Goal: Task Accomplishment & Management: Manage account settings

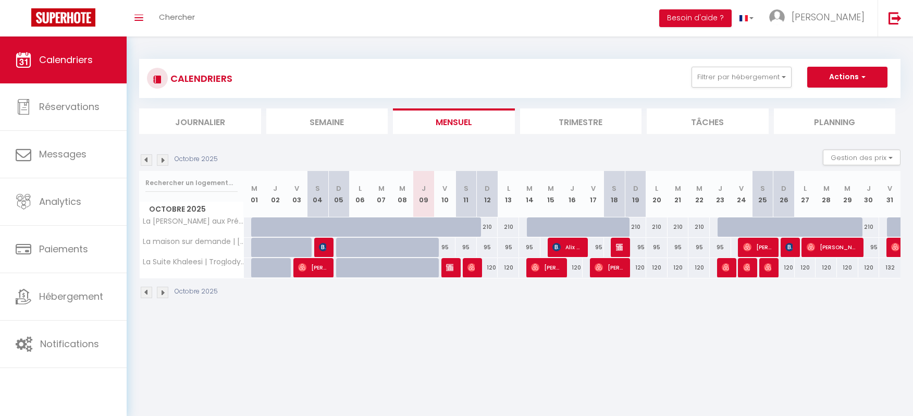
click at [835, 76] on button "Actions" at bounding box center [848, 77] width 80 height 21
click at [826, 100] on link "Nouvelle réservation" at bounding box center [836, 101] width 91 height 16
select select
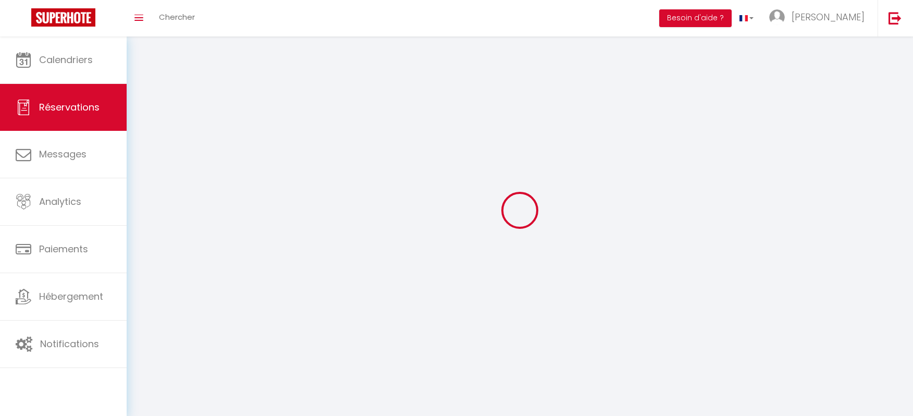
select select
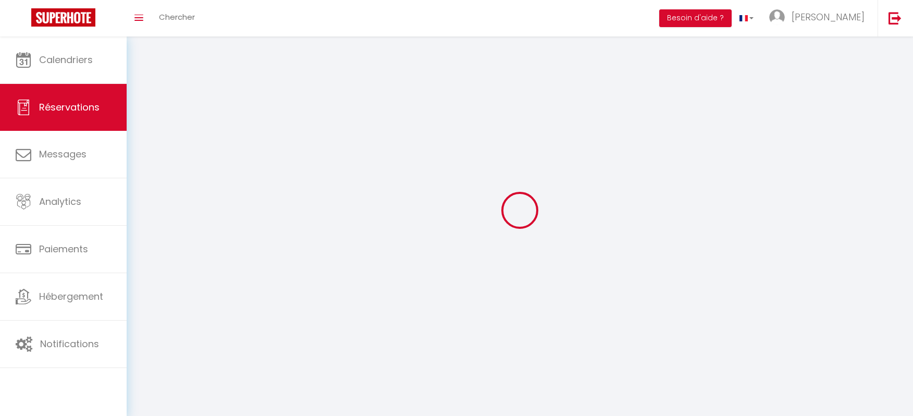
select select
checkbox input "false"
select select
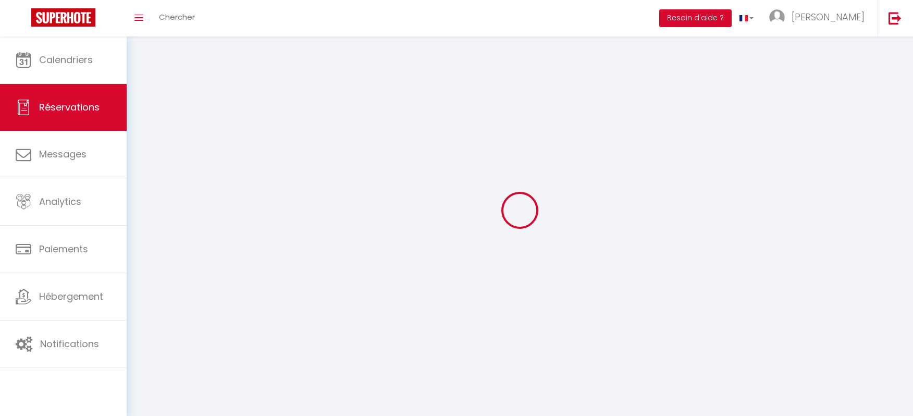
select select
checkbox input "false"
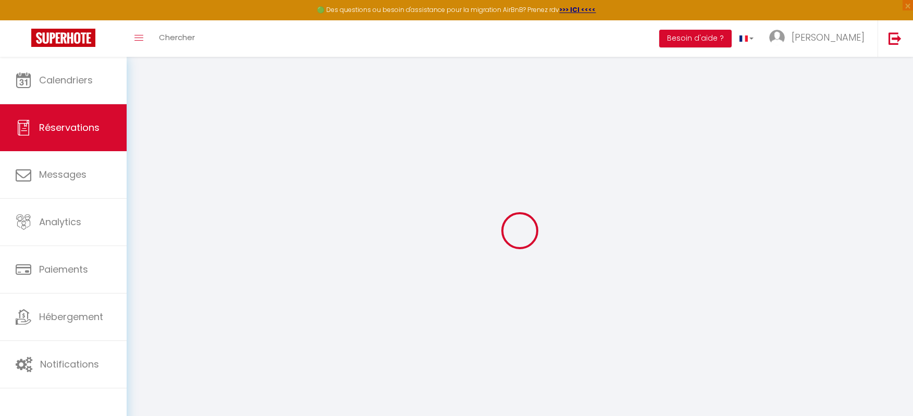
select select
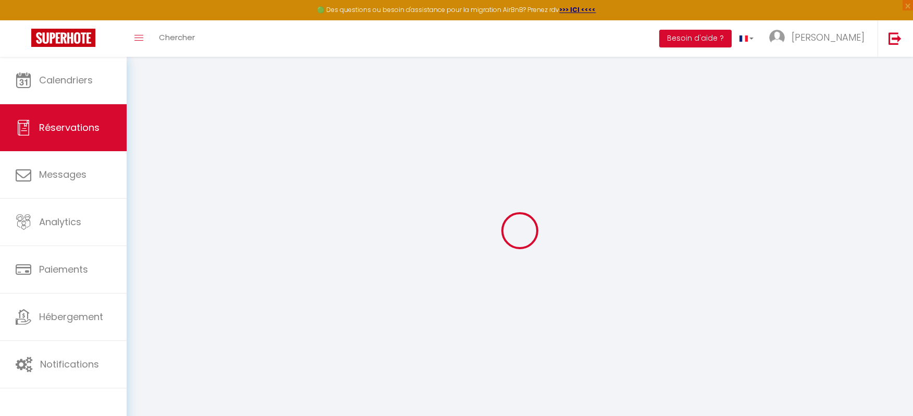
select select
checkbox input "false"
select select
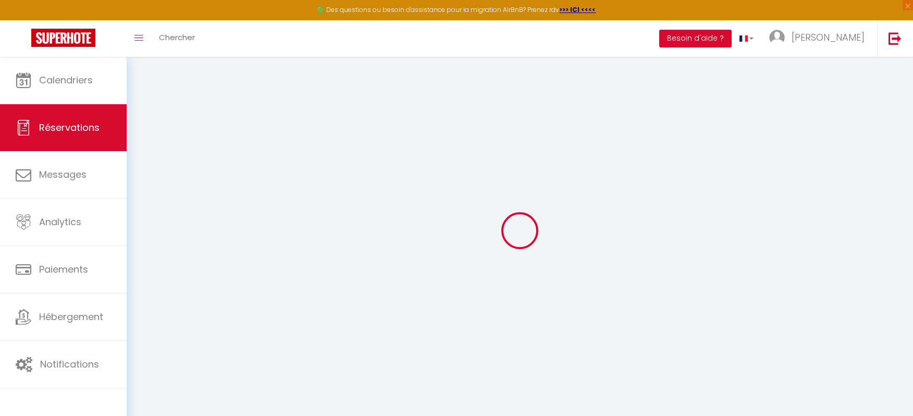
select select
checkbox input "false"
select select
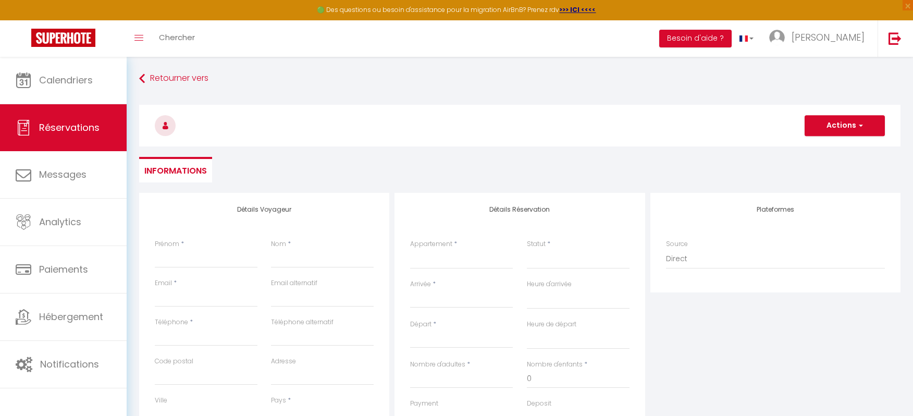
click at [203, 269] on div "Prénom *" at bounding box center [206, 258] width 116 height 39
click at [200, 268] on div "Prénom *" at bounding box center [206, 258] width 116 height 39
click at [192, 265] on input "Prénom" at bounding box center [206, 258] width 103 height 19
type input "M"
select select
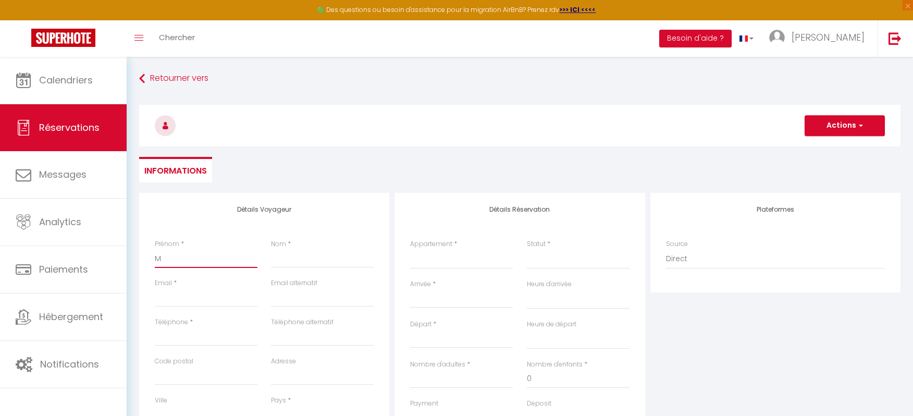
select select
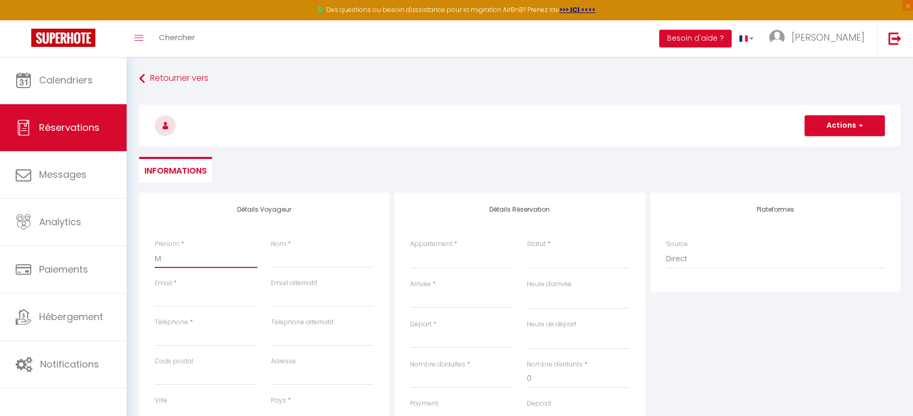
select select
checkbox input "false"
type input "Ma"
select select
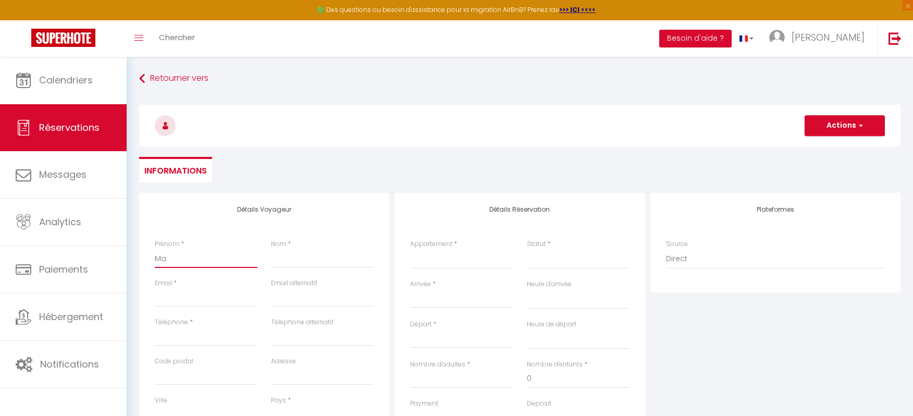
select select
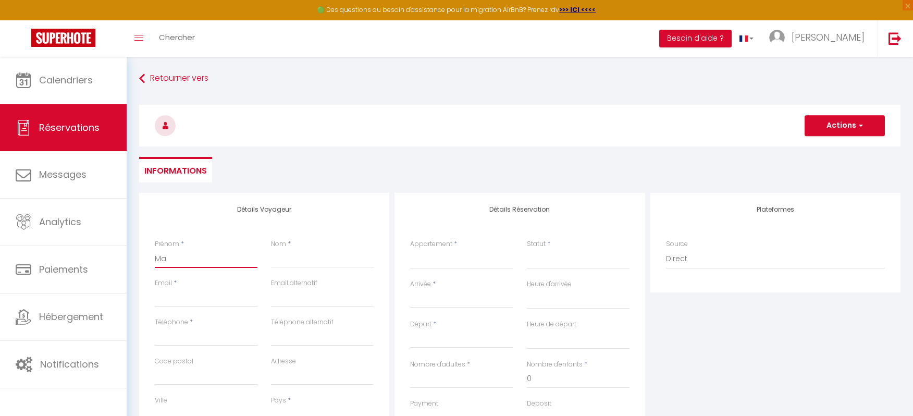
checkbox input "false"
type input "Mar"
select select
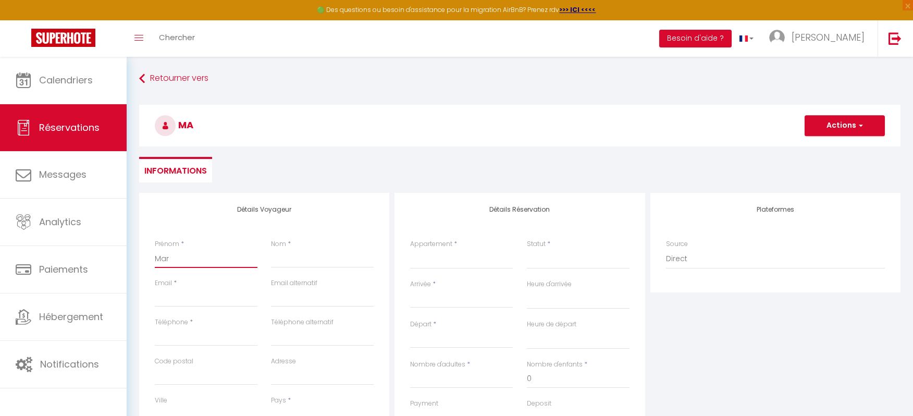
select select
checkbox input "false"
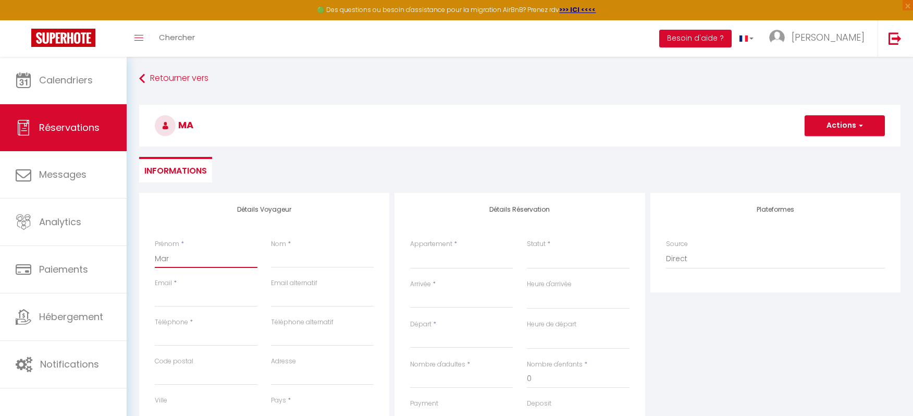
type input "Mari"
select select
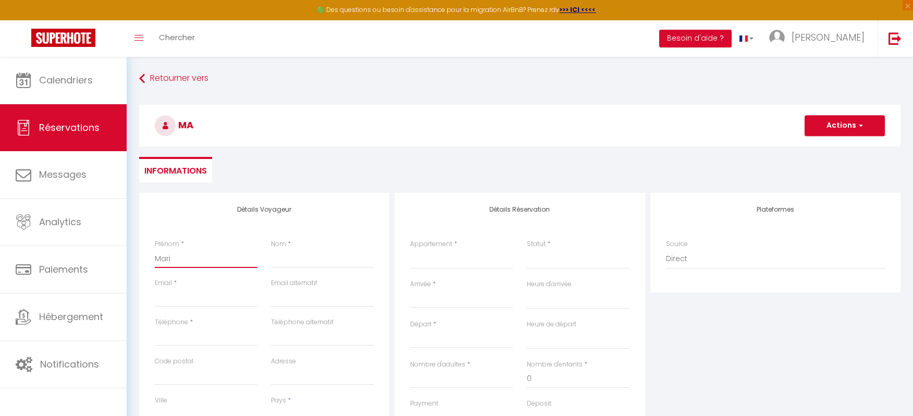
select select
checkbox input "false"
type input "Marie"
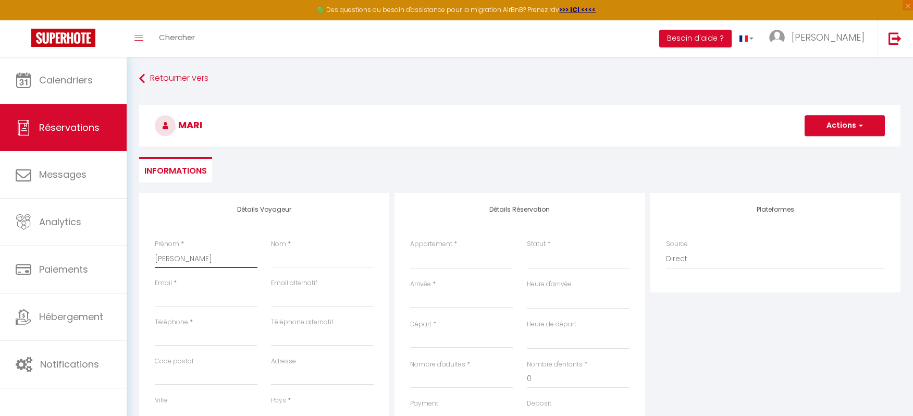
select select
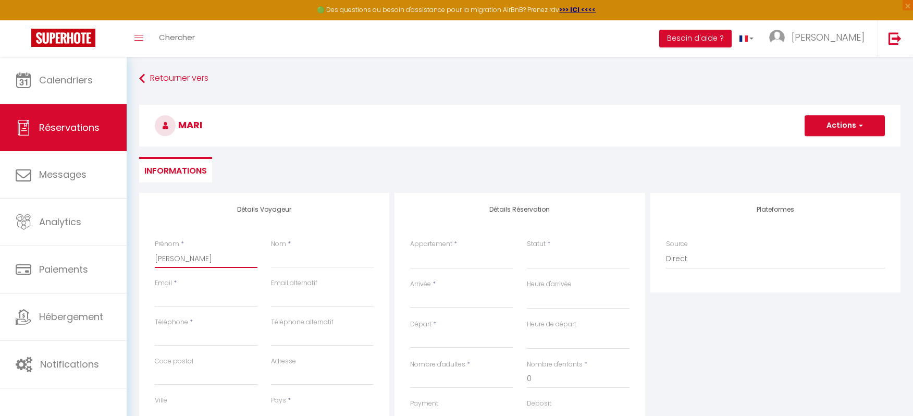
select select
checkbox input "false"
type input "Marie"
type input "O"
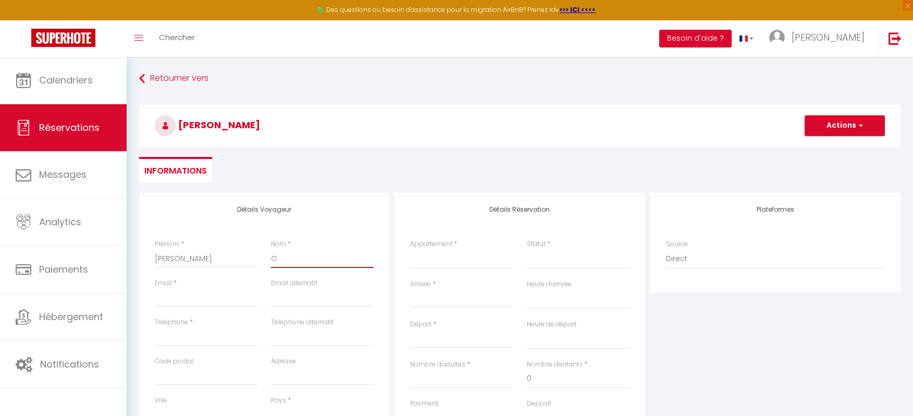
select select
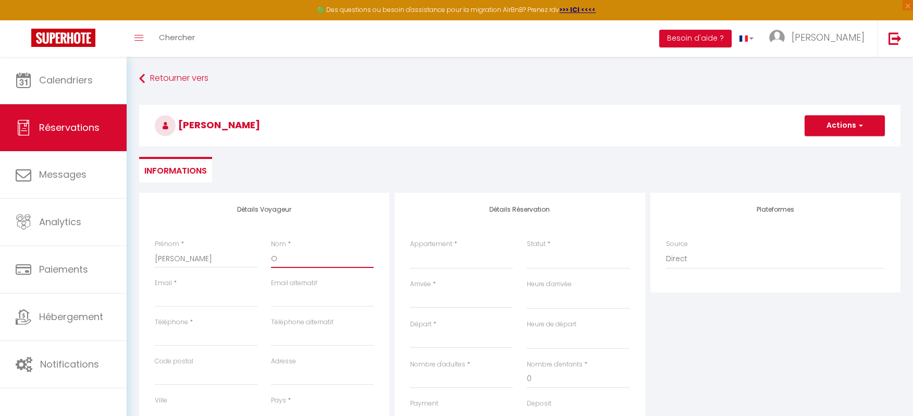
select select
checkbox input "false"
type input "Ou"
select select
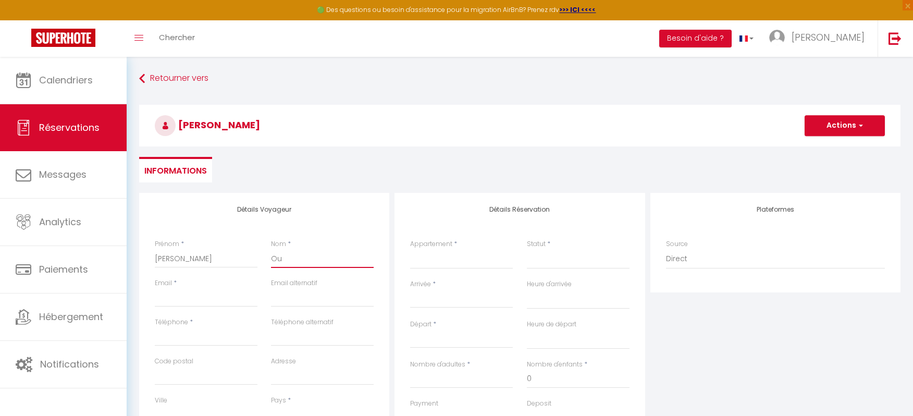
select select
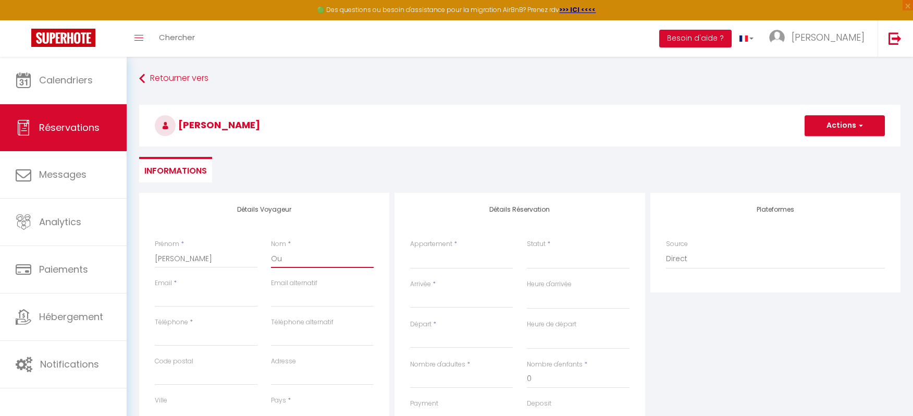
select select
checkbox input "false"
type input "Our"
select select
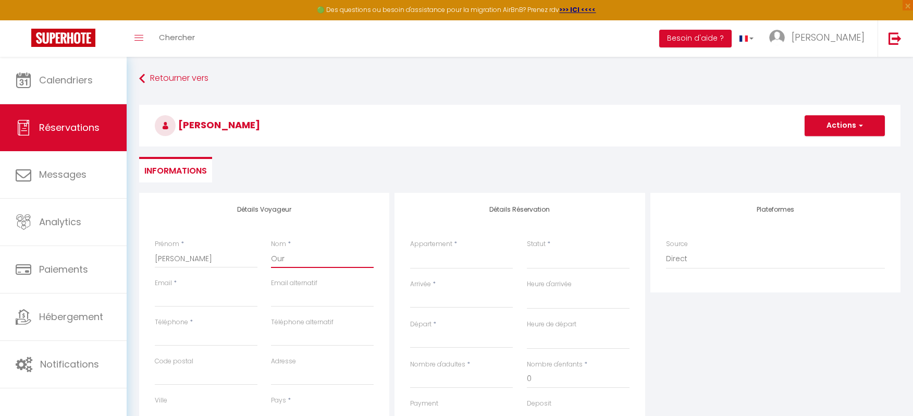
select select
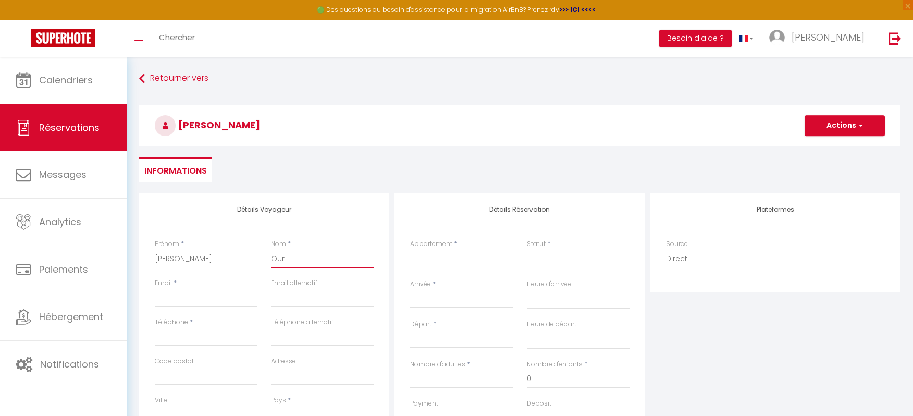
checkbox input "false"
type input "Oury"
select select
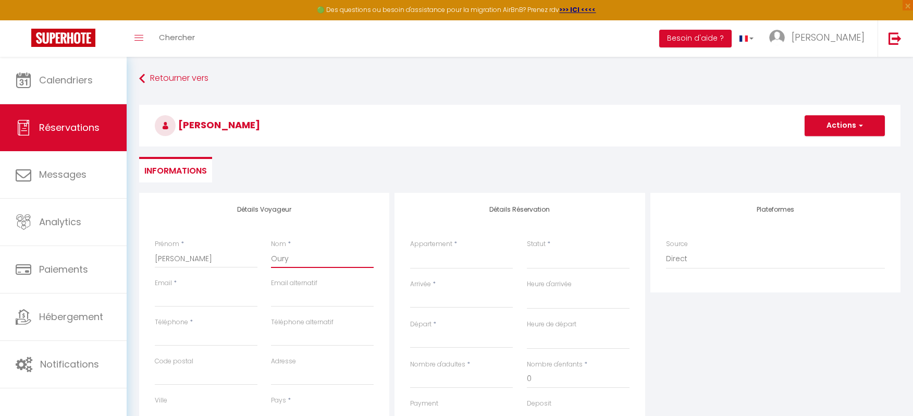
select select
checkbox input "false"
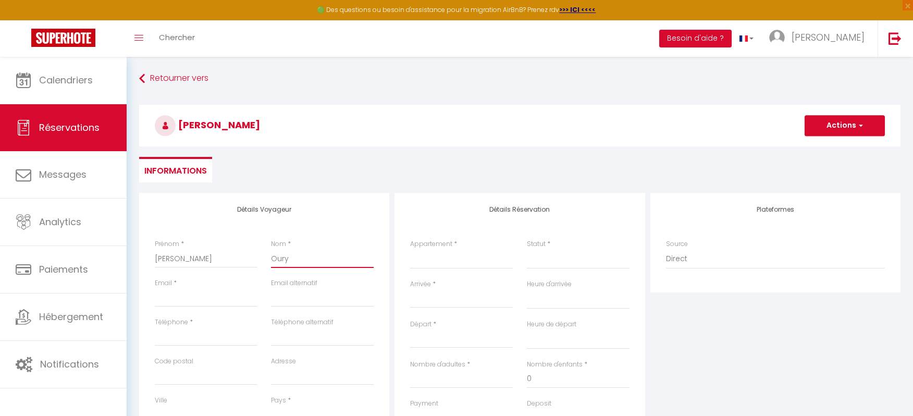
type input "Oury"
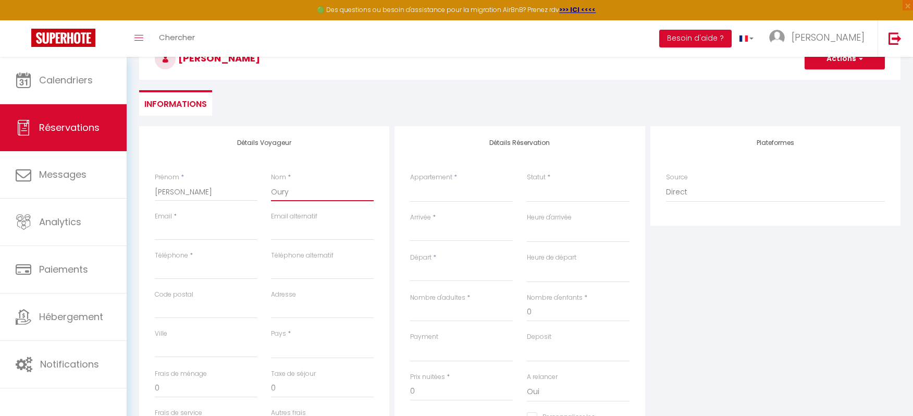
scroll to position [71, 0]
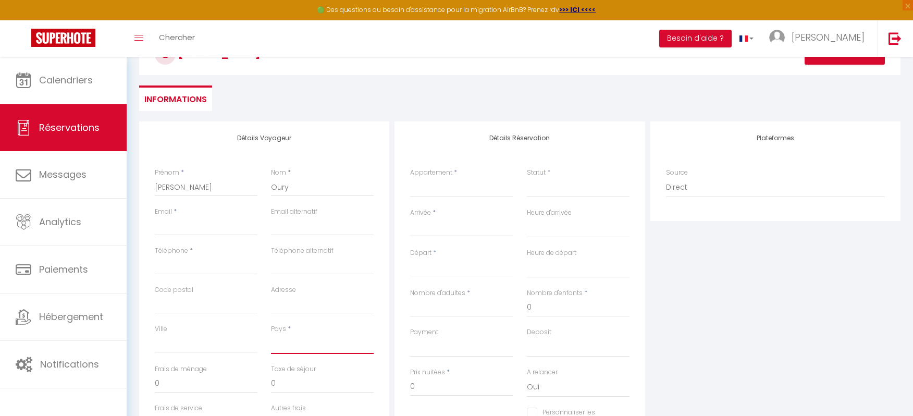
click at [297, 343] on select "France Portugal Afghanistan Albania Algeria American Samoa Andorra Angola Angui…" at bounding box center [322, 344] width 103 height 20
select select "FR"
click at [271, 334] on select "France Portugal Afghanistan Albania Algeria American Samoa Andorra Angola Angui…" at bounding box center [322, 344] width 103 height 20
select select
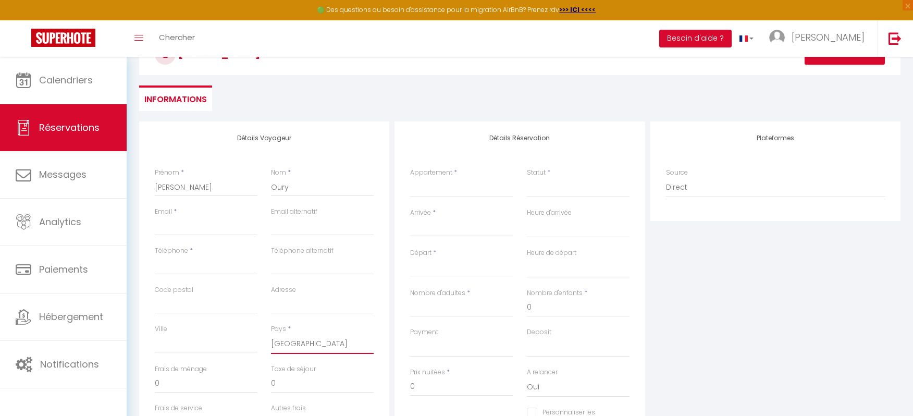
select select
checkbox input "false"
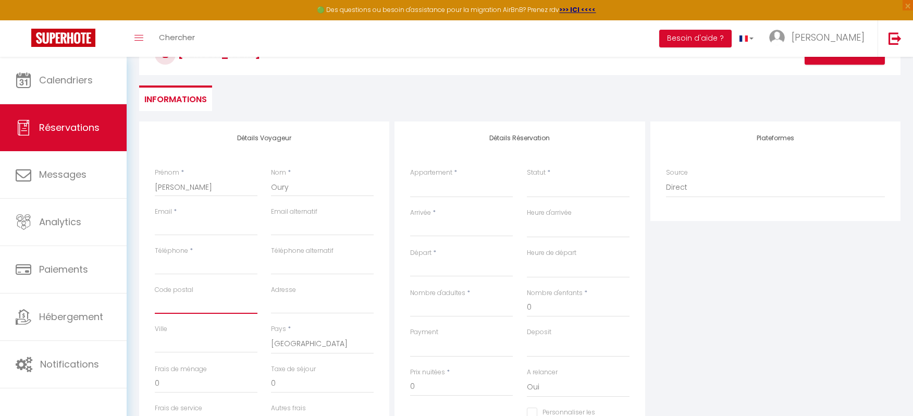
click at [197, 303] on input "Code postal" at bounding box center [206, 304] width 103 height 19
click at [214, 222] on input "Email client" at bounding box center [206, 226] width 103 height 19
paste input "bambinisurterre@gmail.com"
type input "bambinisurterre@gmail.com"
select select
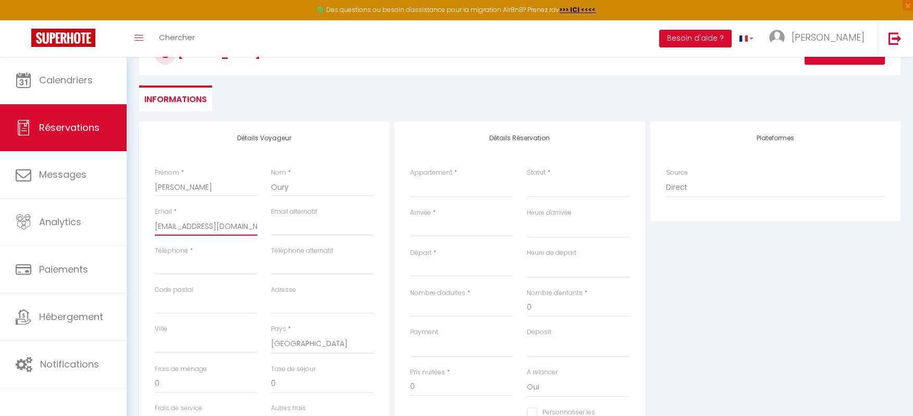
select select
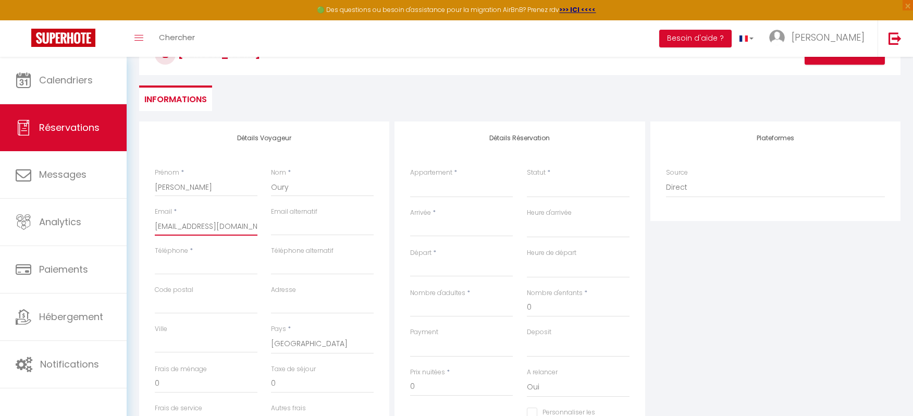
checkbox input "false"
type input "bambinisurterre@gmail.com"
click at [213, 265] on input "Téléphone" at bounding box center [206, 265] width 103 height 19
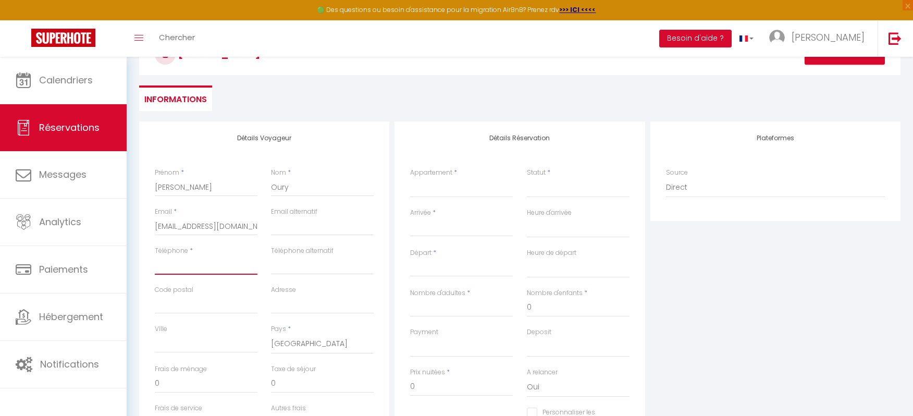
paste input "+33681278481"
type input "+33681278481"
select select
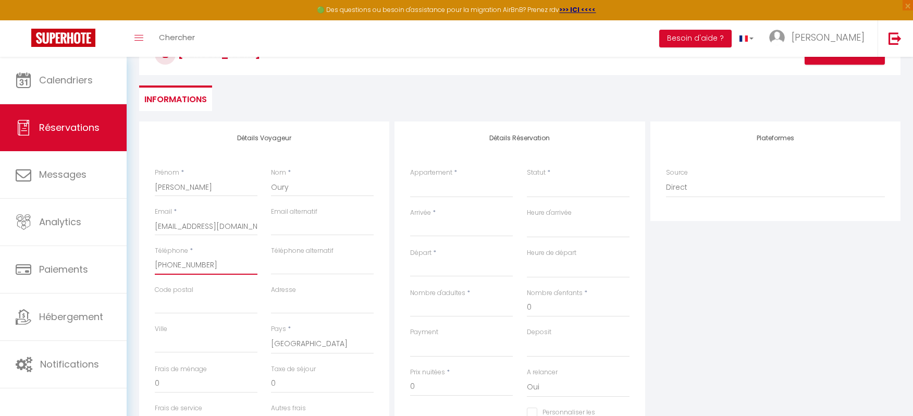
select select
checkbox input "false"
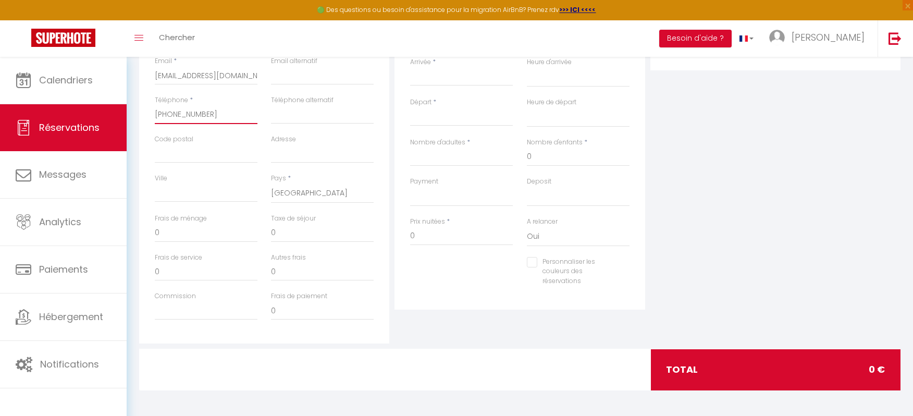
type input "+33681278481"
click at [196, 231] on input "0" at bounding box center [206, 233] width 103 height 19
select select
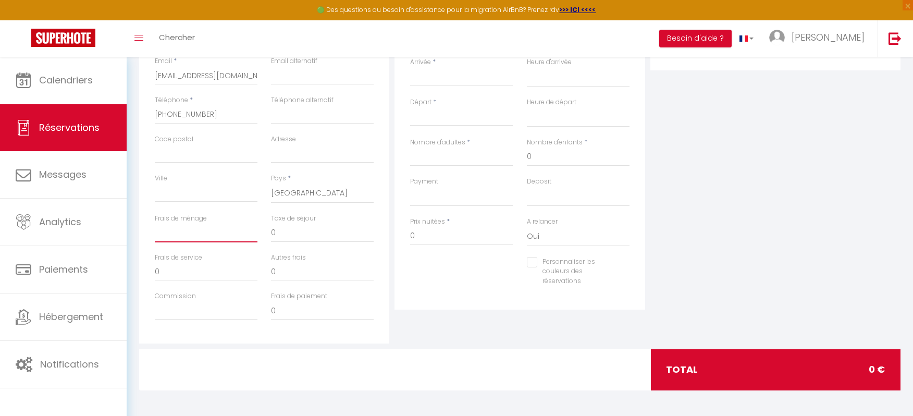
select select
checkbox input "false"
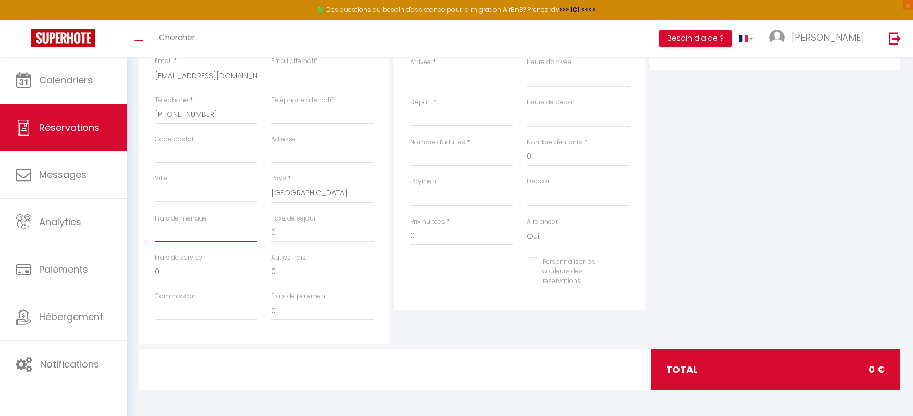
type input "-"
select select
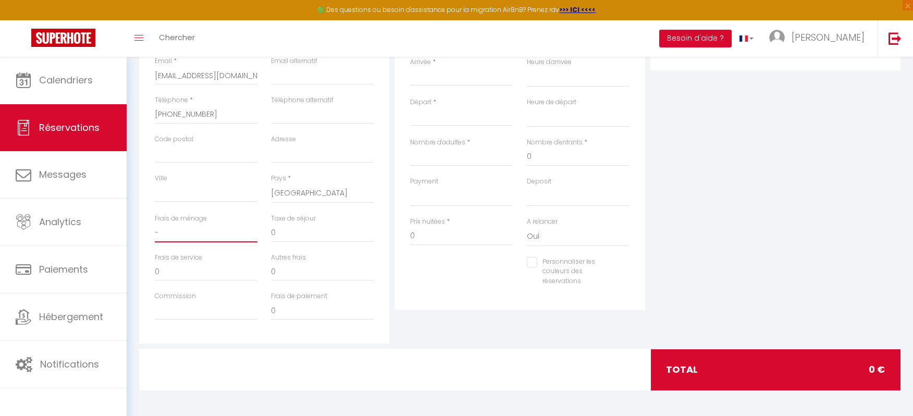
select select
checkbox input "false"
type input "-à"
select select
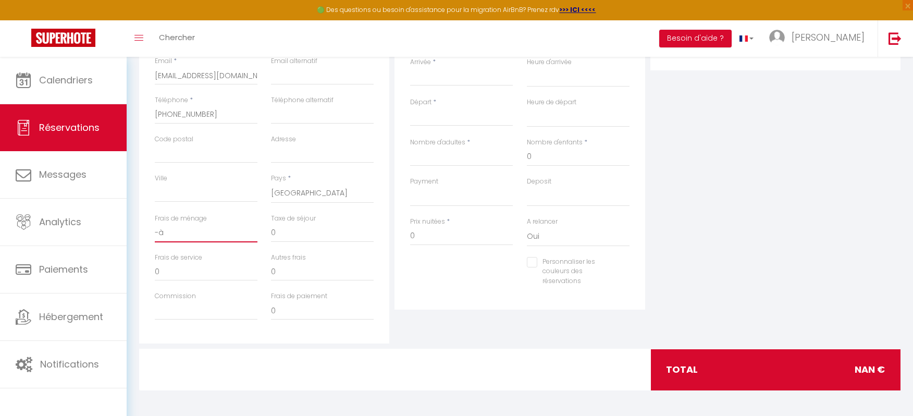
select select
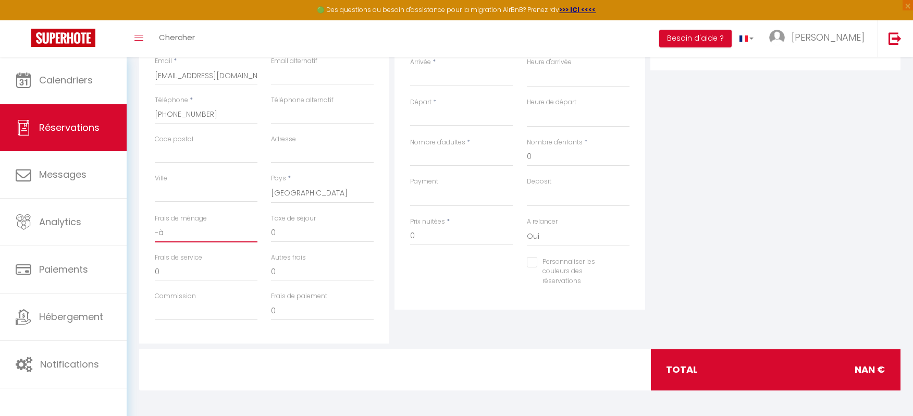
checkbox input "false"
type input "-"
select select
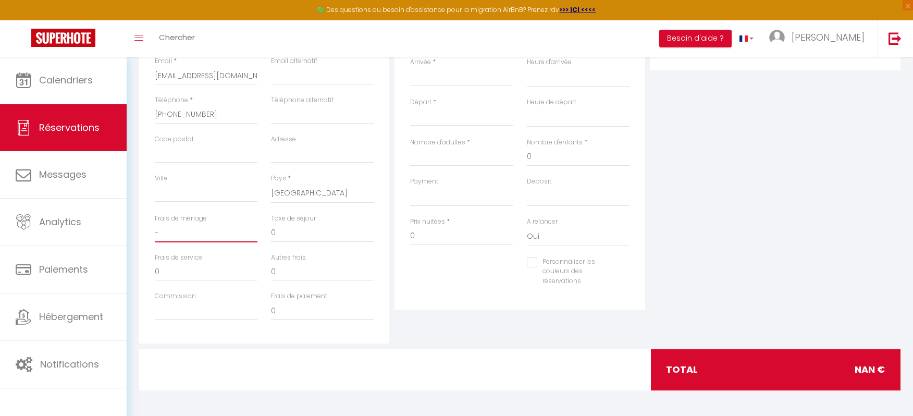
select select
checkbox input "false"
select select
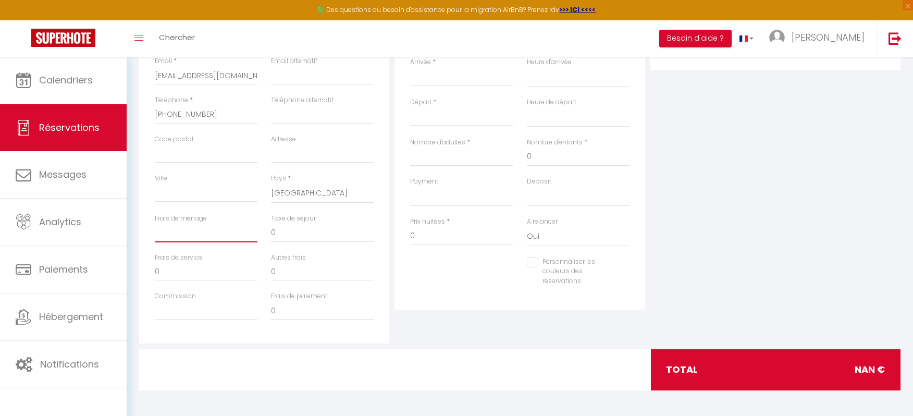
select select
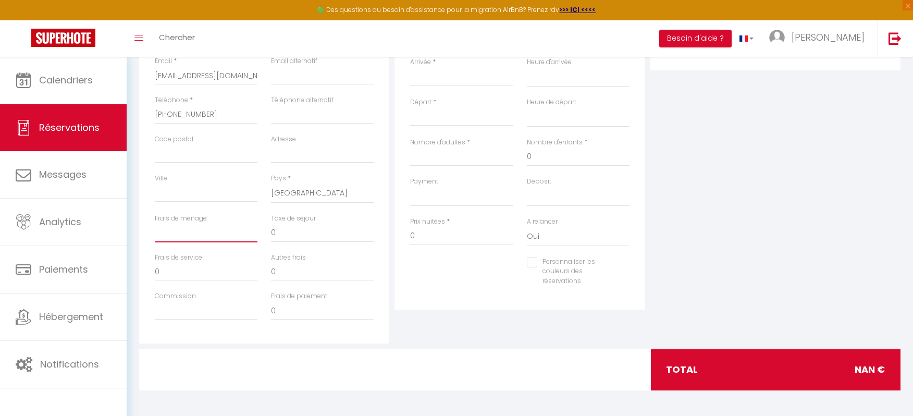
checkbox input "false"
type input "6"
select select
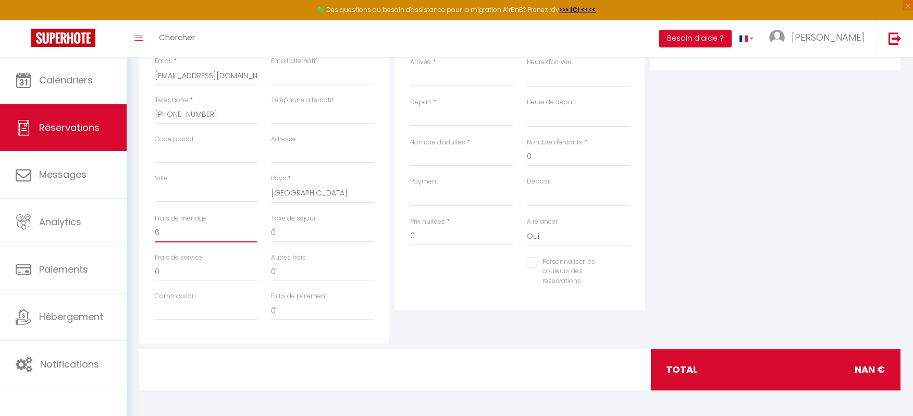
select select
checkbox input "false"
type input "60"
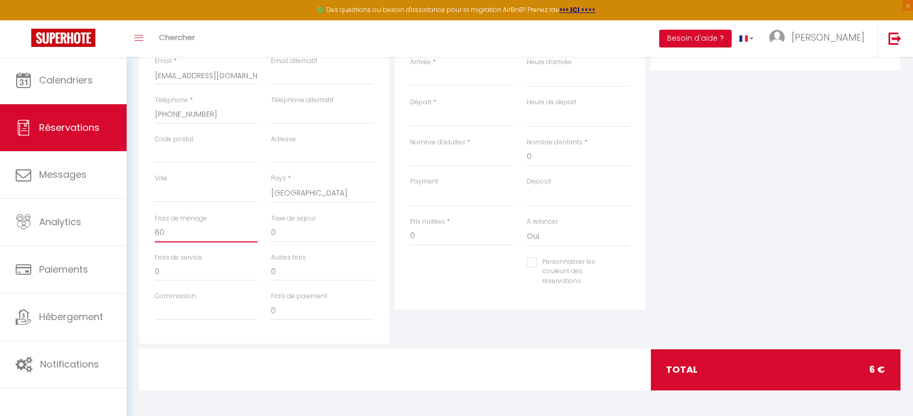
select select
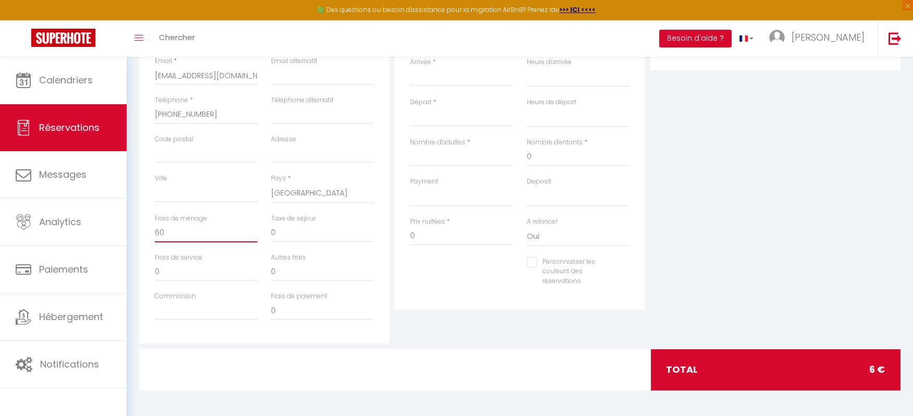
select select
checkbox input "false"
type input "60"
click at [450, 282] on div "Personnaliser les couleurs des réservations #D7092E" at bounding box center [519, 277] width 233 height 40
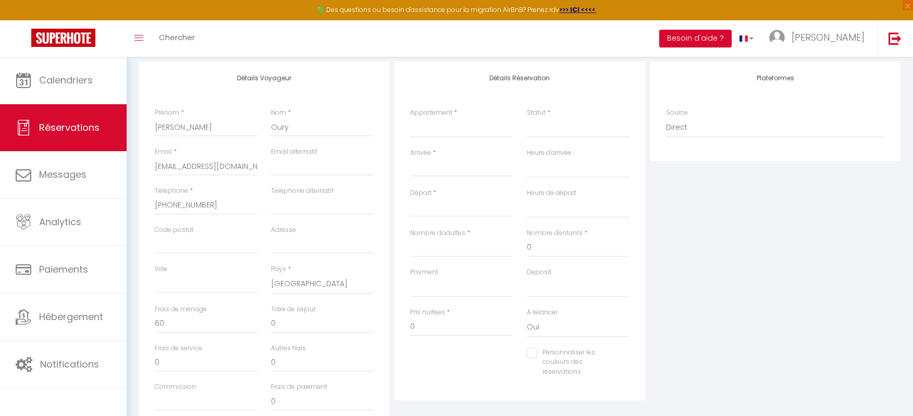
scroll to position [131, 0]
click at [544, 249] on input "0" at bounding box center [578, 248] width 103 height 19
click at [478, 245] on input "Nombre d'adultes" at bounding box center [461, 249] width 103 height 19
type input "2"
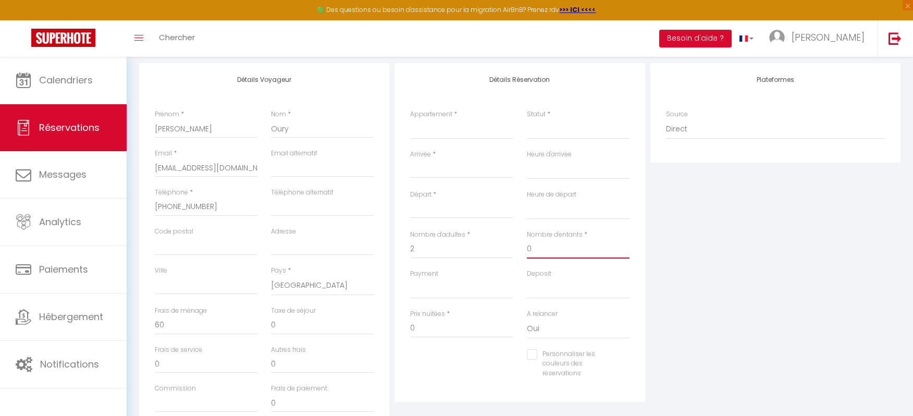
click at [555, 255] on input "0" at bounding box center [578, 249] width 103 height 19
click at [495, 285] on select "OK KO" at bounding box center [461, 289] width 103 height 20
click at [410, 279] on select "OK KO" at bounding box center [461, 289] width 103 height 20
click at [523, 298] on div "Deposit OK KO" at bounding box center [578, 289] width 116 height 40
click at [541, 288] on select "OK KO" at bounding box center [578, 289] width 103 height 20
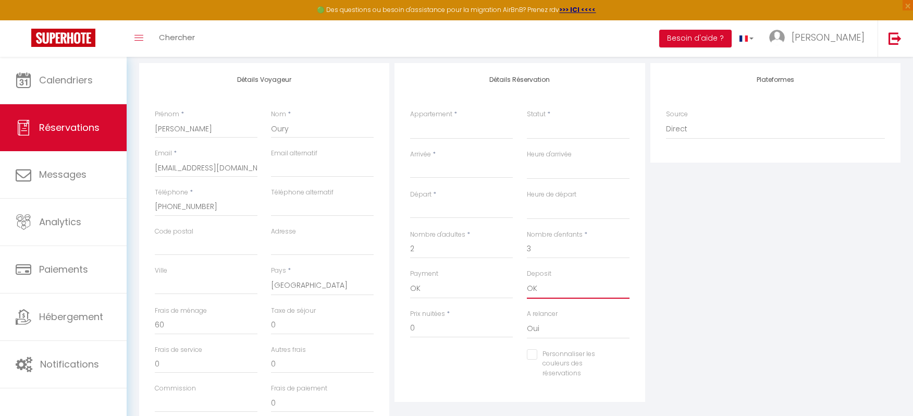
click at [527, 279] on select "OK KO" at bounding box center [578, 289] width 103 height 20
drag, startPoint x: 427, startPoint y: 329, endPoint x: 391, endPoint y: 318, distance: 38.1
click at [391, 318] on div "Détails Voyageur Prénom * Marie Nom * Oury Email * bambinisurterre@gmail.com Em…" at bounding box center [520, 249] width 767 height 373
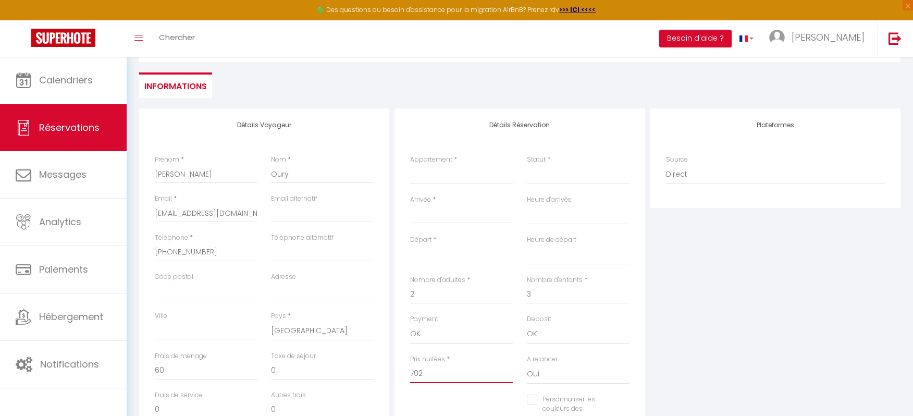
scroll to position [56, 0]
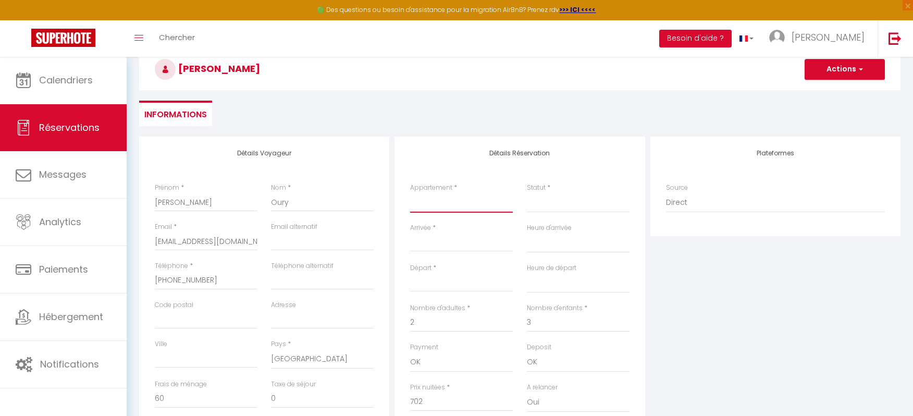
click at [470, 210] on select "La Fontaine aux Prés - Lieu magique et fantastique La maison sur demande | Harr…" at bounding box center [461, 203] width 103 height 20
click at [410, 193] on select "La Fontaine aux Prés - Lieu magique et fantastique La maison sur demande | Harr…" at bounding box center [461, 203] width 103 height 20
click at [558, 194] on select "Confirmé Non Confirmé Annulé Annulé par le voyageur No Show Request" at bounding box center [578, 203] width 103 height 20
click at [554, 203] on select "Confirmé Non Confirmé Annulé Annulé par le voyageur No Show Request" at bounding box center [578, 203] width 103 height 20
click at [554, 208] on select "Confirmé Non Confirmé Annulé Annulé par le voyageur No Show Request" at bounding box center [578, 203] width 103 height 20
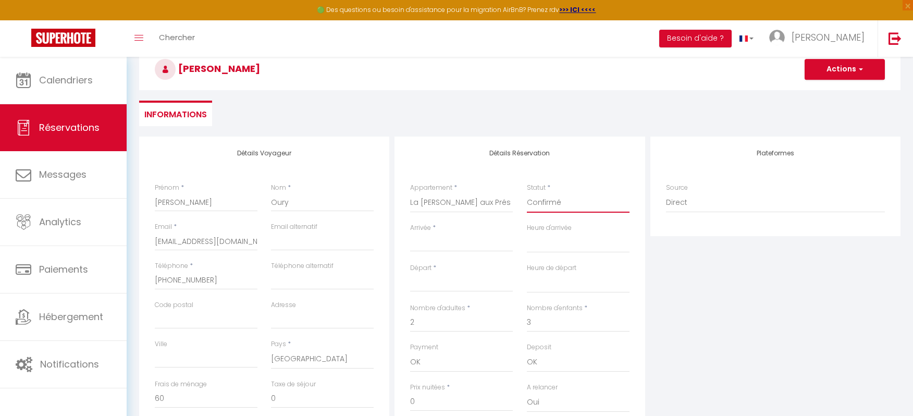
click at [527, 193] on select "Confirmé Non Confirmé Annulé Annulé par le voyageur No Show Request" at bounding box center [578, 203] width 103 height 20
click at [448, 237] on input "Arrivée" at bounding box center [461, 244] width 103 height 14
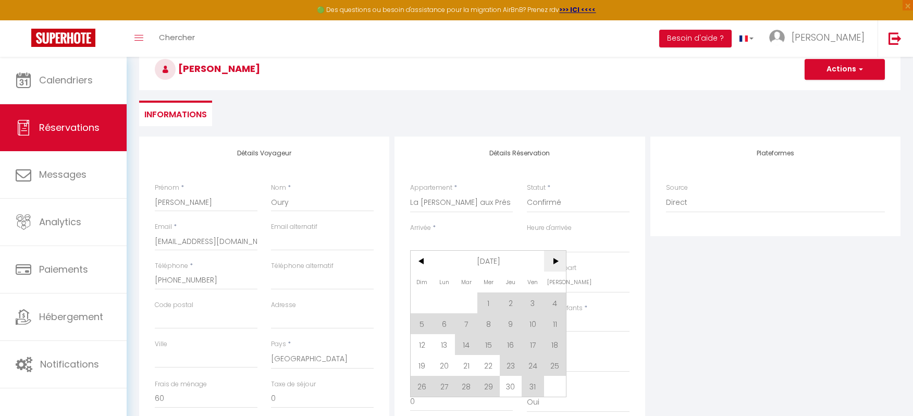
click at [555, 263] on span ">" at bounding box center [555, 261] width 22 height 21
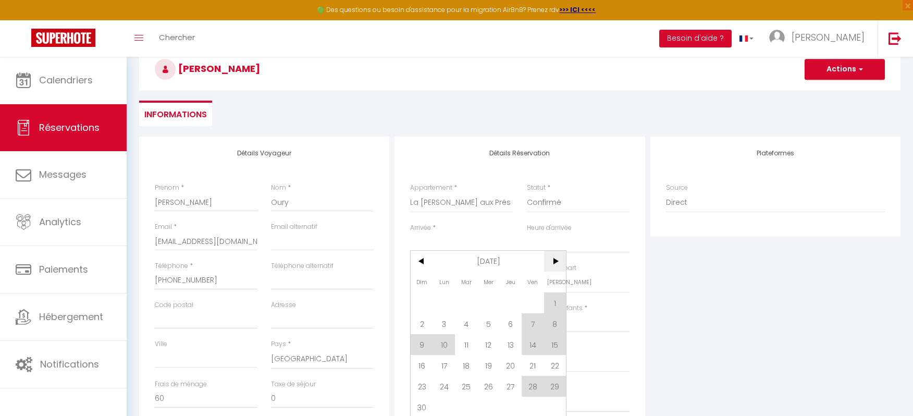
click at [555, 263] on span ">" at bounding box center [555, 261] width 22 height 21
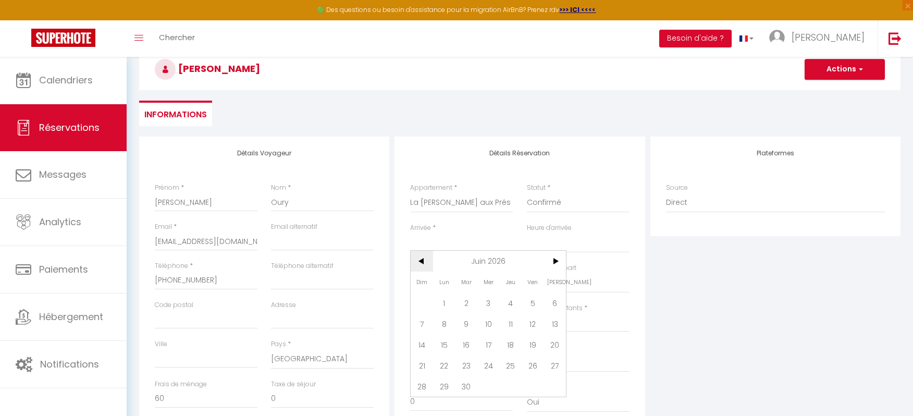
click at [425, 263] on span "<" at bounding box center [422, 261] width 22 height 21
click at [507, 345] on span "14" at bounding box center [511, 344] width 22 height 21
click at [544, 241] on select "00:00 00:30 01:00 01:30 02:00 02:30 03:00 03:30 04:00 04:30 05:00 05:30 06:00 0…" at bounding box center [578, 243] width 103 height 20
click at [527, 233] on select "00:00 00:30 01:00 01:30 02:00 02:30 03:00 03:30 04:00 04:30 05:00 05:30 06:00 0…" at bounding box center [578, 243] width 103 height 20
click at [455, 277] on input "Ven 15 Mai 2026" at bounding box center [461, 284] width 103 height 14
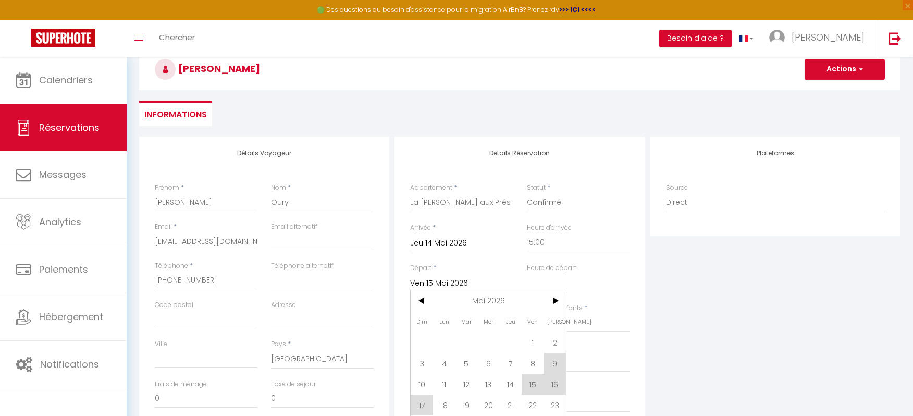
scroll to position [92, 0]
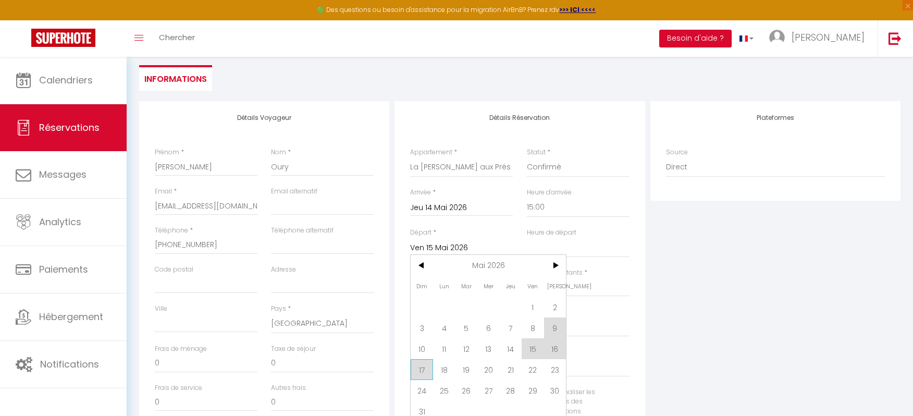
click at [425, 369] on span "17" at bounding box center [422, 369] width 22 height 21
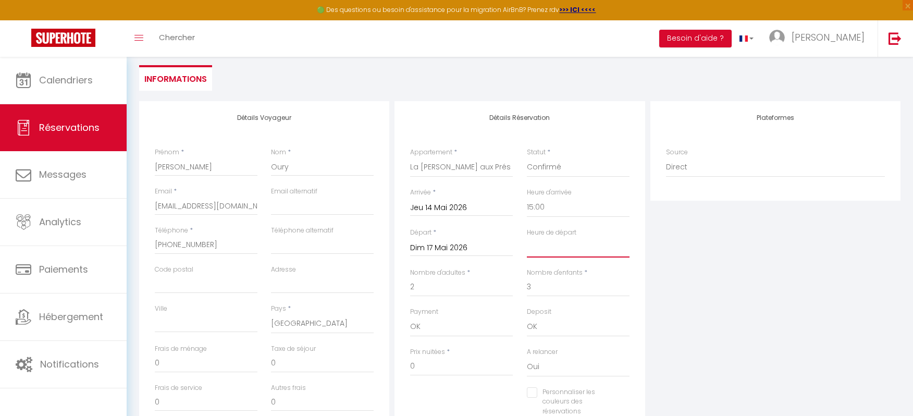
click at [548, 251] on select "00:00 00:30 01:00 01:30 02:00 02:30 03:00 03:30 04:00 04:30 05:00 05:30 06:00 0…" at bounding box center [578, 248] width 103 height 20
click at [527, 238] on select "00:00 00:30 01:00 01:30 02:00 02:30 03:00 03:30 04:00 04:30 05:00 05:30 06:00 0…" at bounding box center [578, 248] width 103 height 20
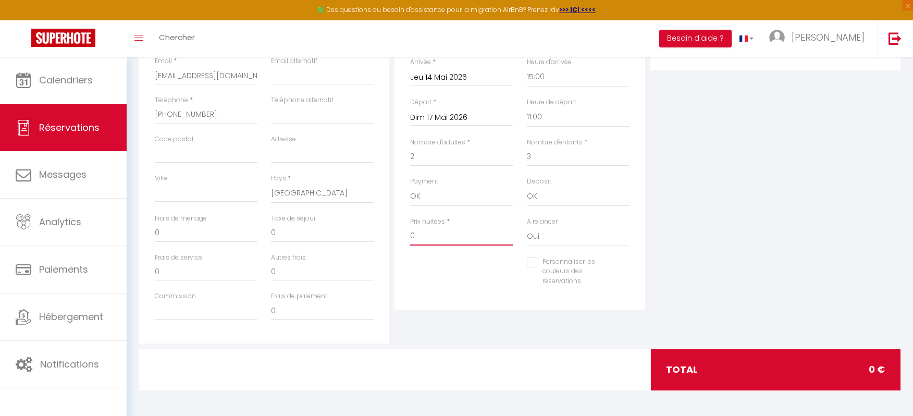
drag, startPoint x: 425, startPoint y: 237, endPoint x: 404, endPoint y: 234, distance: 21.0
click at [405, 234] on div "Prix nuitées * 0" at bounding box center [461, 237] width 116 height 40
click at [458, 289] on div "Personnaliser les couleurs des réservations #D7092E" at bounding box center [519, 277] width 233 height 40
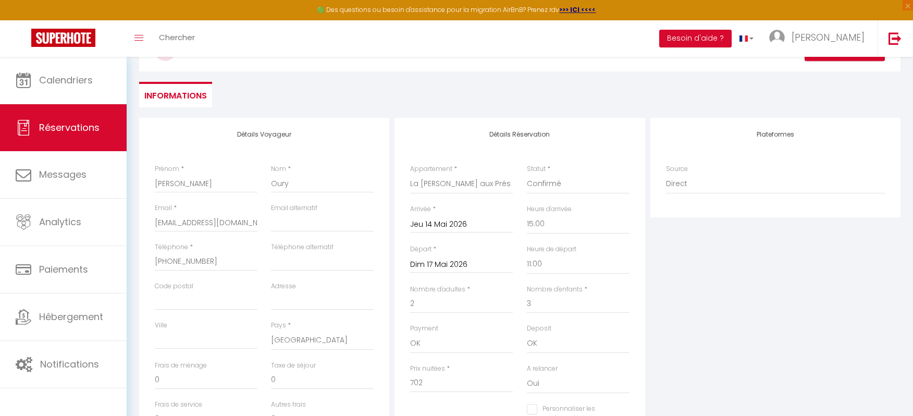
scroll to position [66, 0]
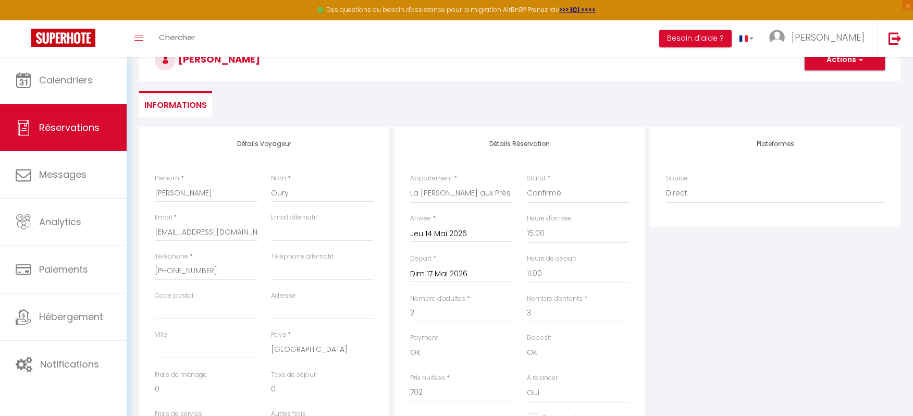
click at [857, 66] on button "Actions" at bounding box center [845, 60] width 80 height 21
click at [837, 83] on link "Enregistrer" at bounding box center [834, 83] width 82 height 14
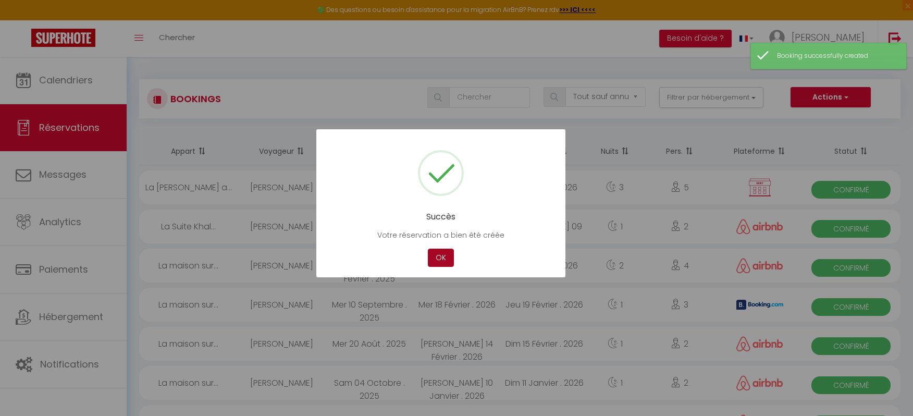
click at [435, 260] on button "OK" at bounding box center [441, 258] width 26 height 18
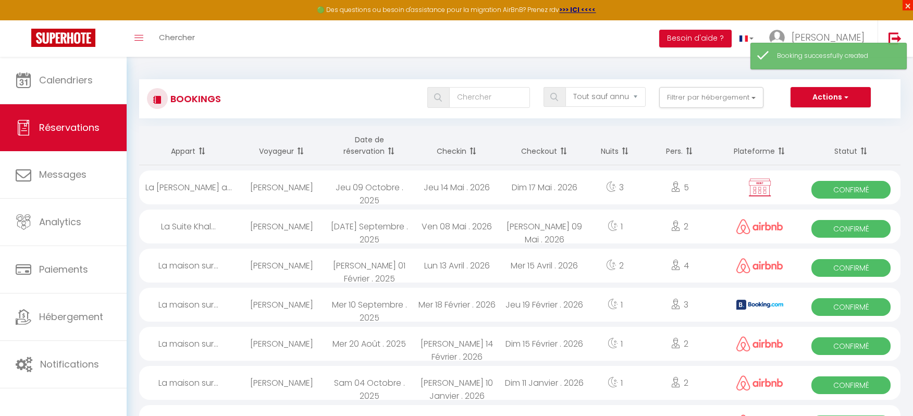
click at [907, 6] on span "×" at bounding box center [908, 5] width 10 height 10
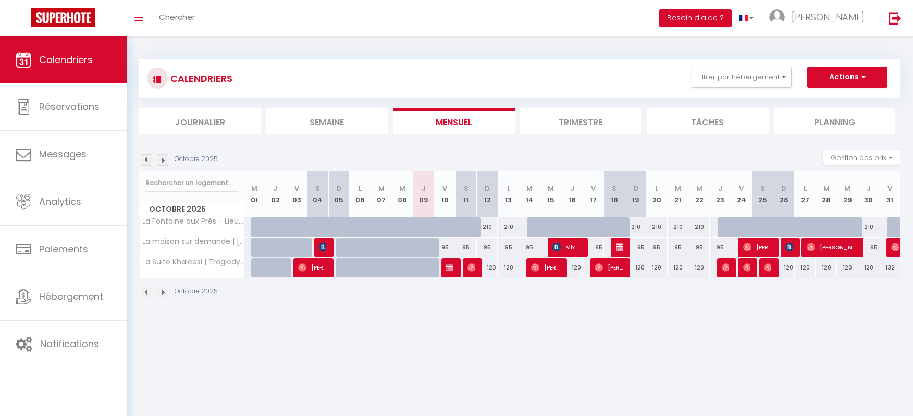
click at [590, 118] on li "Trimestre" at bounding box center [581, 121] width 122 height 26
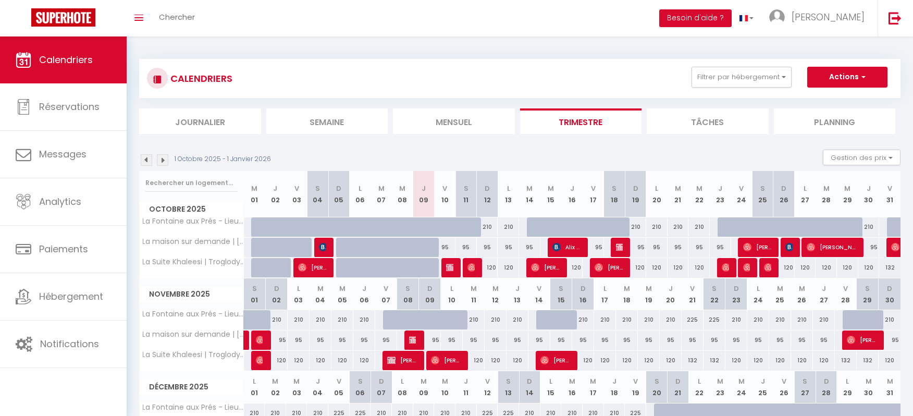
click at [156, 158] on div "1 Octobre 2025 - 1 Janvier 2026" at bounding box center [206, 159] width 135 height 11
click at [160, 158] on img at bounding box center [162, 159] width 11 height 11
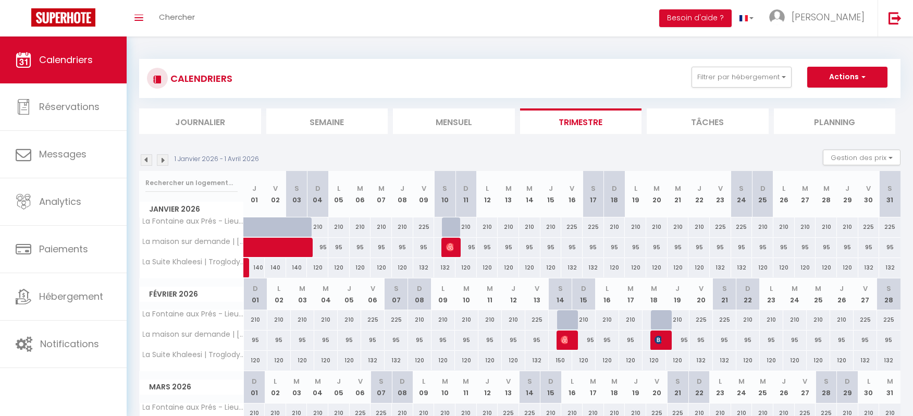
click at [160, 158] on img at bounding box center [162, 159] width 11 height 11
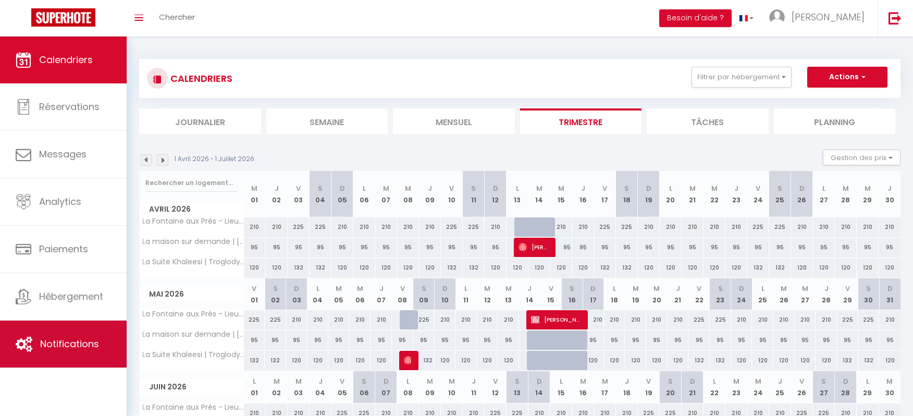
click at [67, 333] on link "Notifications" at bounding box center [63, 344] width 127 height 47
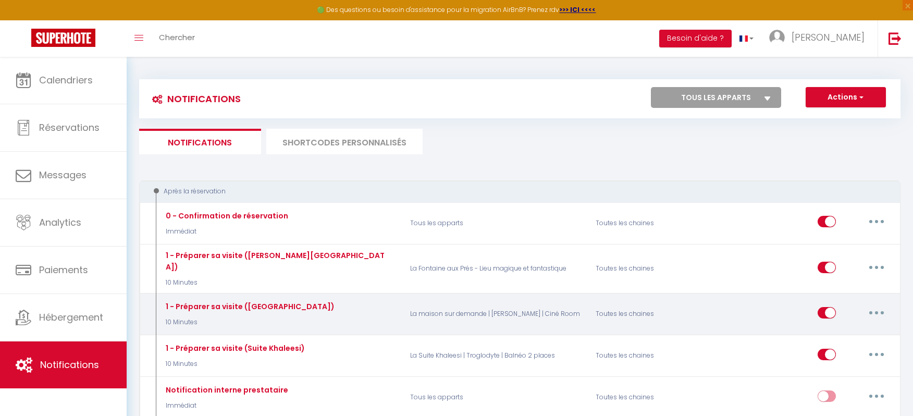
click at [875, 304] on button "button" at bounding box center [876, 312] width 29 height 17
click at [827, 331] on link "Editer" at bounding box center [849, 336] width 77 height 18
type input "1 - Préparer sa visite ([GEOGRAPHIC_DATA])"
select select "10 Minutes"
select select "if_booking_is_paid"
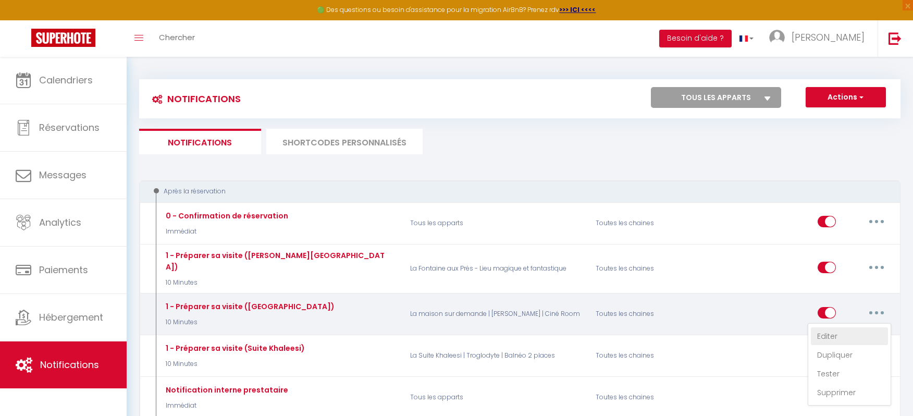
checkbox input "true"
checkbox input "false"
radio input "true"
type input "Préparez votre séjour à [RENTAL:NAME] - [BOOKING:ID] - [GUEST:FIRST_NAME] [GUES…"
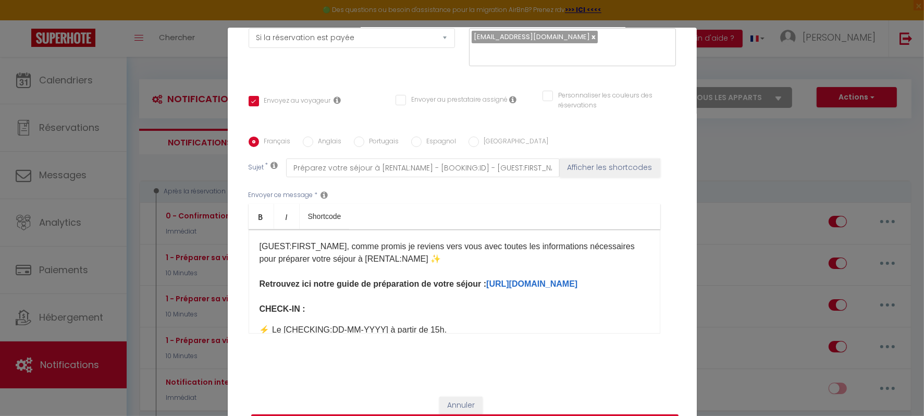
scroll to position [25, 0]
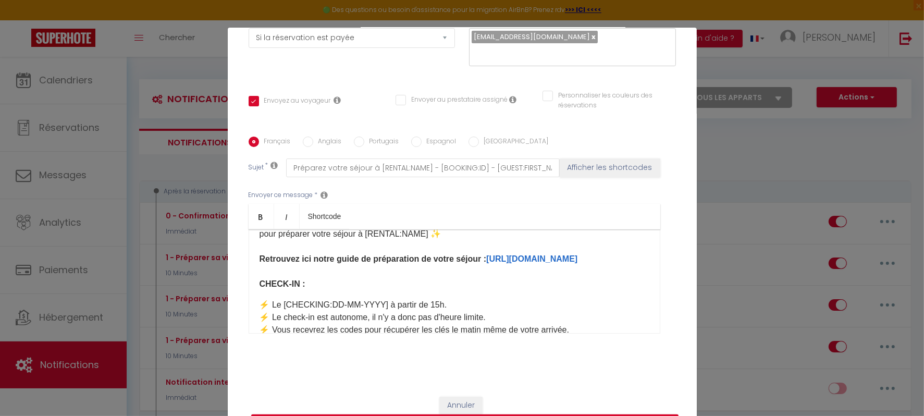
drag, startPoint x: 464, startPoint y: 272, endPoint x: 236, endPoint y: 274, distance: 228.4
click at [236, 274] on div "Titre * 1 - Préparer sa visite ([GEOGRAPHIC_DATA]) Pour cet hébergement Sélecti…" at bounding box center [462, 136] width 469 height 499
copy link "[URL][DOMAIN_NAME]"
click at [473, 266] on p "[GUEST:FIRST_NAME], comme promis je reviens vers vous avec toutes les informati…" at bounding box center [455, 252] width 390 height 75
drag, startPoint x: 482, startPoint y: 266, endPoint x: 234, endPoint y: 270, distance: 247.7
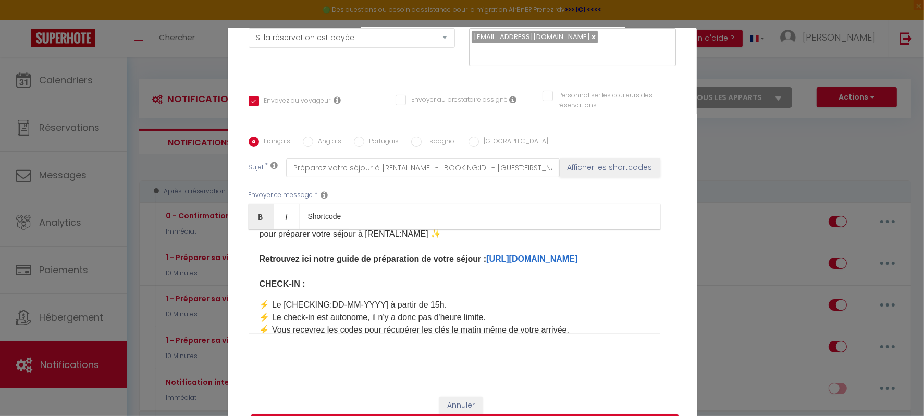
click at [234, 270] on div "Titre * 1 - Préparer sa visite ([GEOGRAPHIC_DATA]) Pour cet hébergement Sélecti…" at bounding box center [462, 136] width 469 height 499
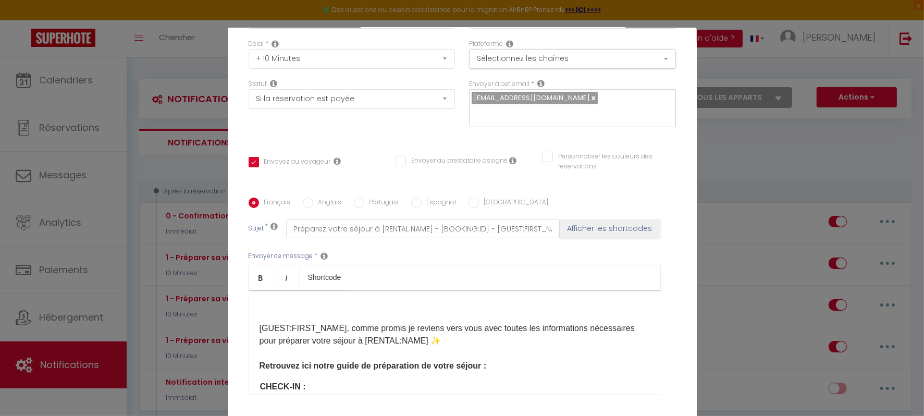
scroll to position [146, 0]
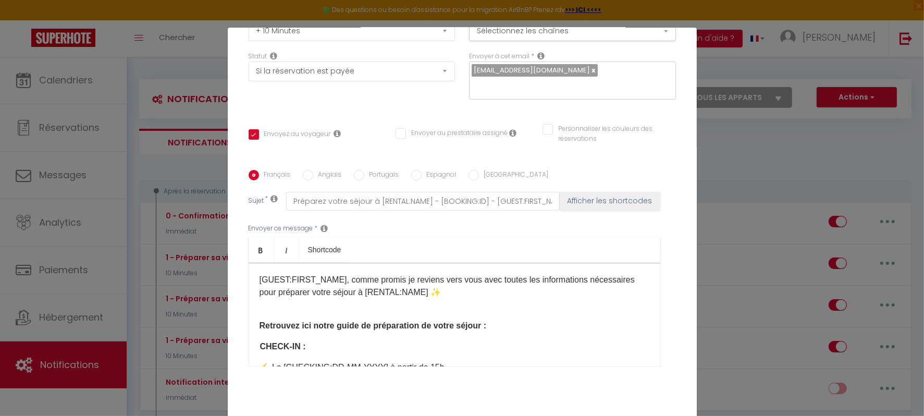
click at [499, 324] on p "Retrouvez ici notre guide de préparation de votre séjour :" at bounding box center [455, 319] width 390 height 25
click at [260, 349] on link "[URL][DOMAIN_NAME]" at bounding box center [305, 350] width 91 height 9
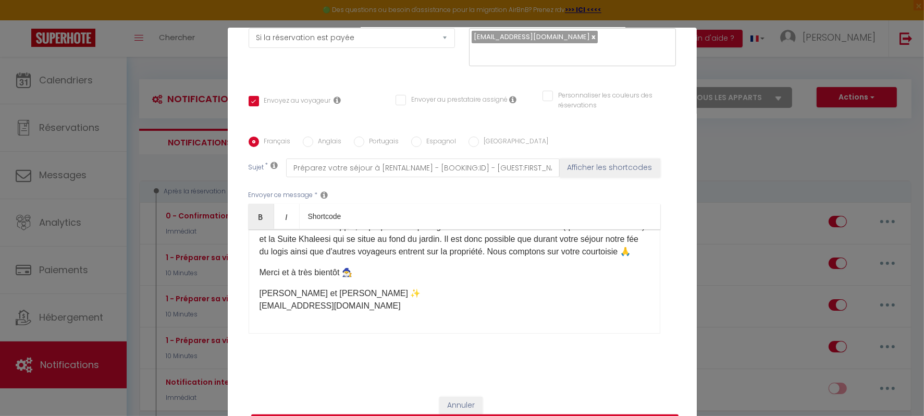
scroll to position [55, 0]
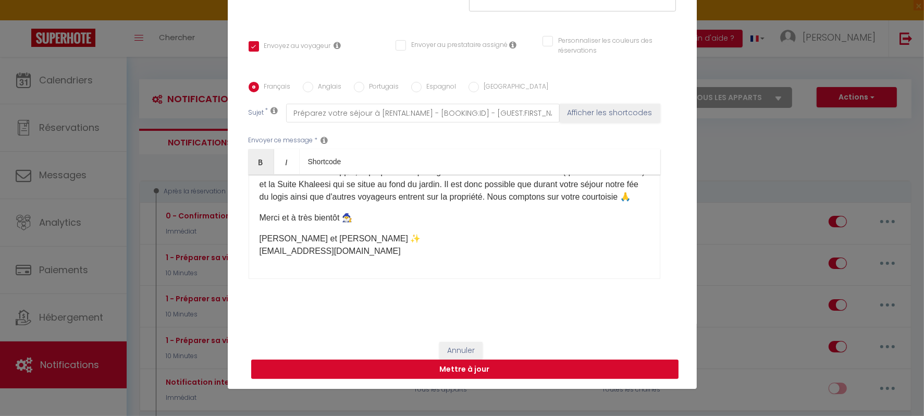
click at [525, 369] on button "Mettre à jour" at bounding box center [464, 370] width 427 height 20
checkbox input "true"
checkbox input "false"
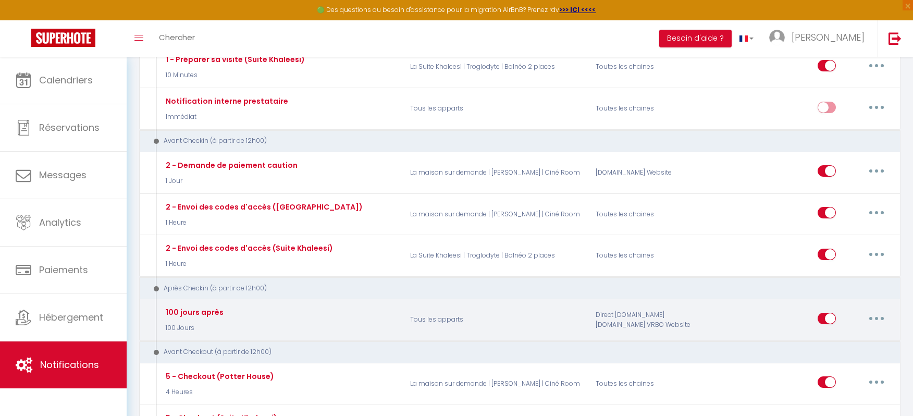
scroll to position [288, 0]
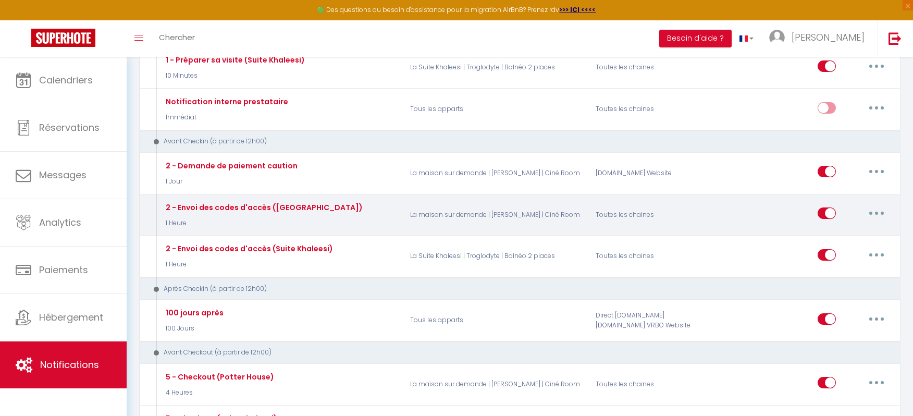
click at [878, 205] on button "button" at bounding box center [876, 213] width 29 height 17
click at [838, 247] on link "Dupliquer" at bounding box center [849, 256] width 77 height 18
select select
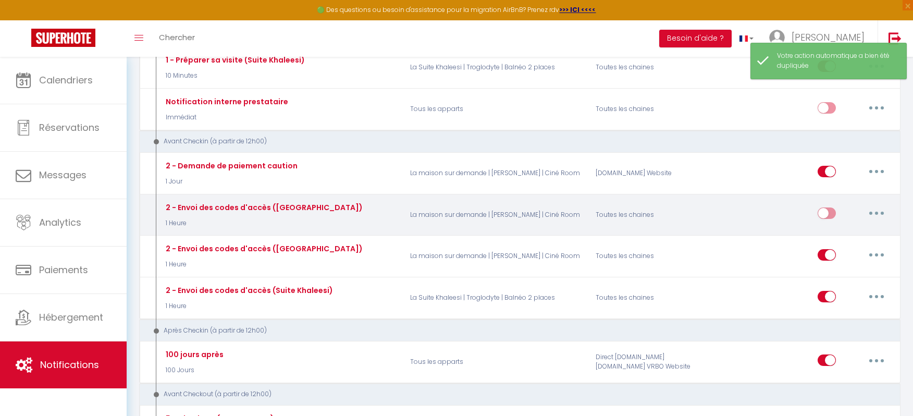
click at [878, 205] on button "button" at bounding box center [876, 213] width 29 height 17
click at [825, 228] on link "Editer" at bounding box center [849, 237] width 77 height 18
type input "2 - Envoi des codes d'accès ([GEOGRAPHIC_DATA])"
select select "1 Heure"
select select "if_deposit_is_paid"
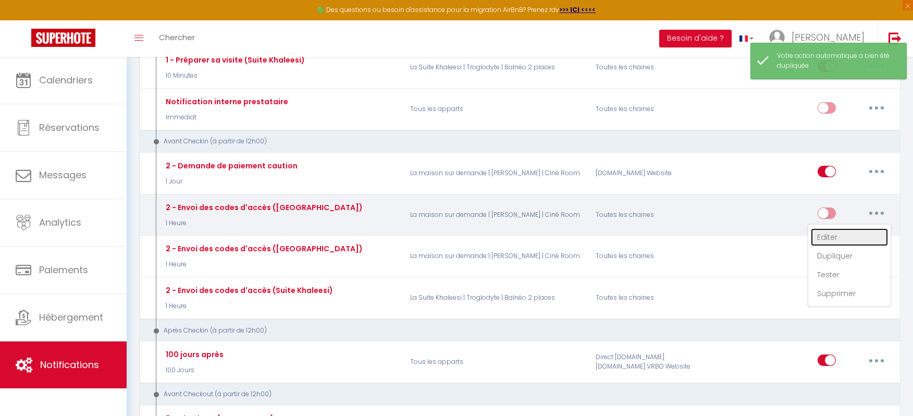
checkbox input "true"
checkbox input "false"
radio input "true"
type input "Accès à [RENTAL:NAME] - [BOOKING:ID] - [GUEST:FIRST_NAME] [GUEST:LAST_NAME]"
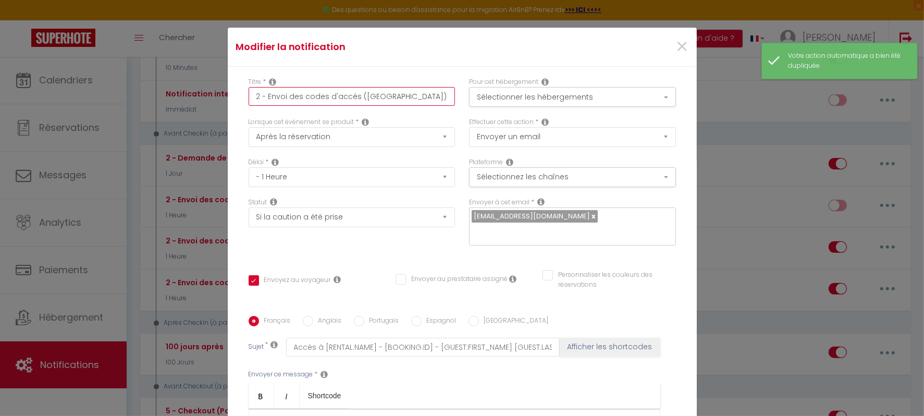
drag, startPoint x: 357, startPoint y: 97, endPoint x: 398, endPoint y: 96, distance: 41.7
click at [398, 96] on input "2 - Envoi des codes d'accès ([GEOGRAPHIC_DATA])" at bounding box center [352, 96] width 207 height 19
type input "2 - Envoi des codes d'accès (Fe)"
checkbox input "true"
checkbox input "false"
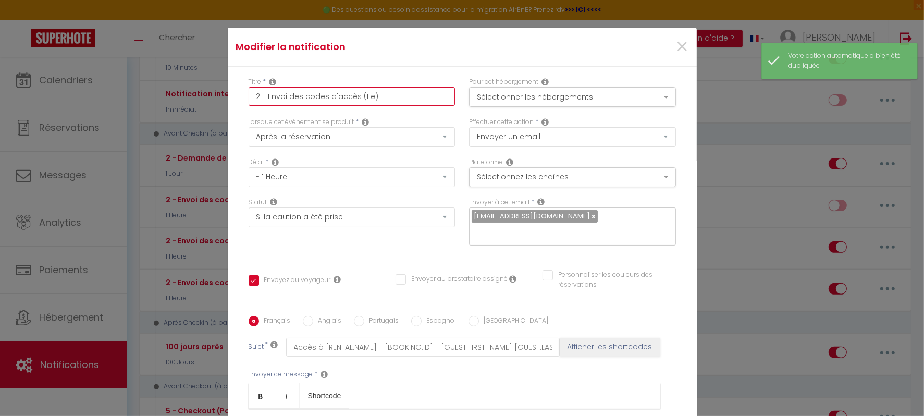
checkbox input "false"
type input "2 - Envoi des codes d'accès (Foe)"
checkbox input "true"
checkbox input "false"
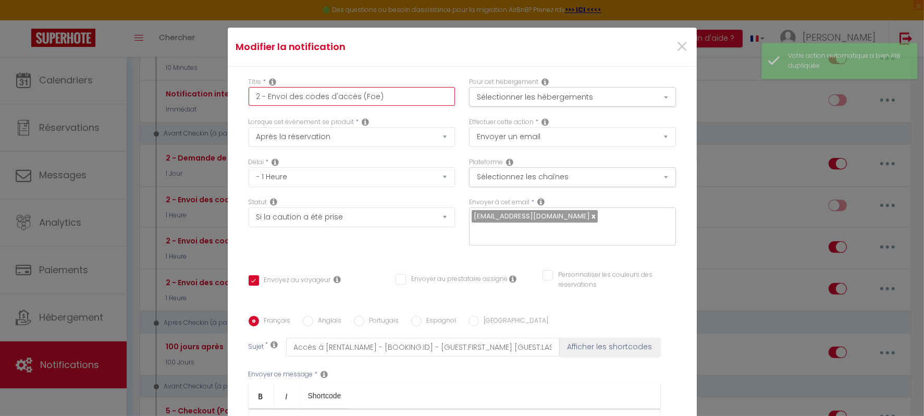
type input "2 - Envoi des codes d'accès (Fone)"
checkbox input "true"
checkbox input "false"
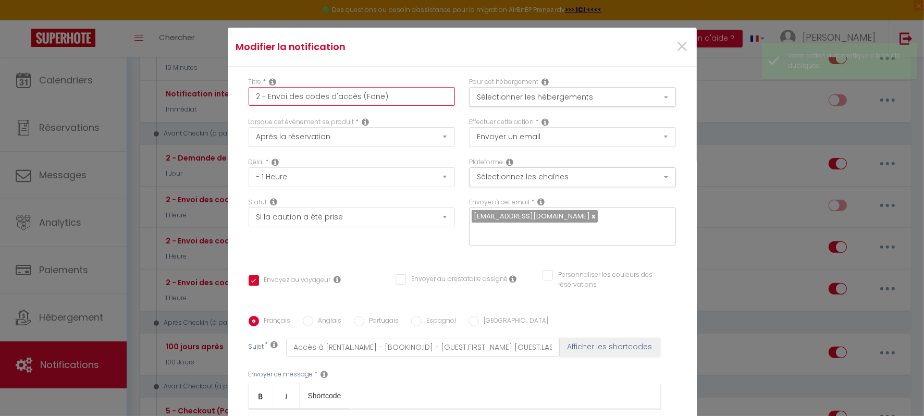
type input "2 - Envoi des codes d'accès (Fonte)"
checkbox input "true"
checkbox input "false"
type input "2 - Envoi des codes d'accès (Fontae)"
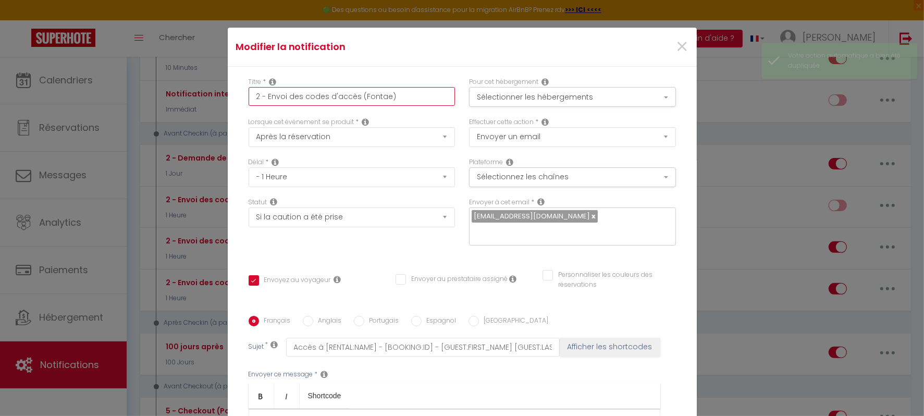
checkbox input "true"
checkbox input "false"
type input "2 - Envoi des codes d'accès (Fontaie)"
checkbox input "true"
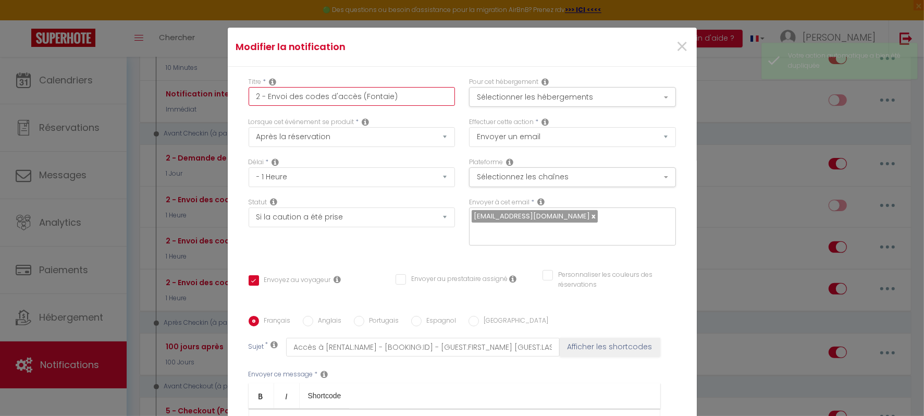
checkbox input "false"
type input "2 - Envoi des codes d'accès (Fontaine)"
checkbox input "true"
checkbox input "false"
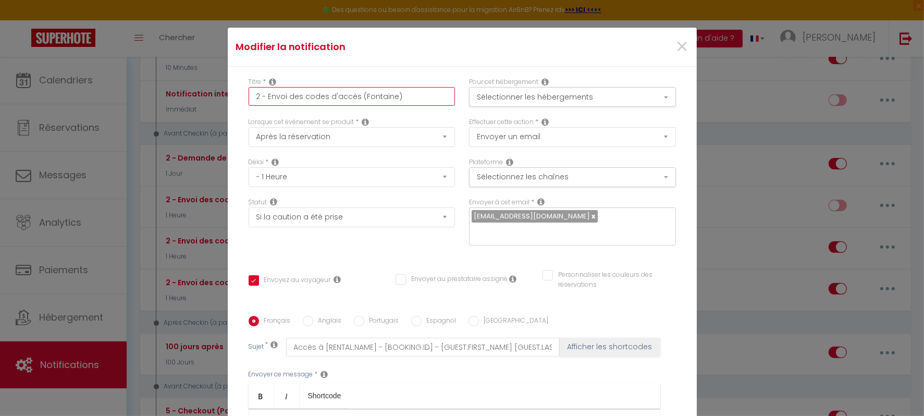
checkbox input "false"
type input "2 - Envoi des codes d'accès (Fontainee)"
checkbox input "true"
checkbox input "false"
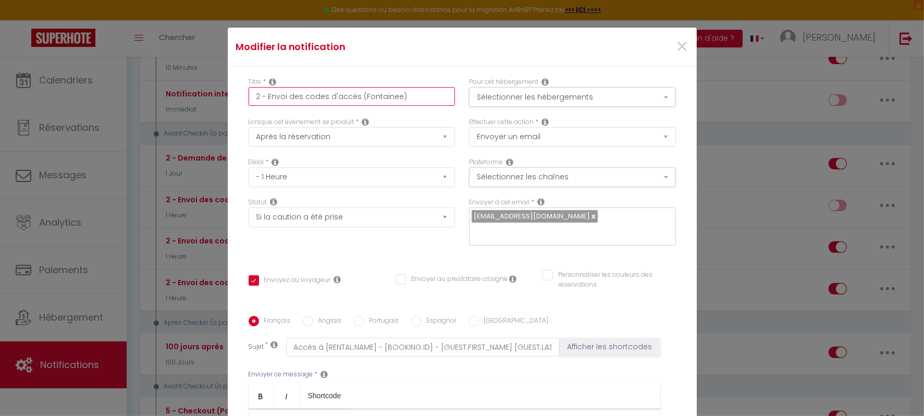
type input "2 - Envoi des codes d'accès (Fontaine e)"
checkbox input "true"
checkbox input "false"
type input "2 - Envoi des codes d'accès (Fontaine ae)"
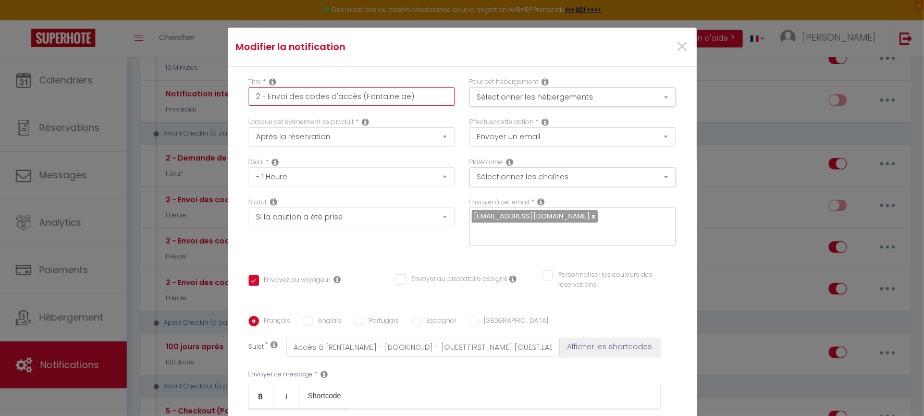
checkbox input "true"
checkbox input "false"
type input "2 - Envoi des codes d'accès (Fontaine aue)"
checkbox input "true"
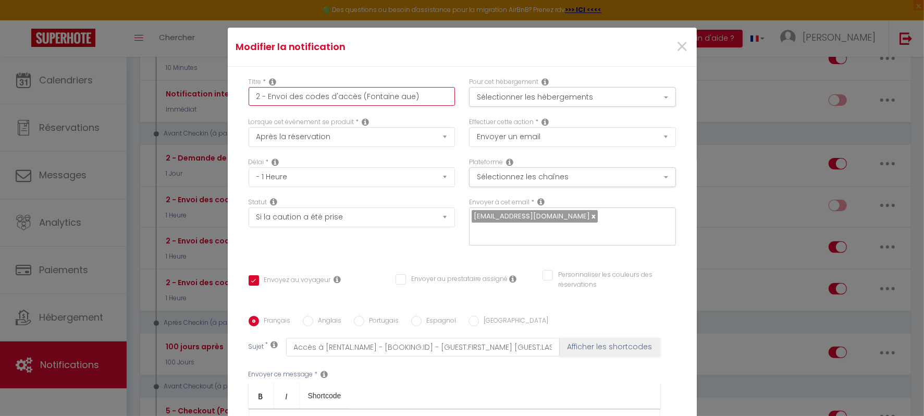
checkbox input "false"
type input "2 - Envoi des codes d'accès (Fontaine auxe)"
checkbox input "true"
checkbox input "false"
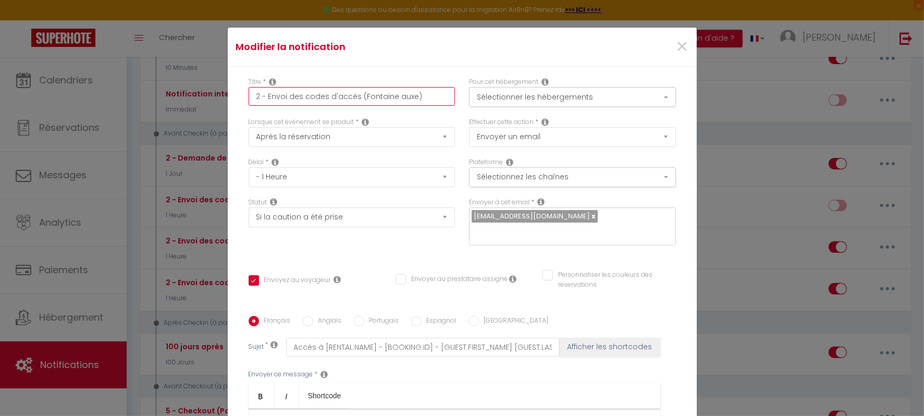
checkbox input "false"
type input "2 - Envoi des codes d'accès ([GEOGRAPHIC_DATA])"
checkbox input "true"
checkbox input "false"
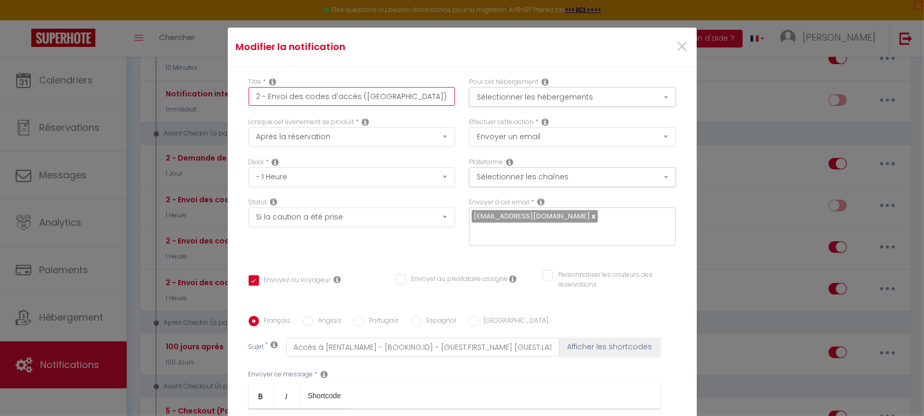
type input "2 - Envoi des codes d'accès (Fontaine aux pe)"
checkbox input "true"
checkbox input "false"
type input "2 - Envoi des codes d'accès (Fontaine aux pre)"
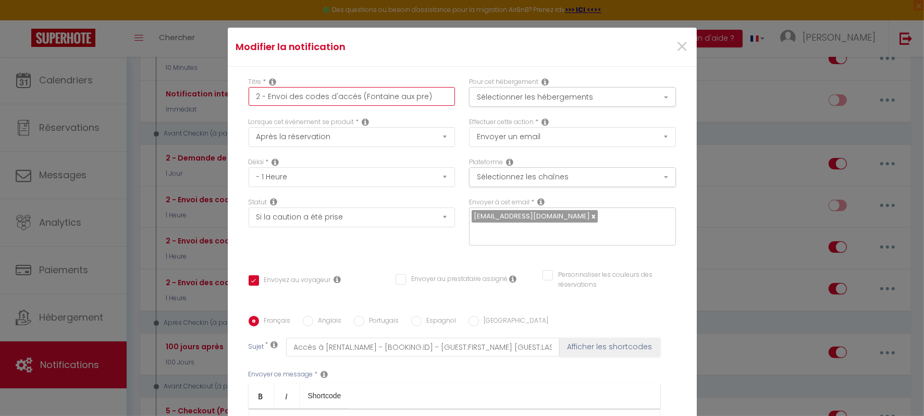
checkbox input "true"
checkbox input "false"
type input "2 - Envoi des codes d'accès (Fontaine aux prée)"
checkbox input "true"
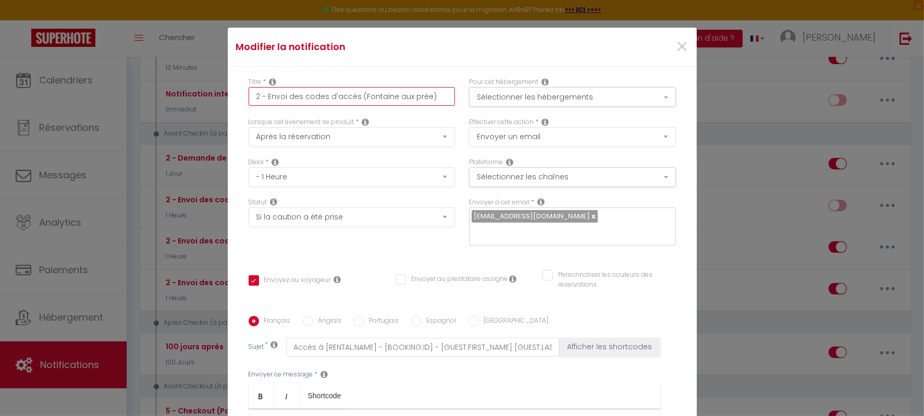
checkbox input "false"
type input "2 - Envoi des codes d'accès ([GEOGRAPHIC_DATA])"
checkbox input "true"
checkbox input "false"
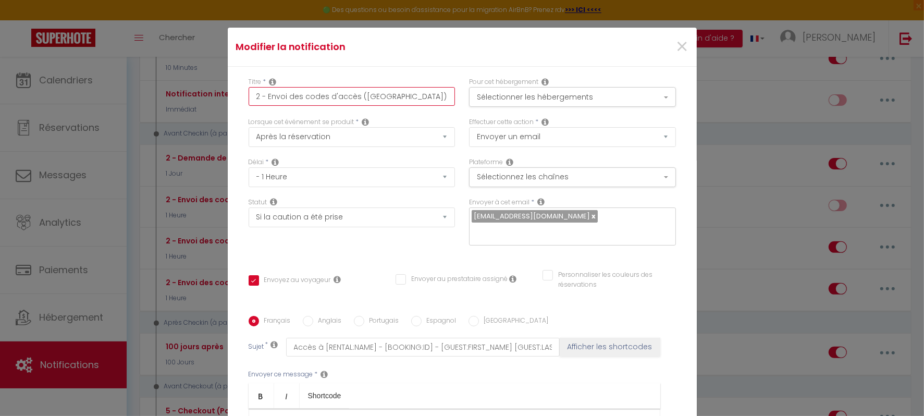
checkbox input "false"
type input "2 - Envoi des codes d'accès ([GEOGRAPHIC_DATA])"
checkbox input "true"
checkbox input "false"
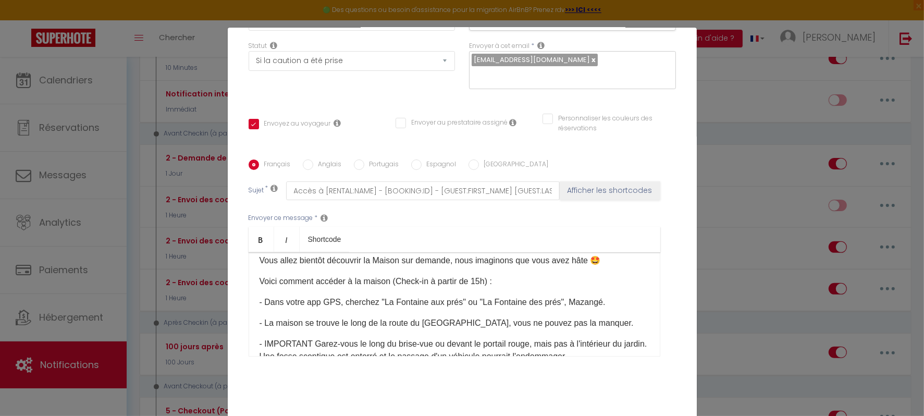
scroll to position [13, 0]
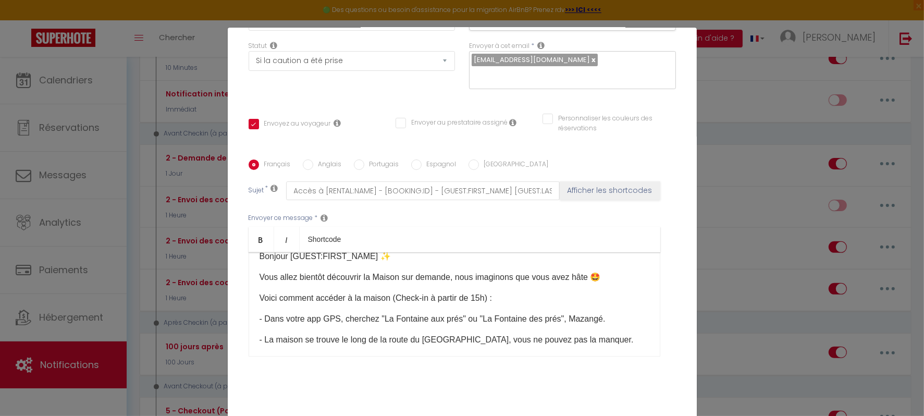
type input "2 - Envoi des codes d'accès ([GEOGRAPHIC_DATA])"
drag, startPoint x: 373, startPoint y: 275, endPoint x: 442, endPoint y: 277, distance: 69.4
click at [442, 277] on p "Vous allez bientôt découvrir la Maison sur demande, nous imaginons que vous ave…" at bounding box center [455, 277] width 390 height 13
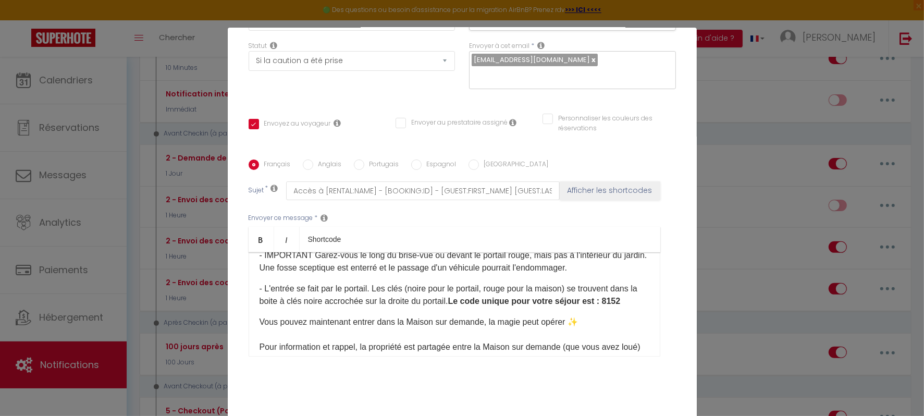
scroll to position [118, 0]
click at [560, 290] on p "- L'entrée se fait par le portail. Les clés (noire pour le portail, rouge pour …" at bounding box center [455, 295] width 390 height 25
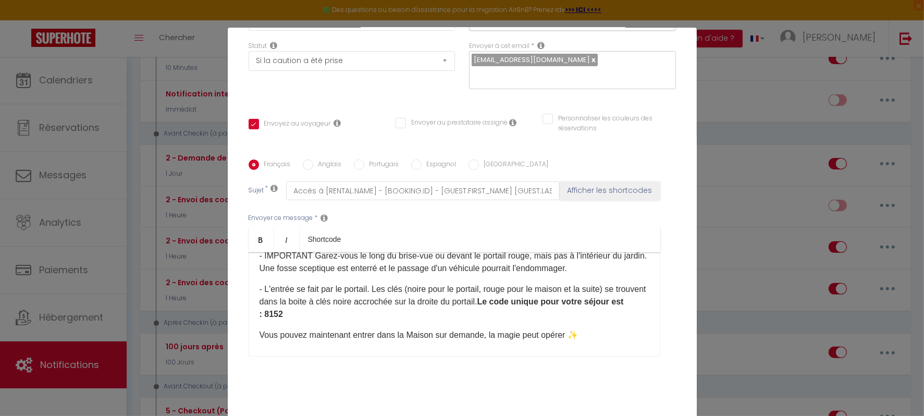
click at [313, 302] on p "- L'entrée se fait par le portail. Les clés (noire pour le portail, rouge pour …" at bounding box center [455, 302] width 390 height 38
click at [388, 302] on p "- L'entrée se fait par le portail. Les clés (noire pour le portail, rouge pour …" at bounding box center [455, 302] width 390 height 38
click at [588, 311] on p "- L'entrée se fait par le portail. Les clés (noire pour le portail, rouge pour …" at bounding box center [455, 302] width 390 height 38
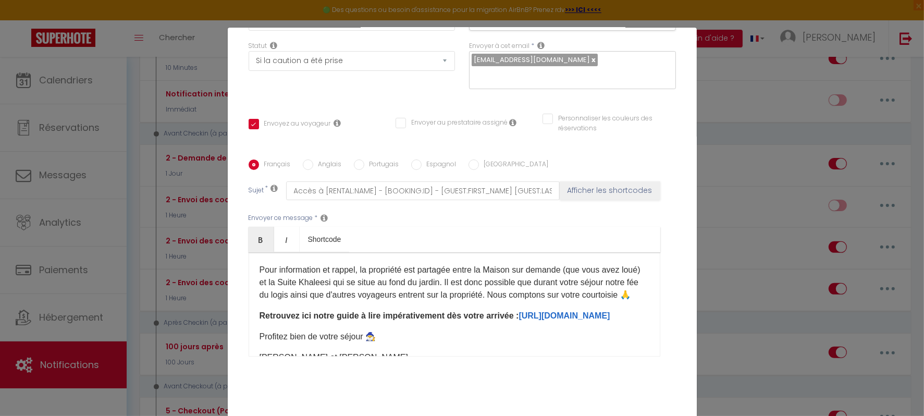
scroll to position [208, 0]
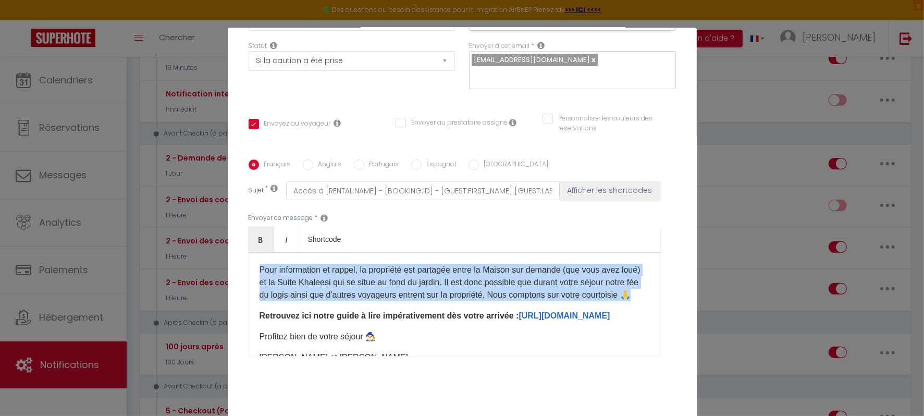
drag, startPoint x: 336, startPoint y: 305, endPoint x: 243, endPoint y: 272, distance: 98.8
click at [249, 272] on div "Bonjour [GUEST:FIRST_NAME] ✨ Vous allez bientôt découvrir la Fontaine aux prés,…" at bounding box center [455, 304] width 412 height 104
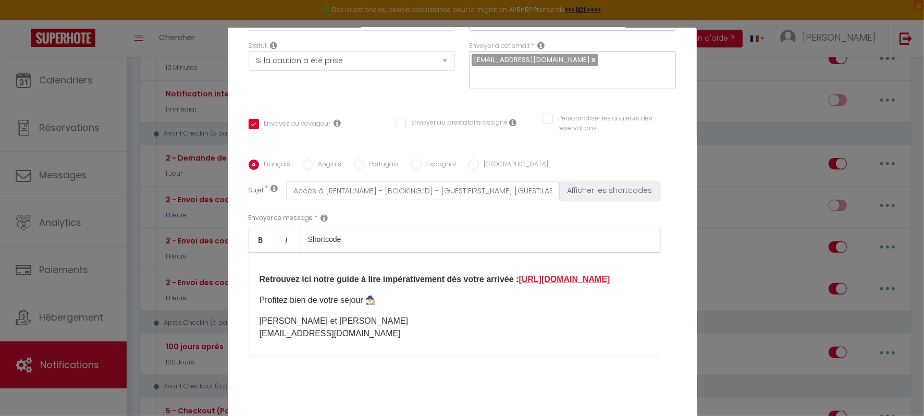
scroll to position [155, 0]
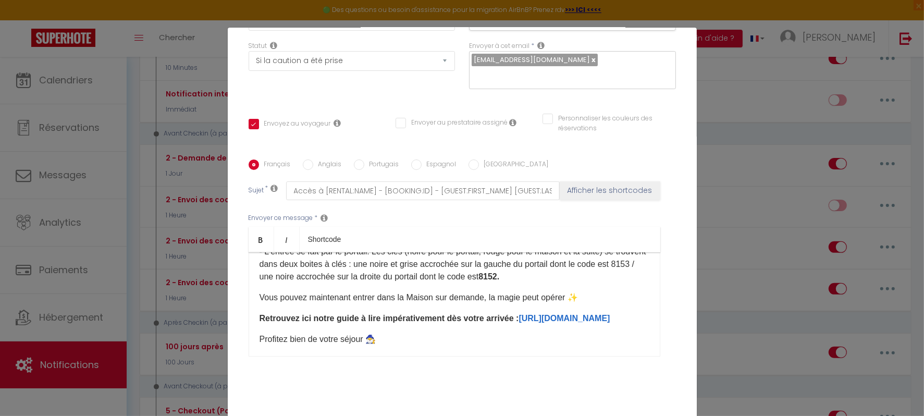
click at [368, 286] on div "Bonjour [GUEST:FIRST_NAME] ✨ Vous allez bientôt découvrir la Fontaine aux prés,…" at bounding box center [455, 304] width 412 height 104
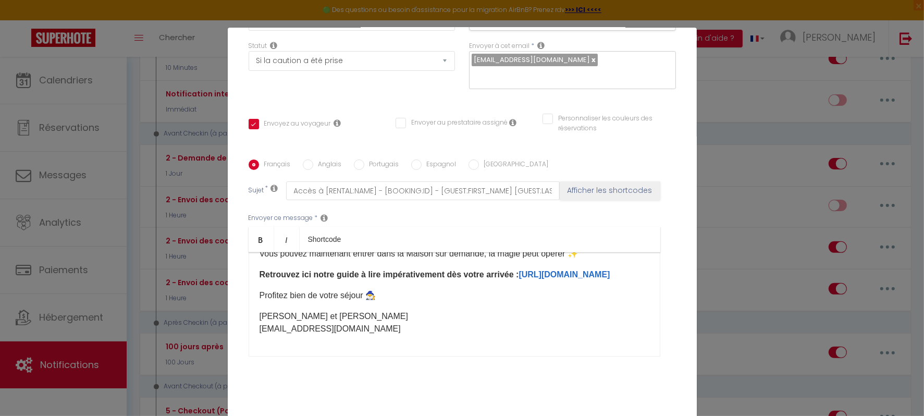
scroll to position [179, 0]
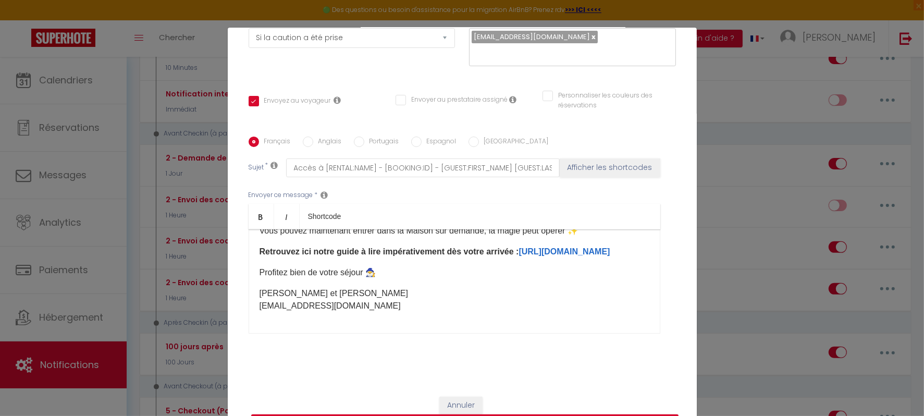
click at [387, 274] on p "Profitez bien de votre séjour 🧙‍♂️" at bounding box center [455, 272] width 390 height 13
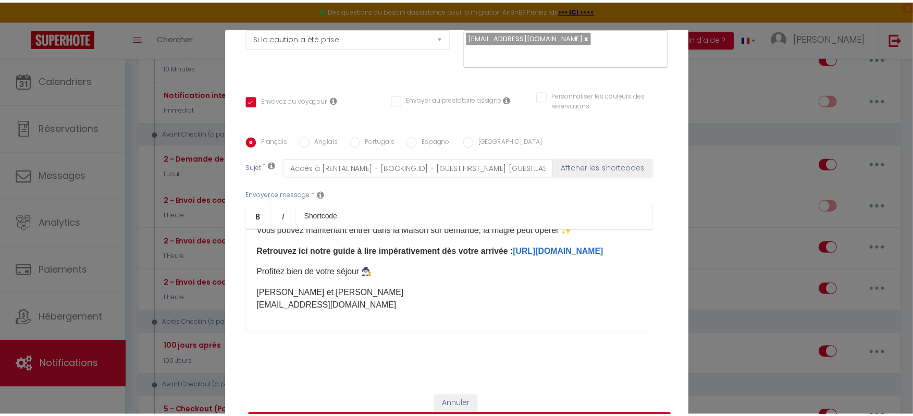
scroll to position [55, 0]
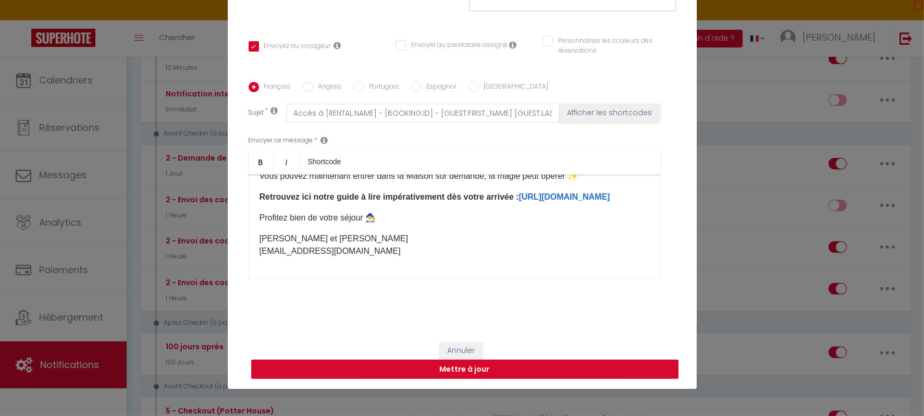
click at [425, 370] on button "Mettre à jour" at bounding box center [464, 370] width 427 height 20
checkbox input "true"
checkbox input "false"
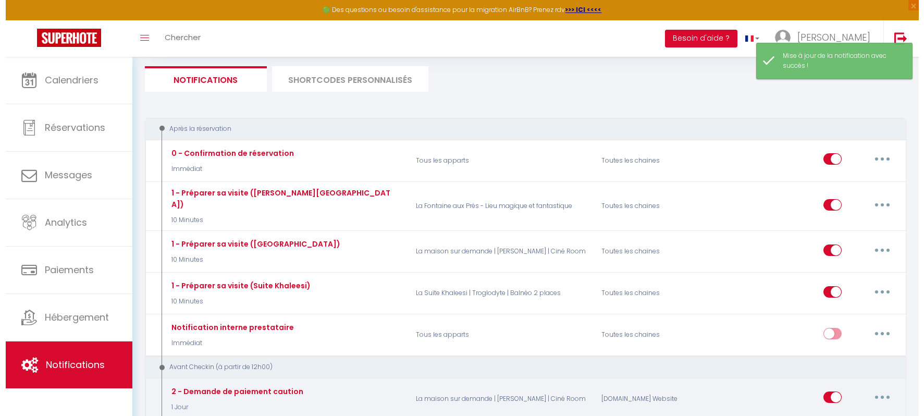
scroll to position [69, 0]
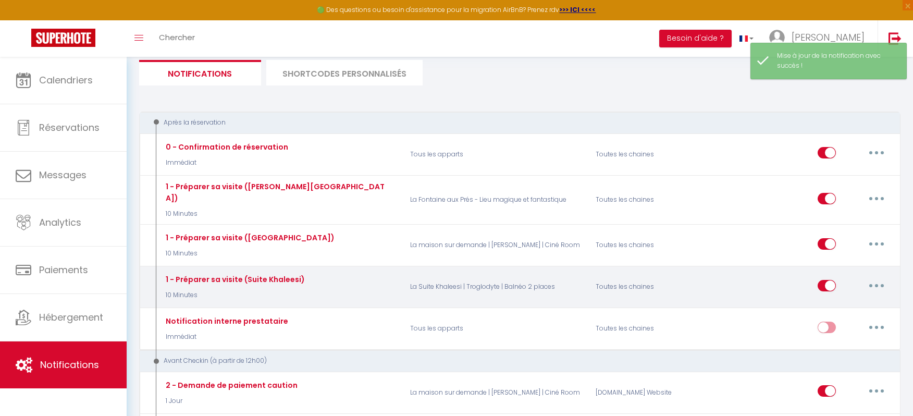
click at [873, 277] on button "button" at bounding box center [876, 285] width 29 height 17
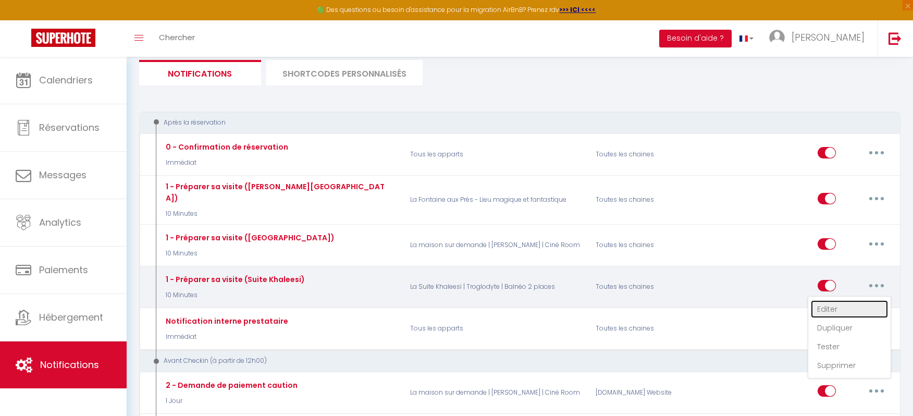
click at [832, 300] on link "Editer" at bounding box center [849, 309] width 77 height 18
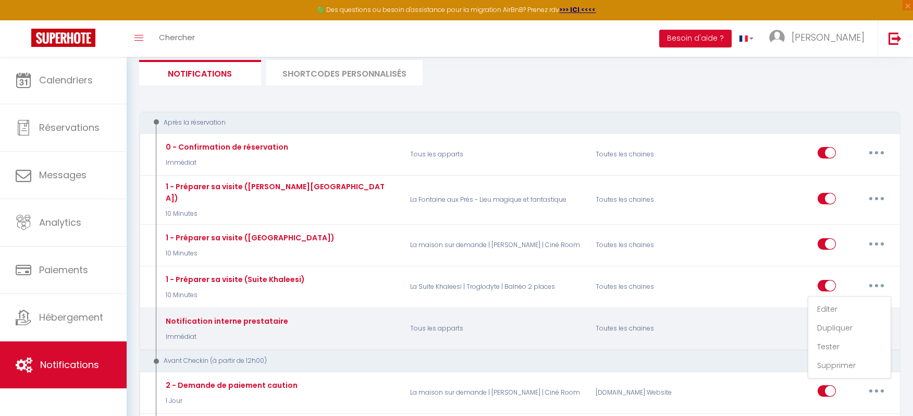
type input "1 - Préparer sa visite (Suite Khaleesi)"
select select "10 Minutes"
select select "if_booking_is_paid"
checkbox input "true"
checkbox input "false"
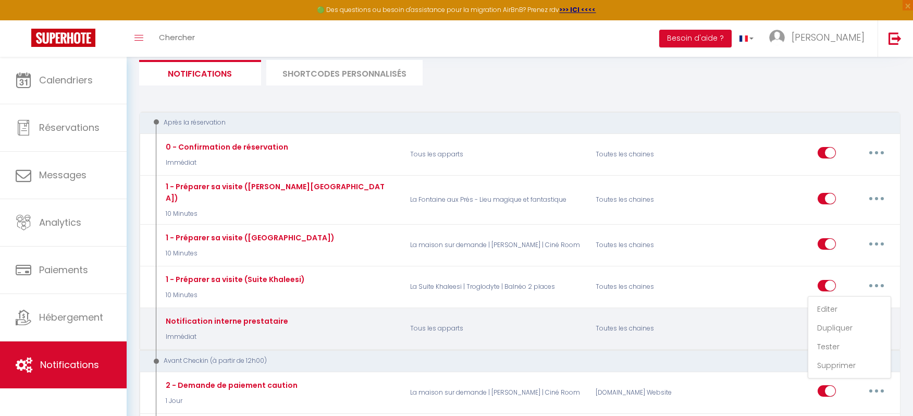
checkbox input "false"
radio input "true"
type input "Préparez votre séjour à [RENTAL:NAME] - [BOOKING:ID] - [GUEST:FIRST_NAME] [GUES…"
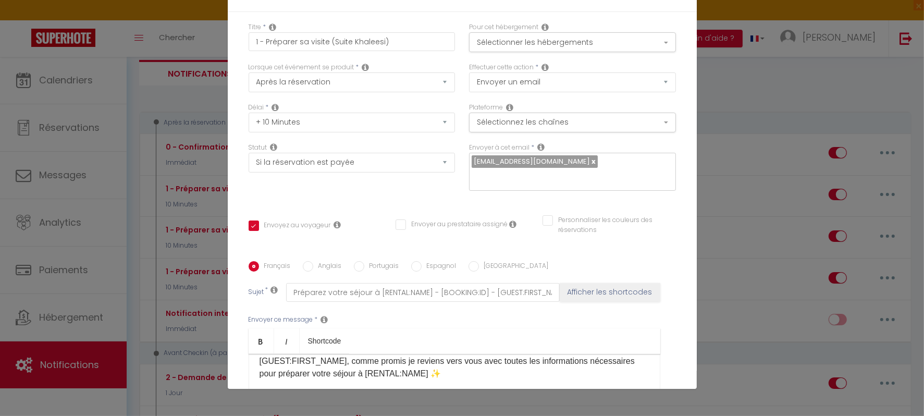
scroll to position [0, 0]
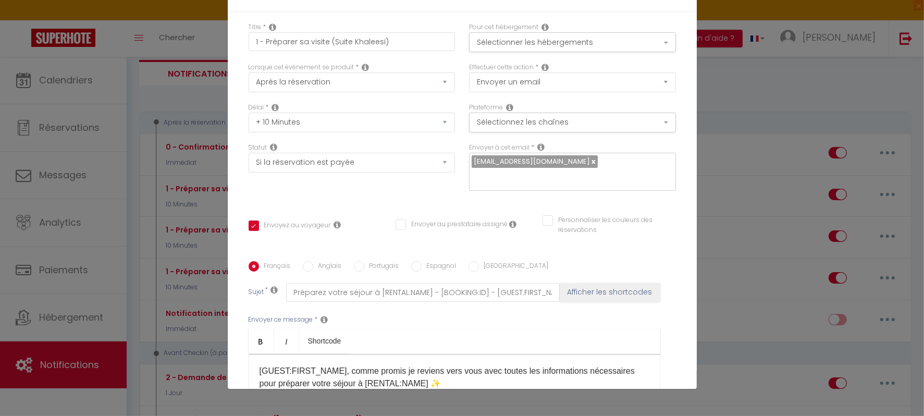
drag, startPoint x: 448, startPoint y: 256, endPoint x: 260, endPoint y: 251, distance: 188.3
click at [260, 365] on p "[GUEST:FIRST_NAME], comme promis je reviens vers vous avec toutes les informati…" at bounding box center [455, 390] width 390 height 50
copy link "[URL][DOMAIN_NAME]"
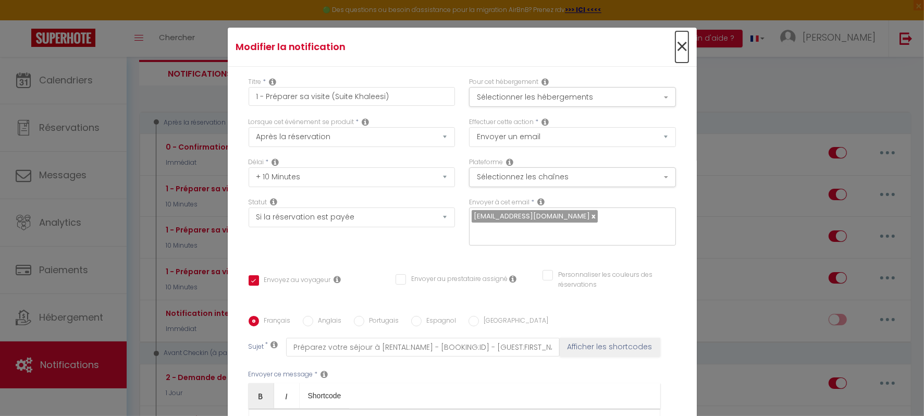
click at [676, 51] on span "×" at bounding box center [682, 46] width 13 height 31
checkbox input "true"
checkbox input "false"
radio input "true"
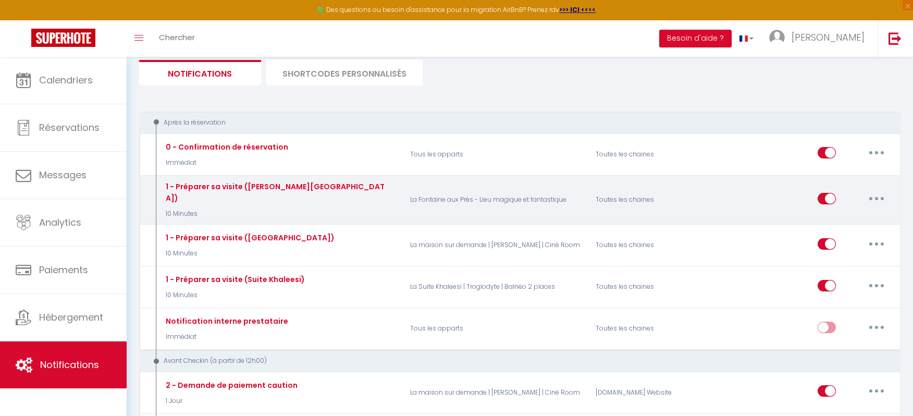
click at [877, 192] on button "button" at bounding box center [876, 198] width 29 height 17
click at [831, 217] on link "Editer" at bounding box center [849, 222] width 77 height 18
type input "1 - Préparer sa visite ([PERSON_NAME][GEOGRAPHIC_DATA])"
checkbox input "true"
checkbox input "false"
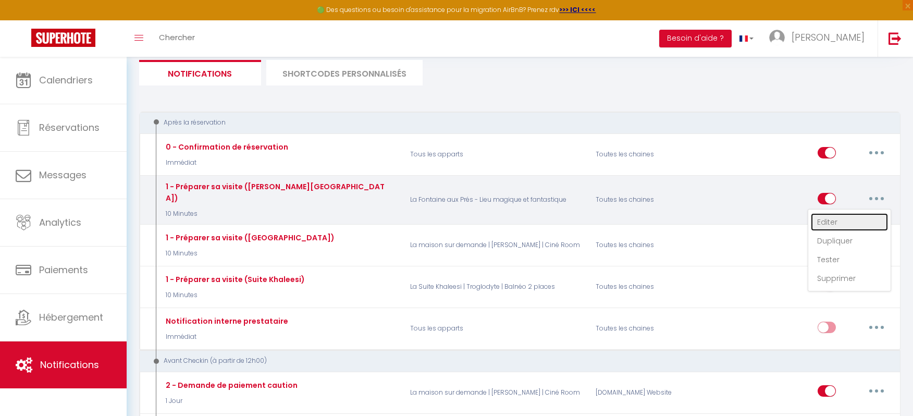
checkbox input "false"
type input "Préparez votre séjour à [RENTAL:NAME] - [BOOKING:ID] - [GUEST:FIRST_NAME] [GUES…"
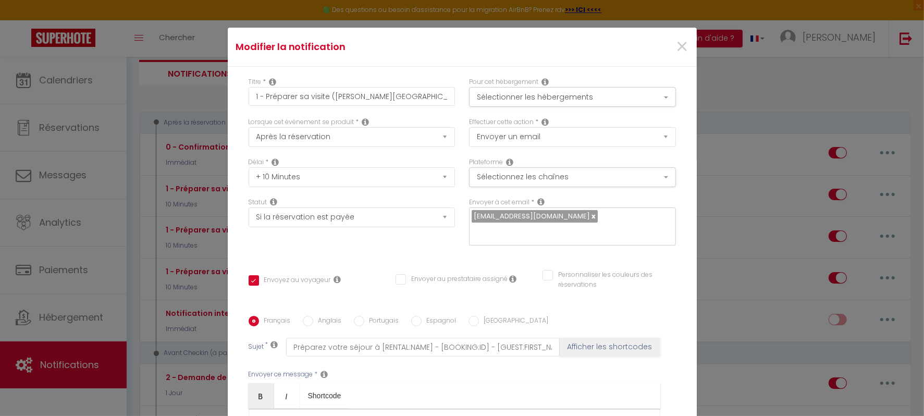
scroll to position [179, 0]
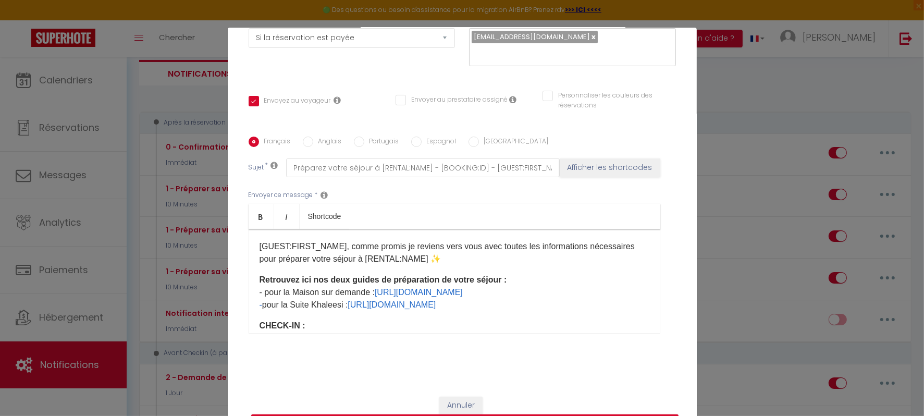
drag, startPoint x: 528, startPoint y: 304, endPoint x: 246, endPoint y: 282, distance: 282.4
click at [249, 282] on div "[GUEST:FIRST_NAME], comme promis je reviens vers vous avec toutes les informati…" at bounding box center [455, 281] width 412 height 104
copy p "Retrouvez ici nos deux guides de préparation de votre séjour : - pour la Maison…"
click at [730, 138] on div "Modifier la notification × Titre * 1 - Préparer sa visite ([PERSON_NAME] aux [G…" at bounding box center [462, 208] width 924 height 416
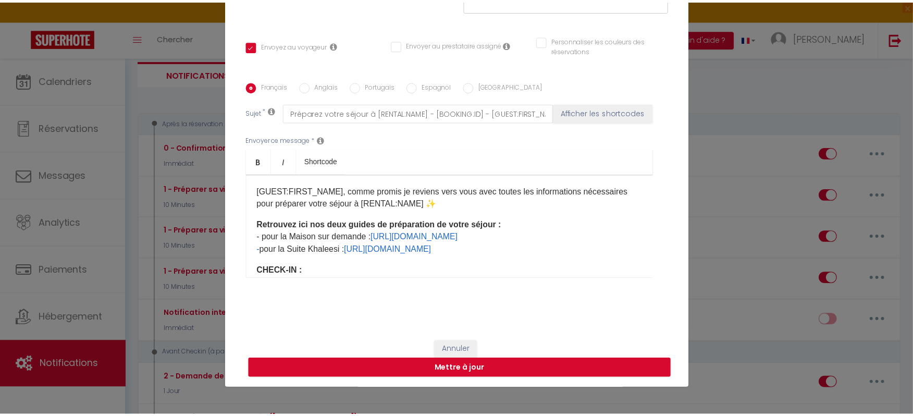
scroll to position [54, 0]
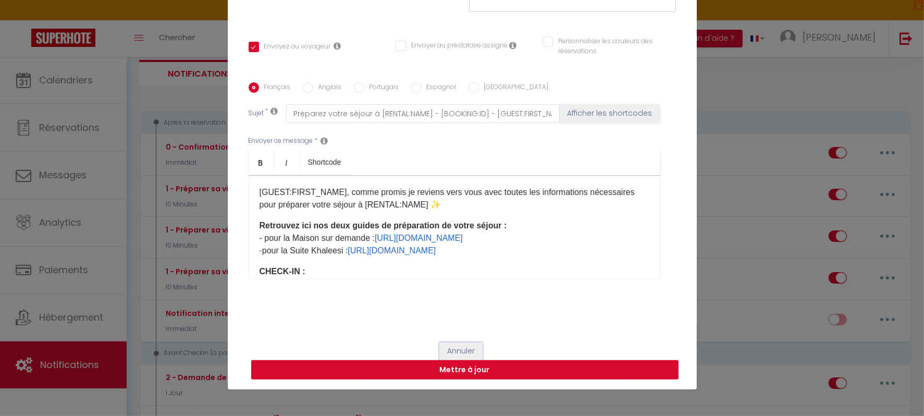
click at [457, 350] on button "Annuler" at bounding box center [460, 352] width 43 height 18
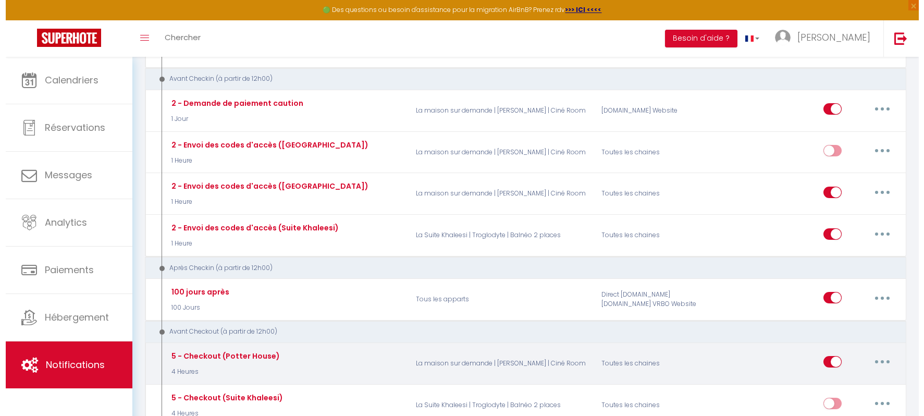
scroll to position [350, 0]
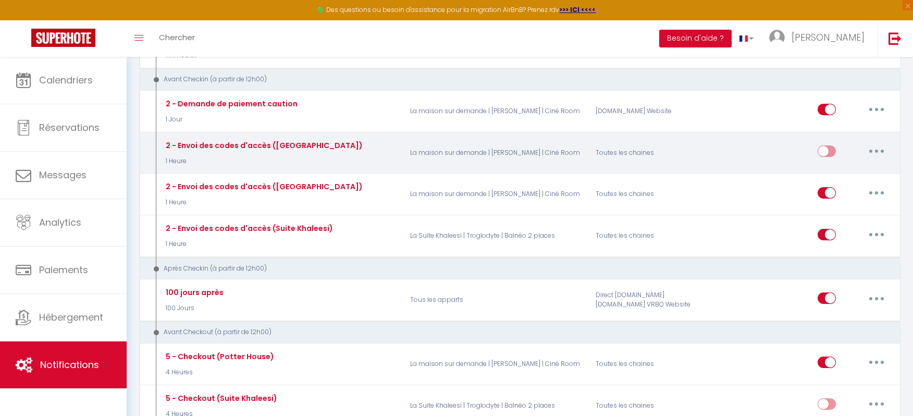
click at [888, 144] on button "button" at bounding box center [876, 151] width 29 height 17
click at [837, 166] on link "Editer" at bounding box center [849, 175] width 77 height 18
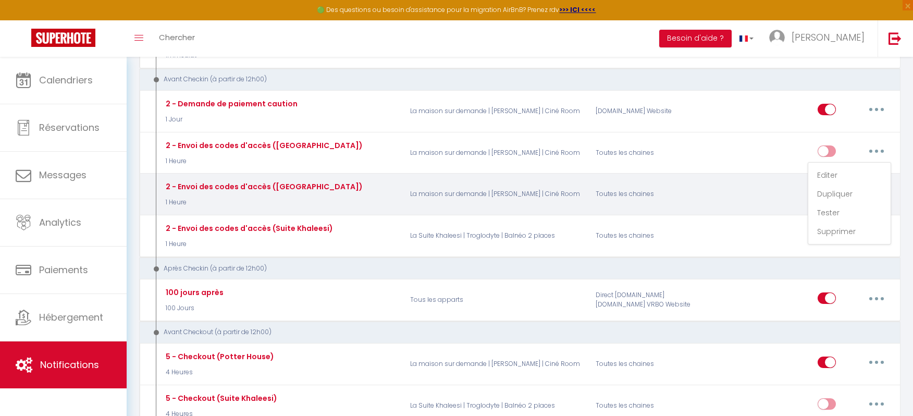
type input "2 - Envoi des codes d'accès ([GEOGRAPHIC_DATA])"
select select "1 Heure"
select select "if_deposit_is_paid"
checkbox input "true"
checkbox input "false"
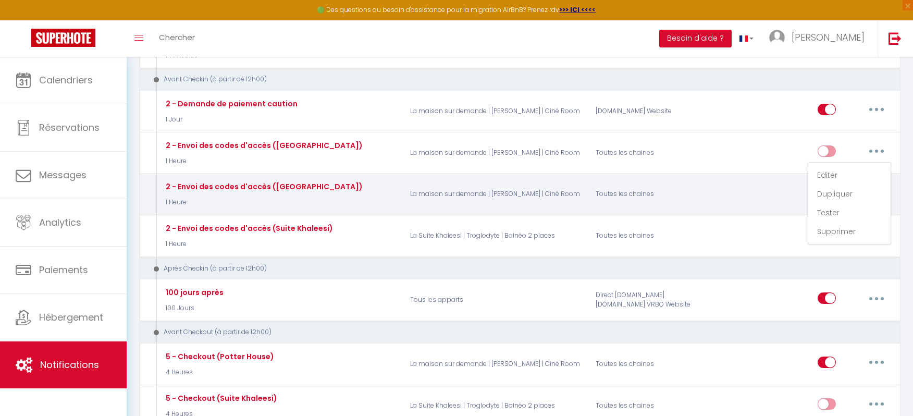
checkbox input "false"
type input "Accès à [RENTAL:NAME] - [BOOKING:ID] - [GUEST:FIRST_NAME] [GUEST:LAST_NAME]"
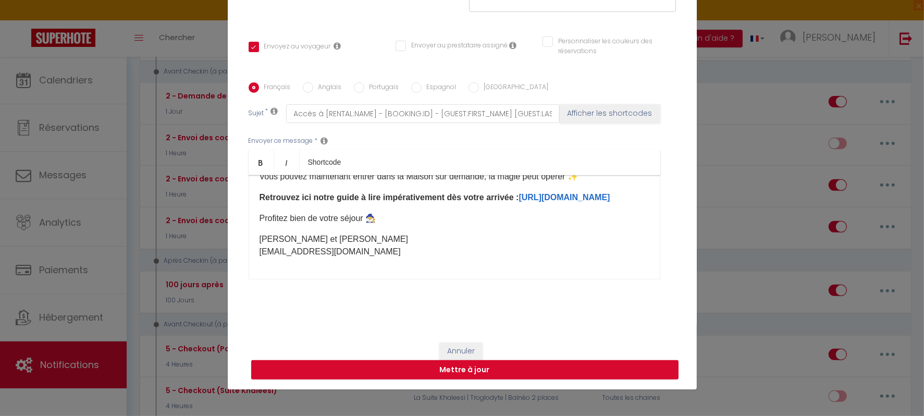
scroll to position [189, 0]
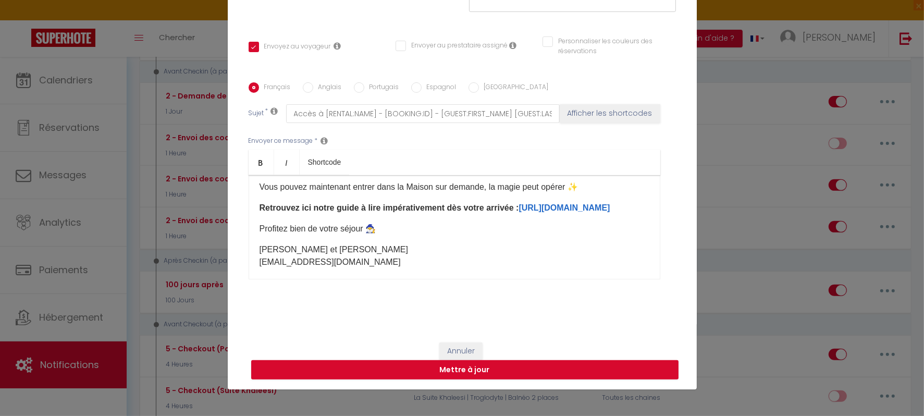
drag, startPoint x: 485, startPoint y: 221, endPoint x: 241, endPoint y: 207, distance: 243.8
click at [246, 207] on div "Français Anglais Portugais Espagnol Italien Sujet * Accès à [RENTAL:NAME] - [BO…" at bounding box center [462, 187] width 433 height 210
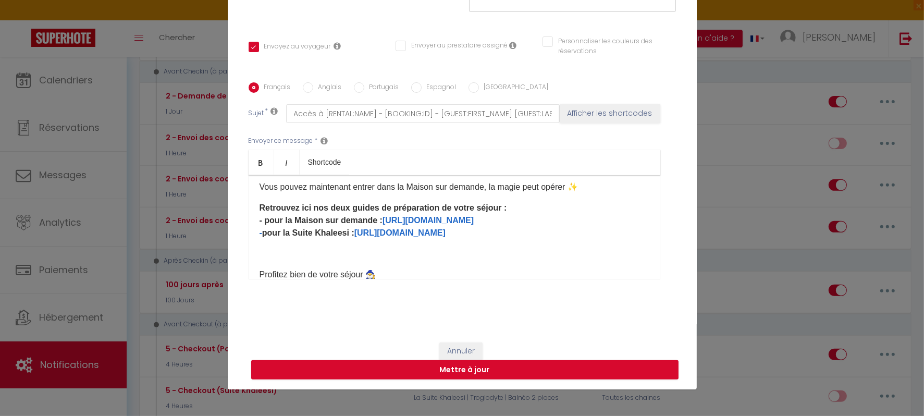
click at [576, 202] on p "Retrouvez ici nos deux guides de préparation de votre séjour : - pour la Maison…" at bounding box center [455, 221] width 390 height 38
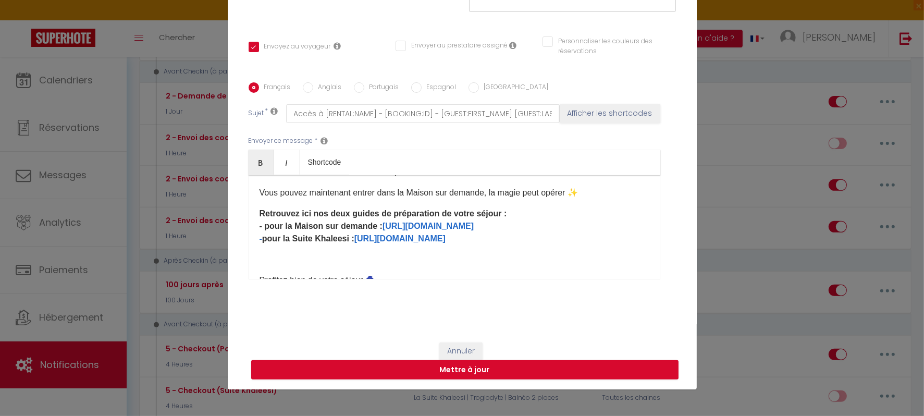
scroll to position [204, 0]
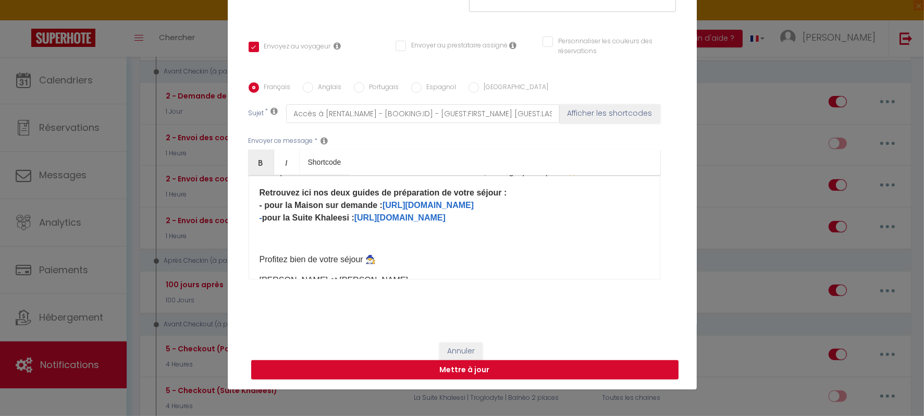
drag, startPoint x: 495, startPoint y: 202, endPoint x: 319, endPoint y: 239, distance: 180.2
click at [319, 239] on p "Retrouvez ici nos deux guides de préparation de votre séjour : - pour la Maison…" at bounding box center [455, 216] width 390 height 58
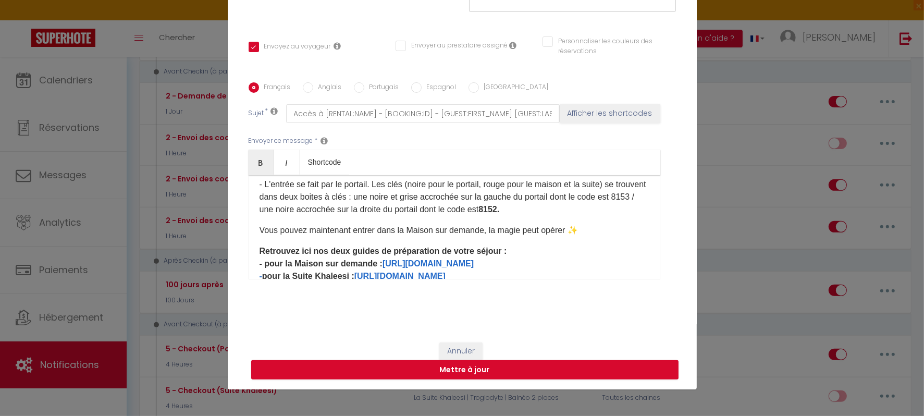
scroll to position [145, 0]
click at [263, 240] on div "Bonjour [GUEST:FIRST_NAME] ✨ Vous allez bientôt découvrir la Fontaine aux prés,…" at bounding box center [455, 227] width 412 height 104
click at [251, 235] on div "Bonjour [GUEST:FIRST_NAME] ✨ Vous allez bientôt découvrir la Fontaine aux prés,…" at bounding box center [455, 227] width 412 height 104
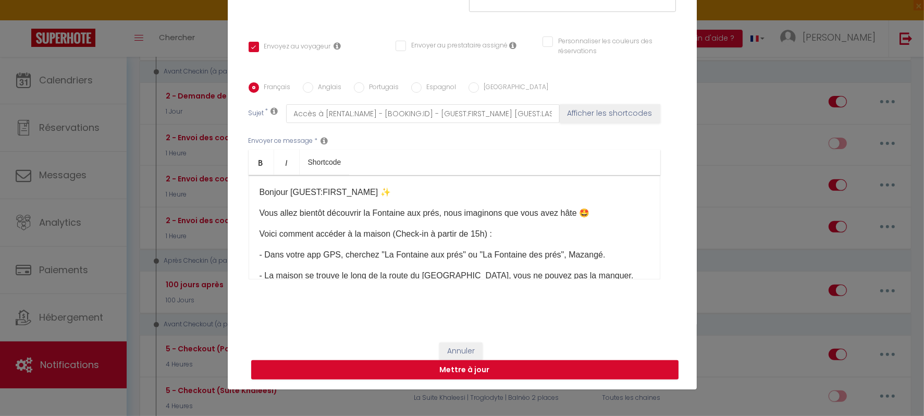
scroll to position [0, 0]
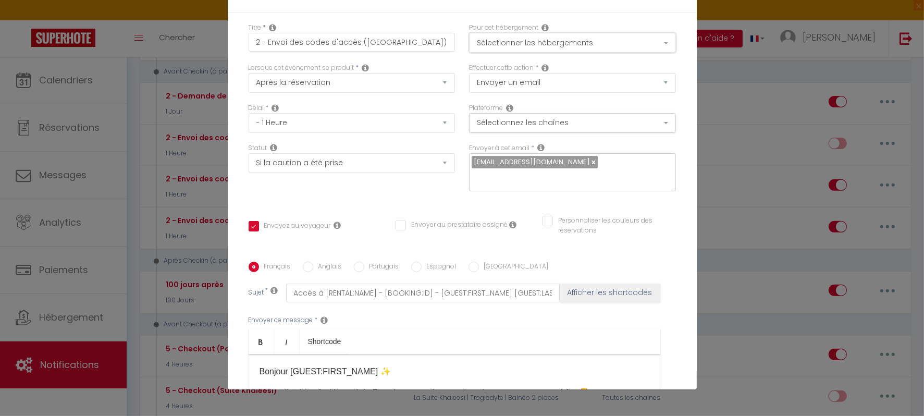
click at [546, 47] on button "Sélectionner les hébergements" at bounding box center [572, 43] width 207 height 20
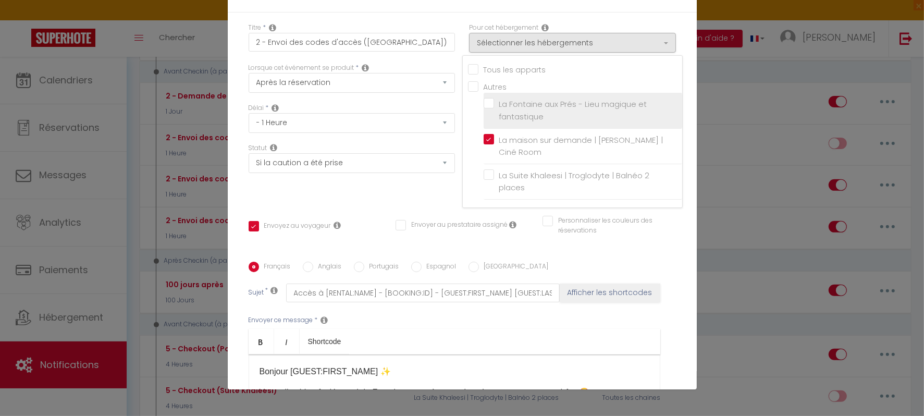
click at [484, 105] on input "La Fontaine aux Prés - Lieu magique et fantastique" at bounding box center [583, 110] width 199 height 10
checkbox input "true"
checkbox input "false"
checkbox input "true"
checkbox input "false"
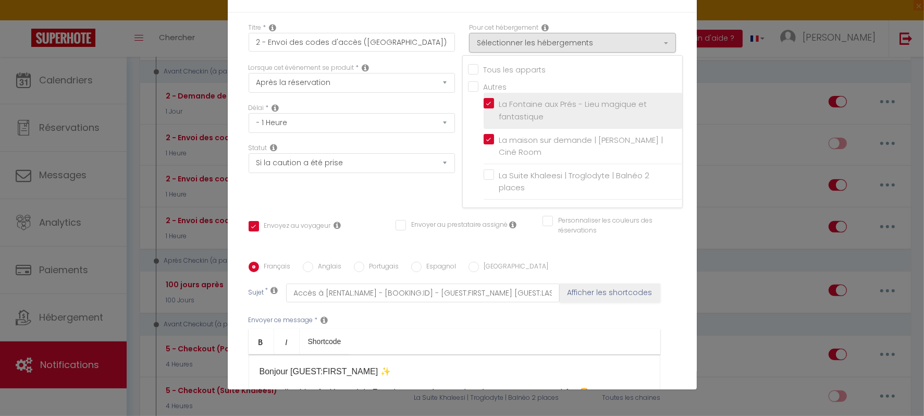
checkbox input "false"
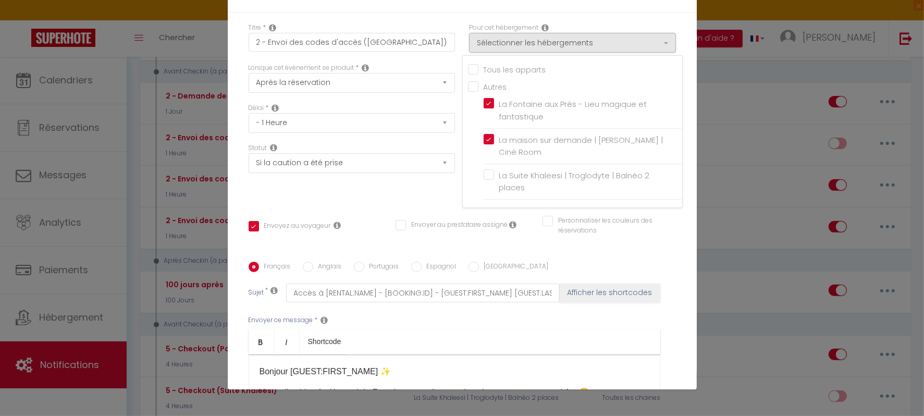
click at [494, 138] on label "La maison sur demande | [PERSON_NAME] | Ciné Room" at bounding box center [584, 146] width 181 height 25
click at [484, 141] on input "La maison sur demande | [PERSON_NAME] | Ciné Room" at bounding box center [583, 146] width 199 height 10
checkbox input "true"
checkbox input "false"
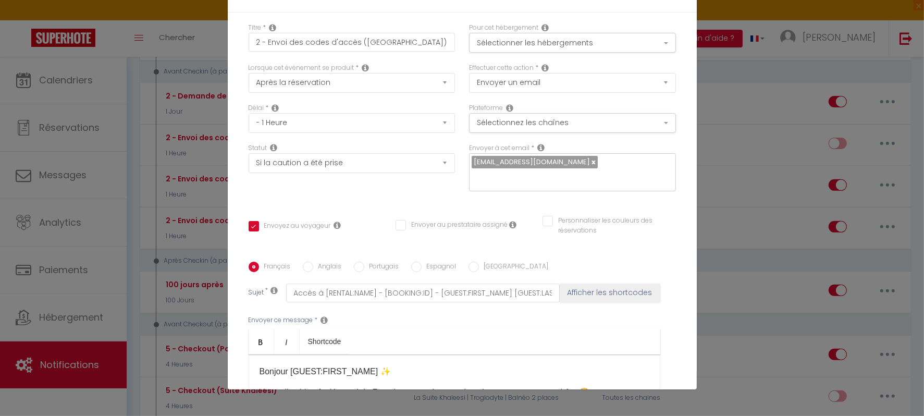
click at [431, 193] on div "Statut Aucun Si la réservation est payée Si réservation non payée Si la caution…" at bounding box center [351, 172] width 221 height 59
click at [488, 84] on select "Envoyer un email Envoyer un SMS Envoyer une notification push" at bounding box center [572, 83] width 207 height 20
click at [398, 184] on div "Statut Aucun Si la réservation est payée Si réservation non payée Si la caution…" at bounding box center [351, 172] width 221 height 59
click at [337, 123] on select "Immédiat - 10 Minutes - 1 Heure - 2 Heures - 3 Heures - 4 Heures - 5 Heures - 6…" at bounding box center [352, 123] width 207 height 20
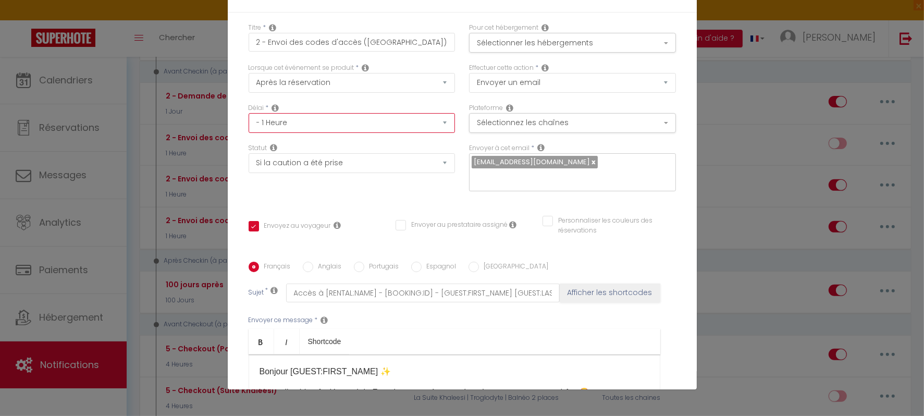
click at [298, 123] on select "Immédiat - 10 Minutes - 1 Heure - 2 Heures - 3 Heures - 4 Heures - 5 Heures - 6…" at bounding box center [352, 123] width 207 height 20
click at [272, 107] on icon at bounding box center [275, 108] width 7 height 8
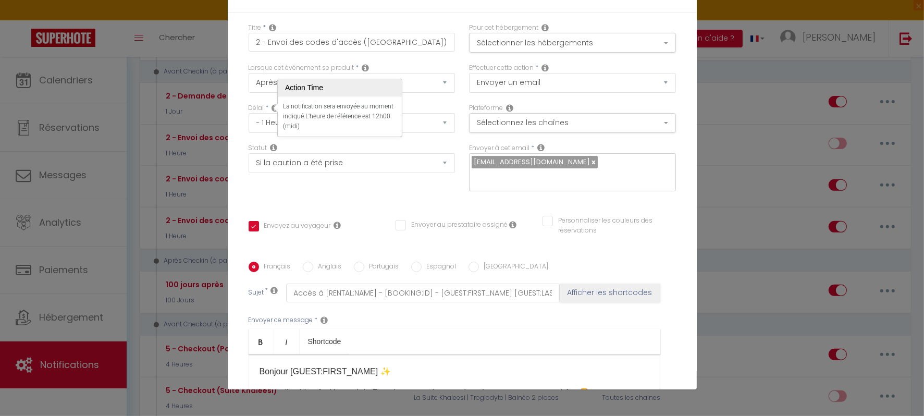
click at [263, 203] on div "Titre * 2 - Envoi des codes d'accès (Fontaine aux prés) Pour cet hébergement Sé…" at bounding box center [462, 262] width 469 height 499
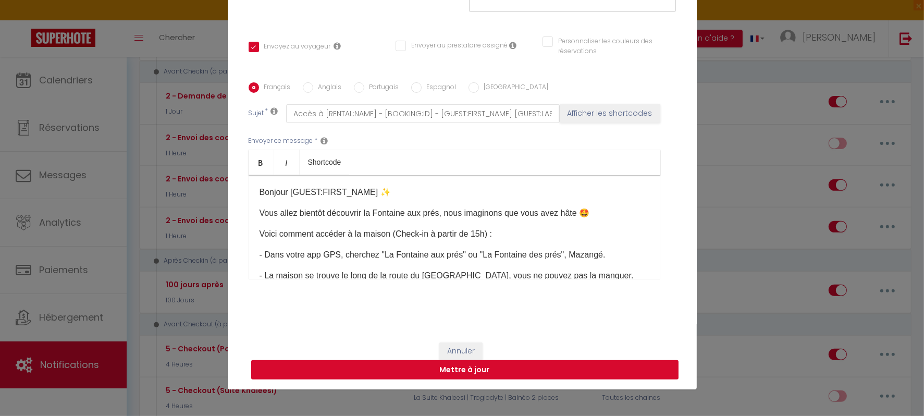
click at [482, 369] on button "Mettre à jour" at bounding box center [464, 370] width 427 height 20
checkbox input "true"
checkbox input "false"
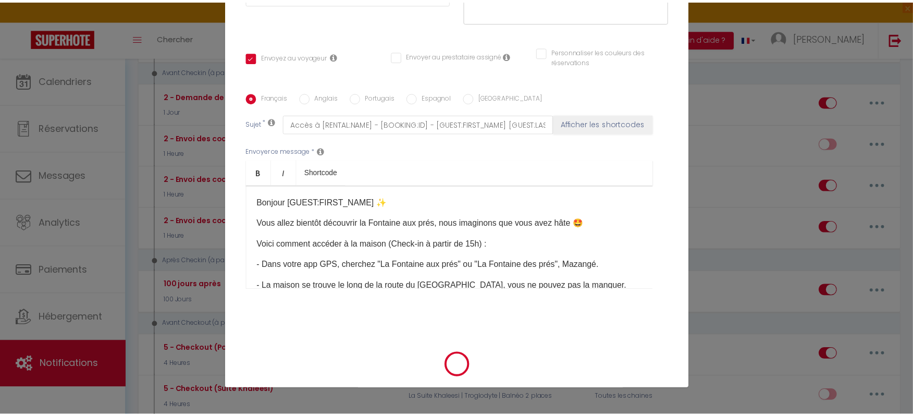
scroll to position [55, 0]
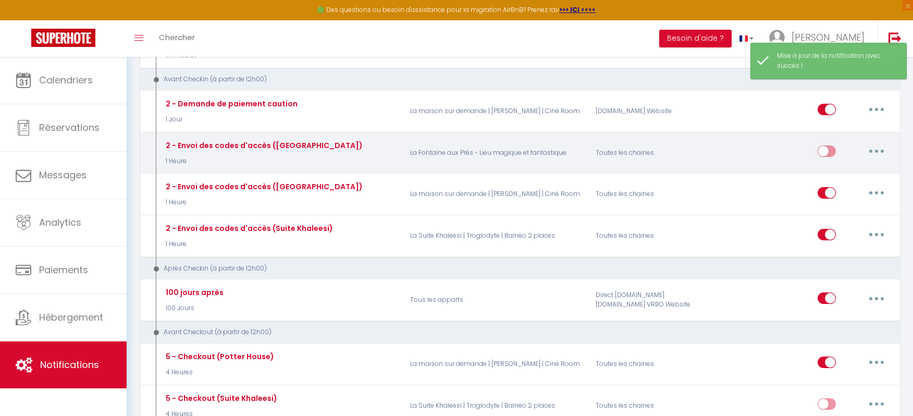
click at [821, 145] on input "checkbox" at bounding box center [827, 153] width 18 height 16
checkbox input "true"
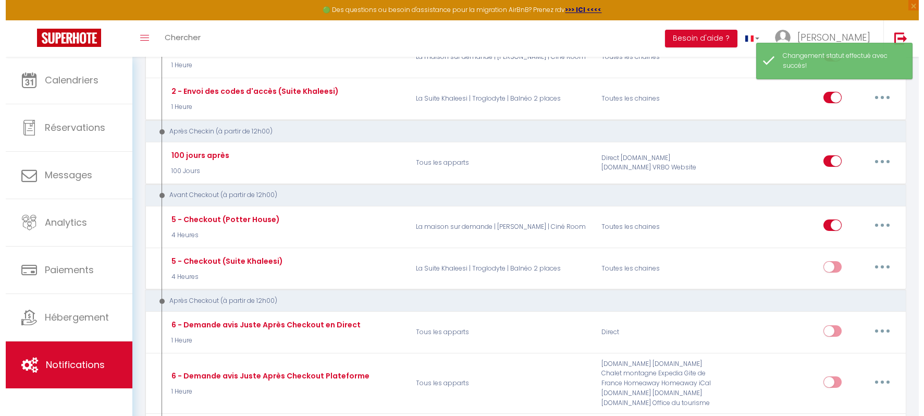
scroll to position [488, 0]
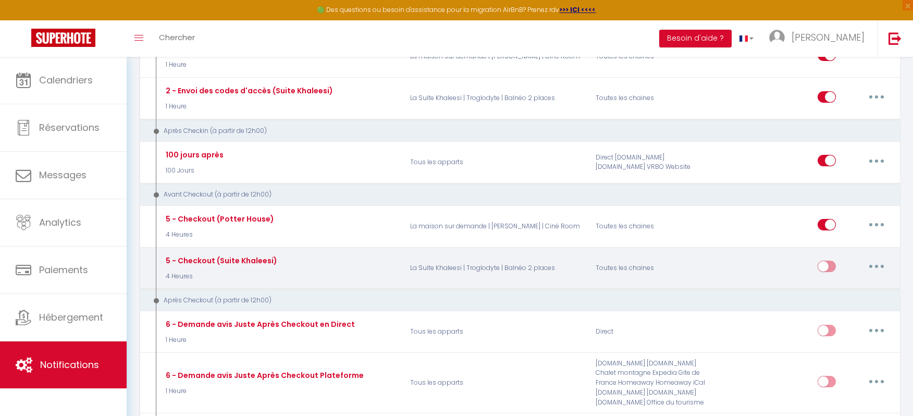
click at [825, 261] on input "checkbox" at bounding box center [827, 269] width 18 height 16
checkbox input "true"
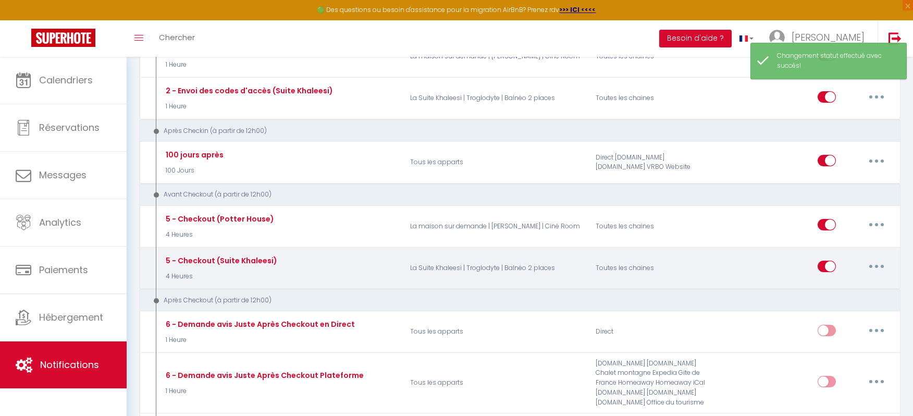
click at [884, 259] on button "button" at bounding box center [876, 266] width 29 height 17
click at [832, 282] on link "Editer" at bounding box center [849, 291] width 77 height 18
type input "5 - Checkout (Suite Khaleesi)"
select select "4"
select select "4 Heures"
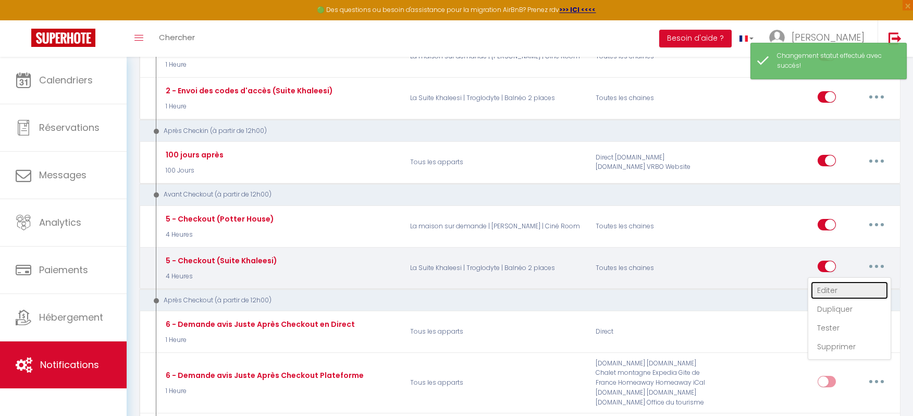
select select "if_booking_is_paid"
checkbox input "true"
checkbox input "false"
radio input "true"
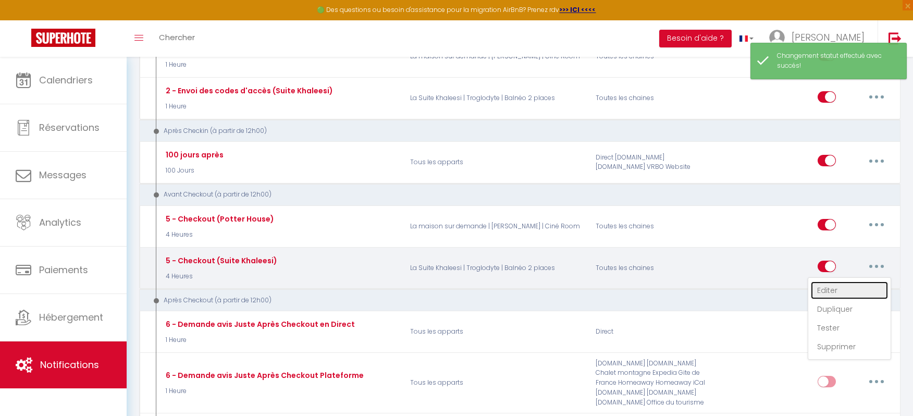
type input "Votre départ de [RENTAL:NAME] - [BOOKING:ID] - [GUEST:FIRST_NAME] [GUEST:LAST_N…"
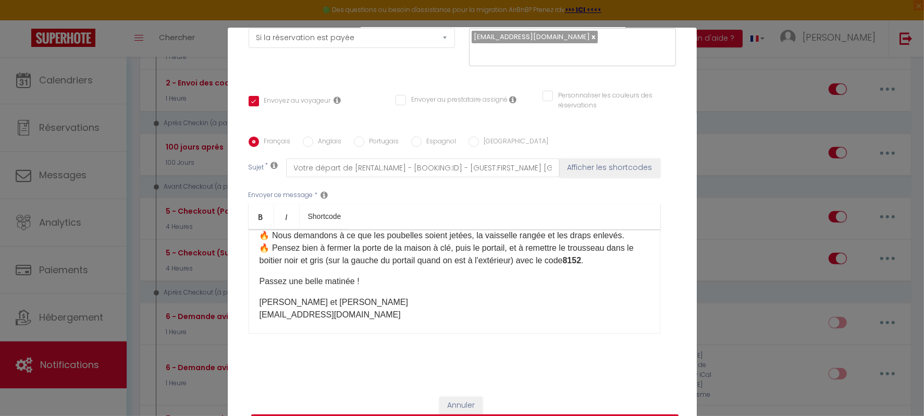
scroll to position [55, 0]
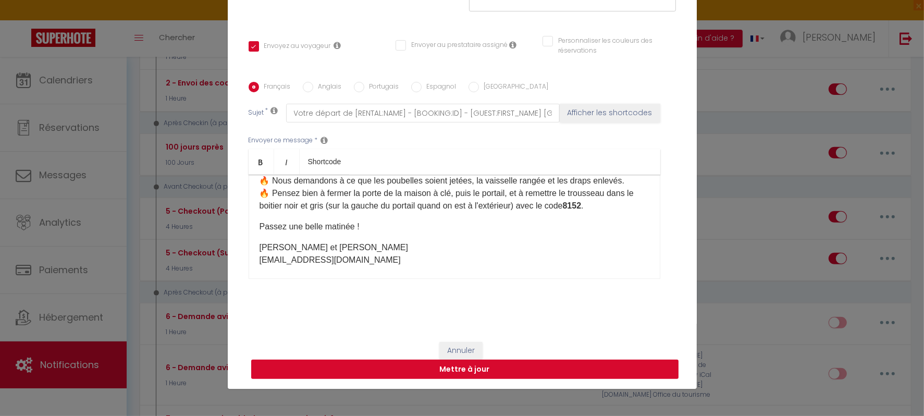
click at [500, 364] on button "Mettre à jour" at bounding box center [464, 370] width 427 height 20
checkbox input "true"
checkbox input "false"
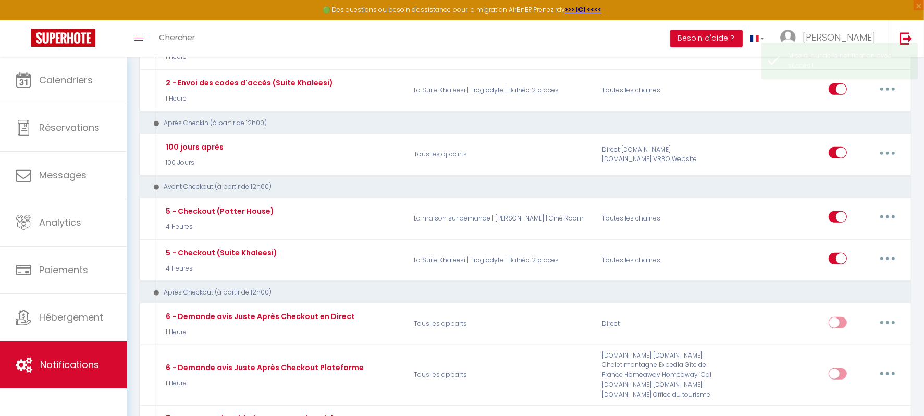
checkbox input "true"
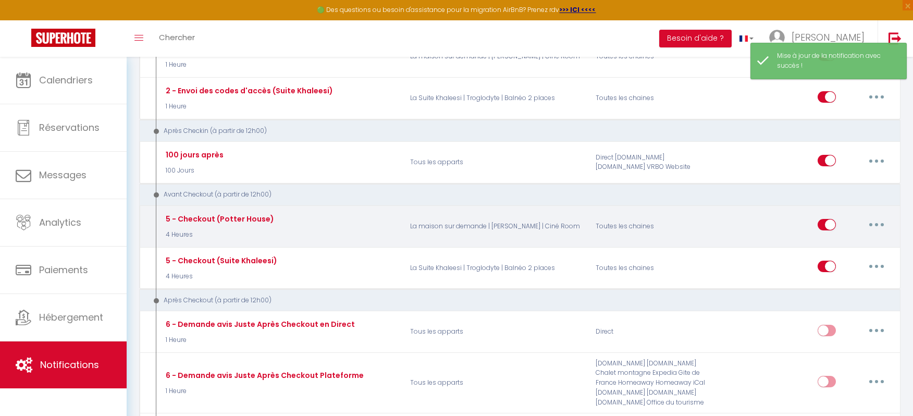
click at [876, 218] on button "button" at bounding box center [876, 224] width 29 height 17
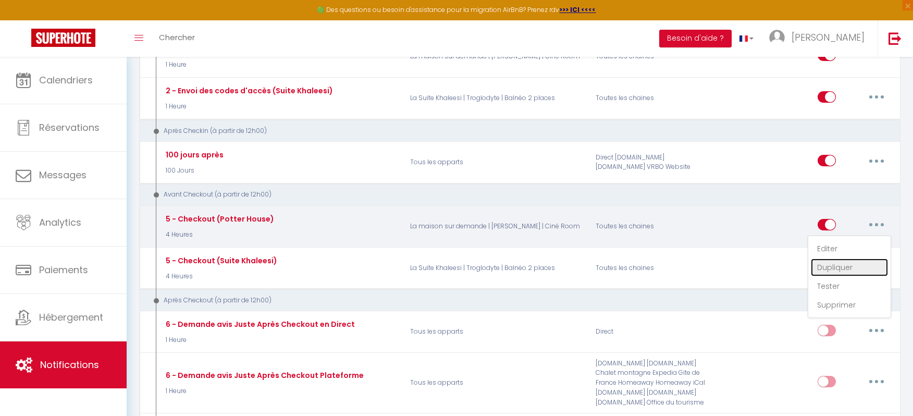
click at [848, 259] on link "Dupliquer" at bounding box center [849, 268] width 77 height 18
select select
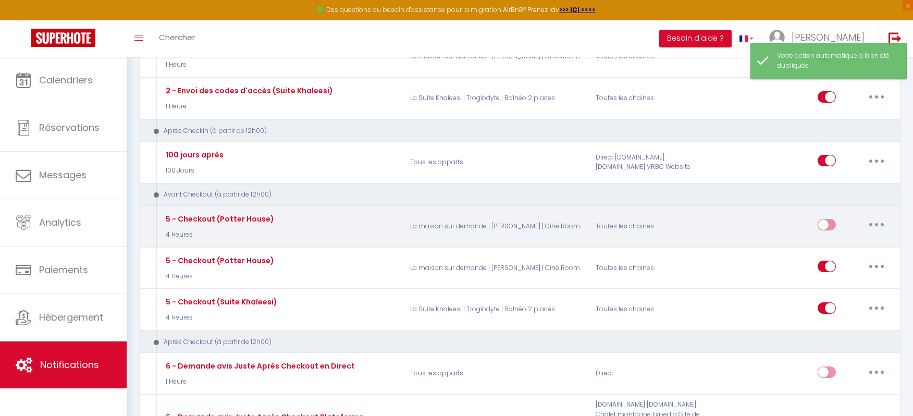
click at [872, 216] on button "button" at bounding box center [876, 224] width 29 height 17
click at [821, 240] on link "Editer" at bounding box center [849, 249] width 77 height 18
type input "5 - Checkout (Potter House)"
checkbox input "false"
checkbox input "true"
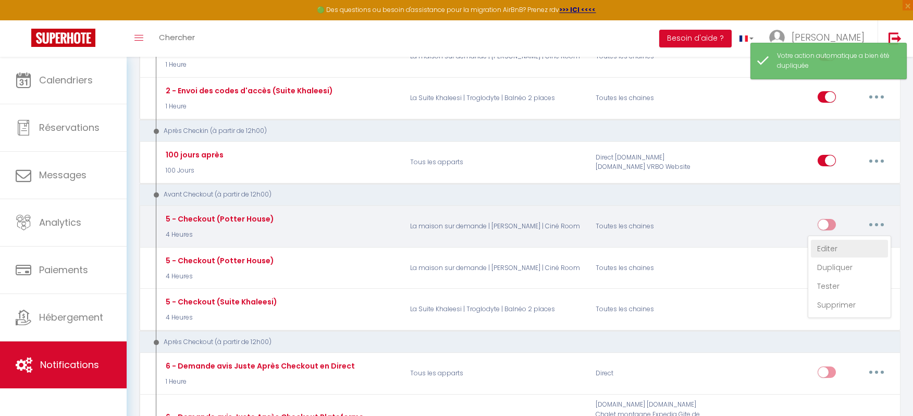
checkbox input "false"
select select "4"
select select "4 Heures"
select select "if_booking_is_paid"
checkbox input "true"
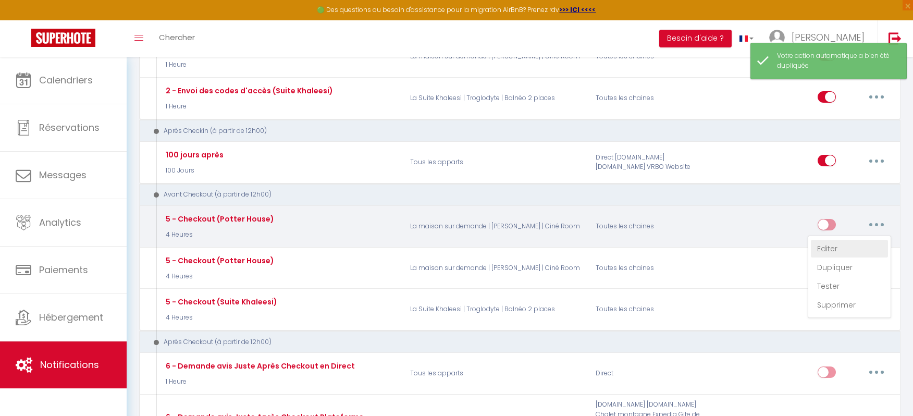
checkbox input "false"
radio input "true"
type input "Votre départ de [RENTAL:NAME] - [BOOKING:ID] - [GUEST:FIRST_NAME] [GUEST:LAST_N…"
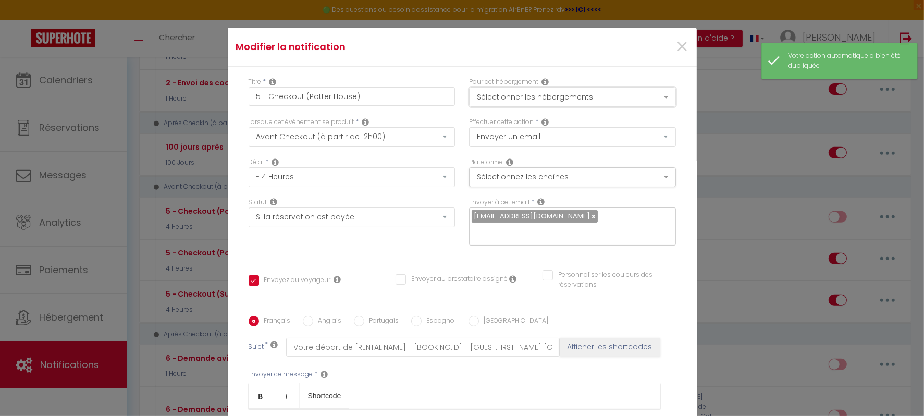
click at [537, 96] on button "Sélectionner les hébergements" at bounding box center [572, 97] width 207 height 20
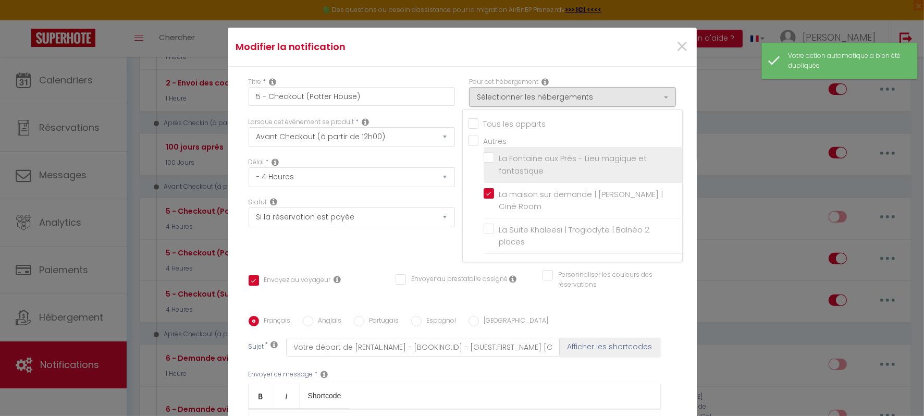
click at [485, 160] on input "La Fontaine aux Prés - Lieu magique et fantastique" at bounding box center [583, 165] width 199 height 10
checkbox input "true"
checkbox input "false"
checkbox input "true"
checkbox input "false"
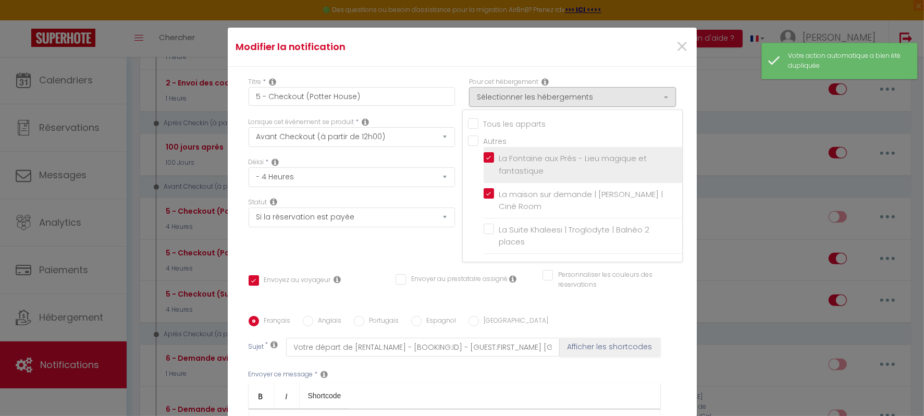
checkbox input "false"
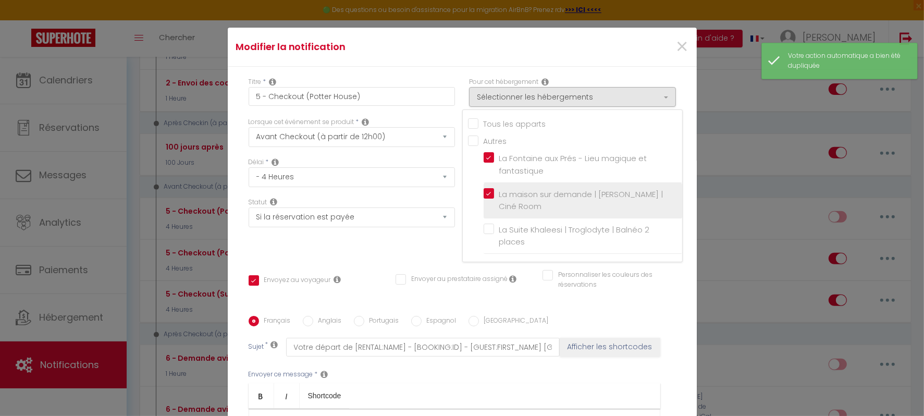
click at [484, 195] on input "La maison sur demande | [PERSON_NAME] | Ciné Room" at bounding box center [583, 200] width 199 height 10
checkbox input "false"
checkbox input "true"
checkbox input "false"
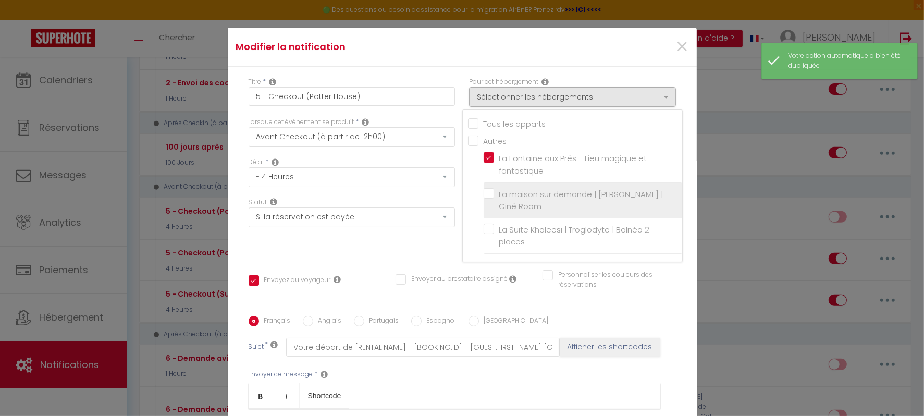
checkbox input "false"
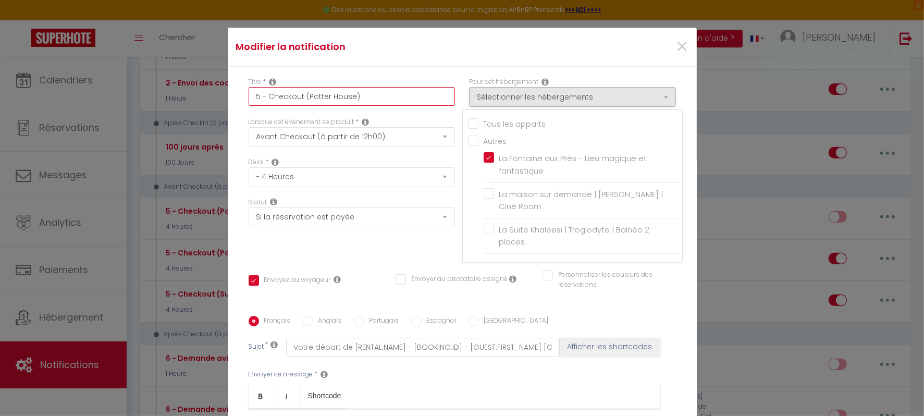
click at [322, 103] on input "5 - Checkout (Potter House)" at bounding box center [352, 96] width 207 height 19
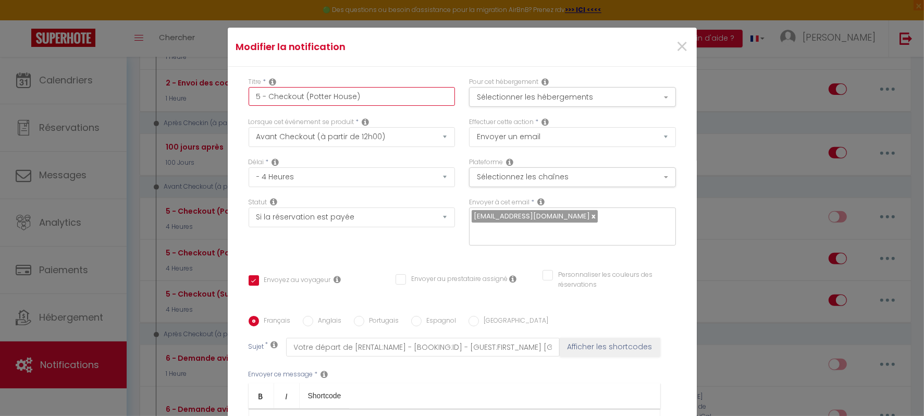
drag, startPoint x: 304, startPoint y: 97, endPoint x: 352, endPoint y: 98, distance: 48.0
click at [352, 98] on input "5 - Checkout (Potter House)" at bounding box center [352, 96] width 207 height 19
type input "5 - Checkout (a"
checkbox input "true"
checkbox input "false"
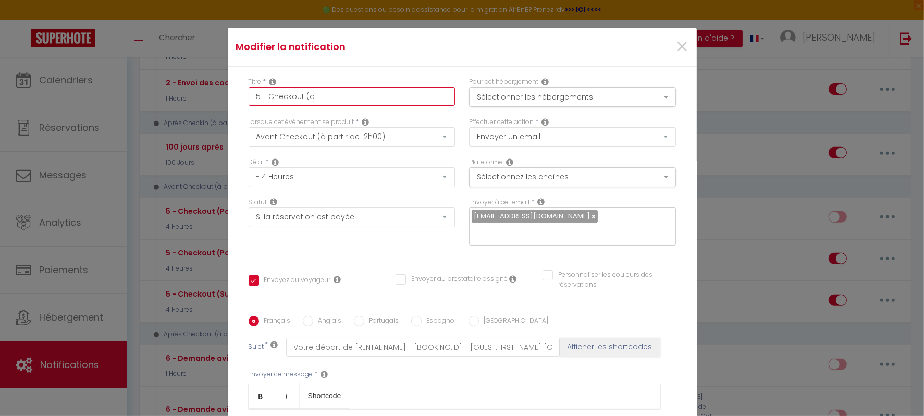
checkbox input "false"
type input "5 - Checkout ("
checkbox input "true"
checkbox input "false"
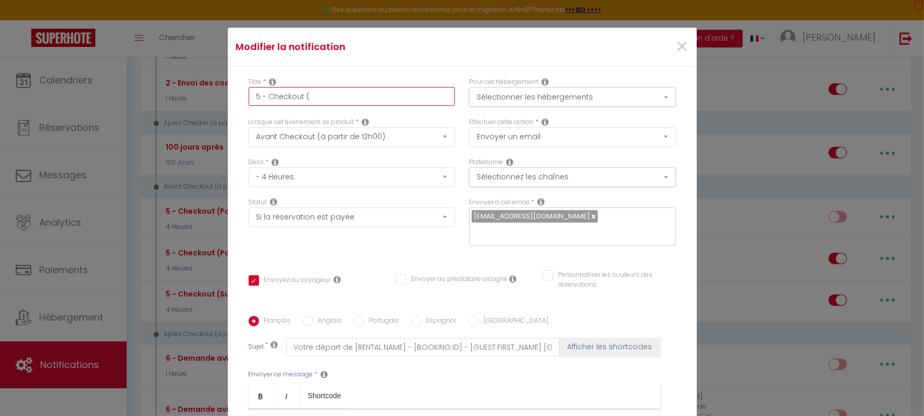
type input "5 - Checkout (L"
checkbox input "true"
checkbox input "false"
type input "5 - Checkout (La"
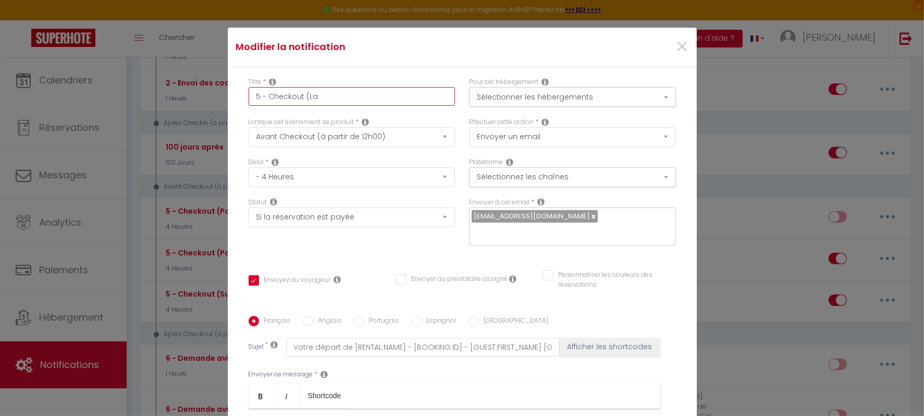
checkbox input "true"
checkbox input "false"
type input "5 - Checkout (La"
checkbox input "true"
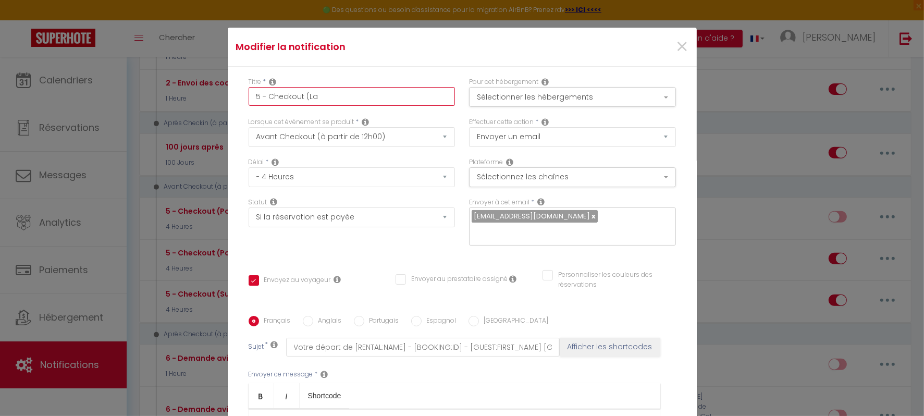
checkbox input "false"
type input "5 - Checkout (La F"
checkbox input "true"
checkbox input "false"
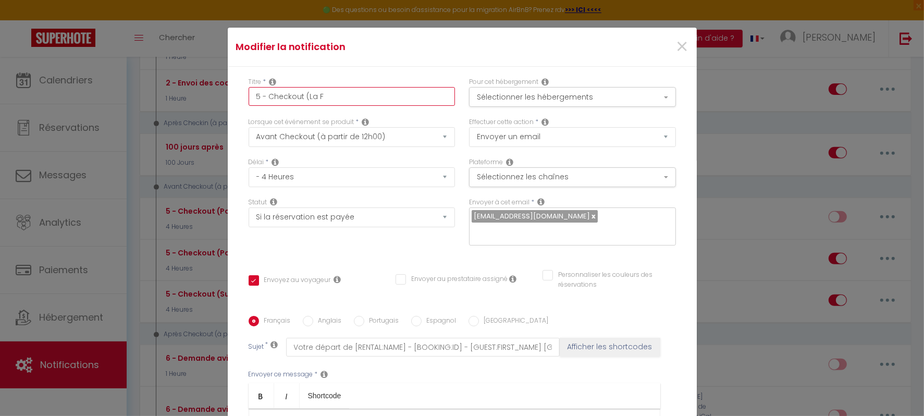
checkbox input "false"
type input "5 - Checkout (La Fo"
checkbox input "true"
click at [363, 245] on div "Statut Aucun Si la réservation est payée Si réservation non payée Si la caution…" at bounding box center [351, 227] width 221 height 59
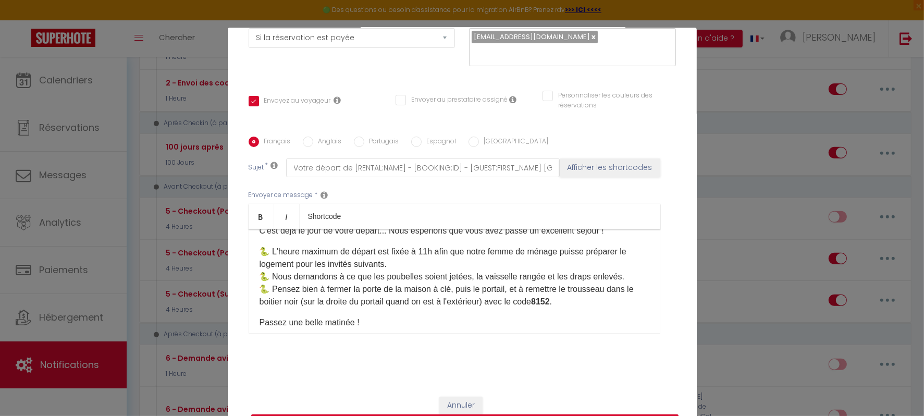
scroll to position [50, 0]
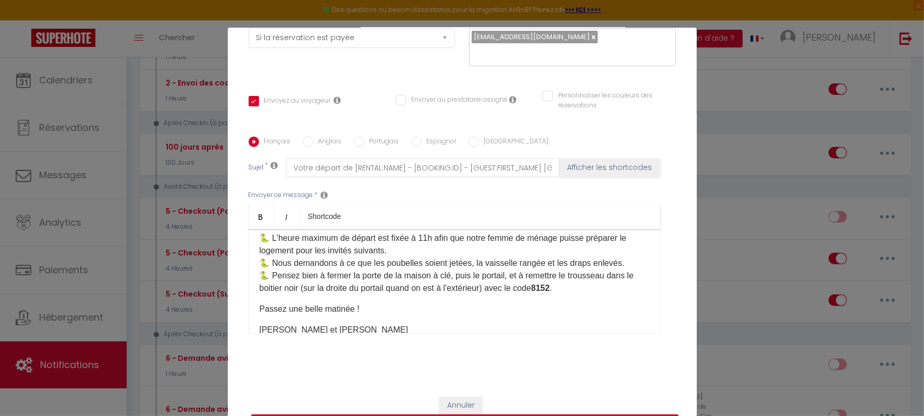
click at [432, 277] on p "🐍 L'heure maximum de départ est fixée à 11h afin que notre femme de ménage puis…" at bounding box center [455, 263] width 390 height 63
click at [361, 276] on p "🐍 L'heure maximum de départ est fixée à 11h afin que notre femme de ménage puis…" at bounding box center [455, 263] width 390 height 63
click at [384, 274] on p "🐍 L'heure maximum de départ est fixée à 11h afin que notre femme de ménage puis…" at bounding box center [455, 263] width 390 height 63
drag, startPoint x: 562, startPoint y: 276, endPoint x: 607, endPoint y: 275, distance: 44.8
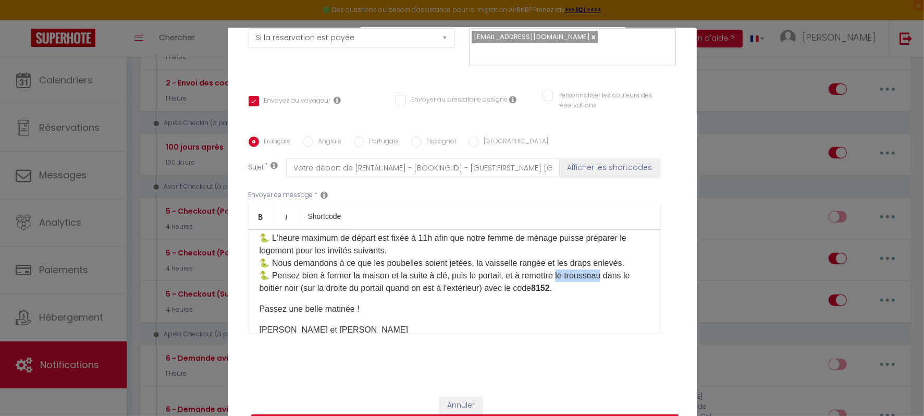
click at [607, 275] on p "🐍 L'heure maximum de départ est fixée à 11h afin que notre femme de ménage puis…" at bounding box center [455, 263] width 390 height 63
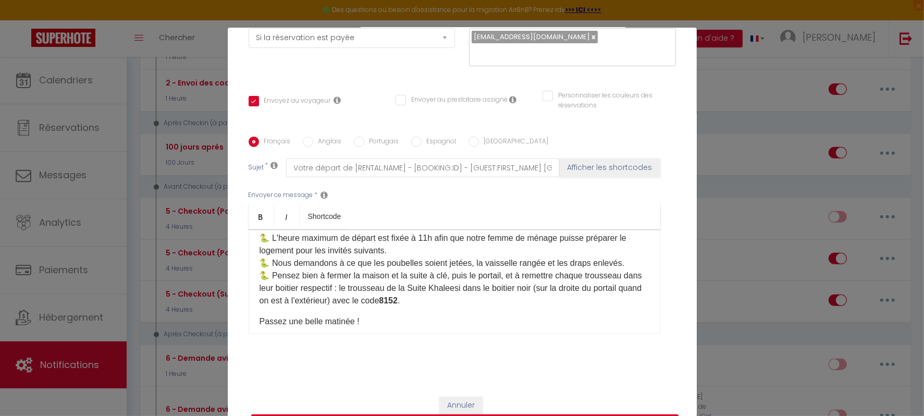
click at [596, 288] on p "🐍 L'heure maximum de départ est fixée à 11h afin que notre femme de ménage puis…" at bounding box center [455, 269] width 390 height 75
click at [441, 301] on p "🐍 L'heure maximum de départ est fixée à 11h afin que notre femme de ménage puis…" at bounding box center [455, 269] width 390 height 75
click at [398, 287] on p "🐍 L'heure maximum de départ est fixée à 11h afin que notre femme de ménage puis…" at bounding box center [455, 269] width 390 height 75
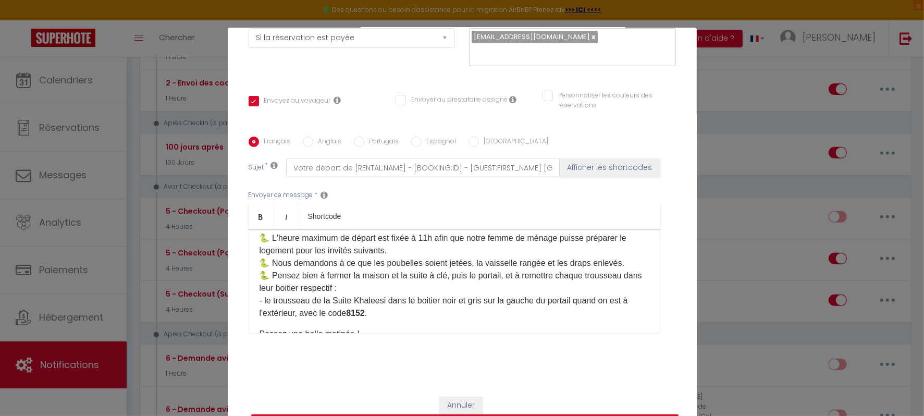
click at [389, 313] on p "🐍 L'heure maximum de départ est fixée à 11h afin que notre femme de ménage puis…" at bounding box center [455, 276] width 390 height 88
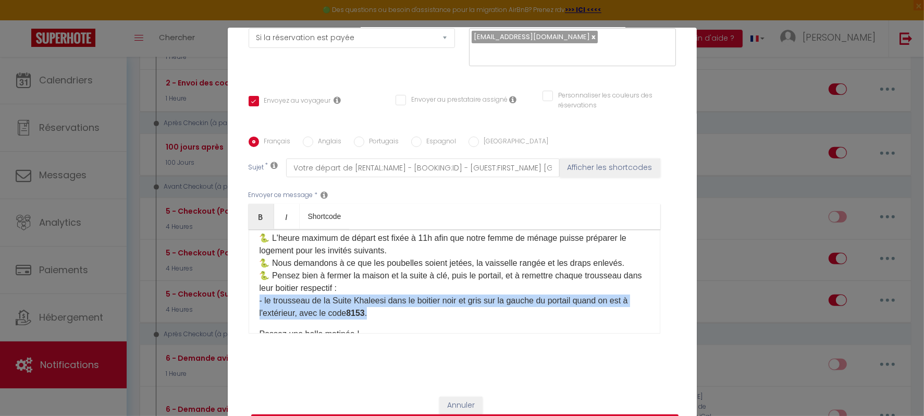
drag, startPoint x: 394, startPoint y: 313, endPoint x: 239, endPoint y: 301, distance: 155.9
click at [239, 301] on div "Titre * 5 - Checkout (La Fontaine aux prés) Pour cet hébergement Sélectionner l…" at bounding box center [462, 136] width 469 height 499
copy p "- le trousseau de la Suite Khaleesi dans le boitier noir et gris sur la gauche …"
click at [409, 309] on p "🐍 L'heure maximum de départ est fixée à 11h afin que notre femme de ménage puis…" at bounding box center [455, 276] width 390 height 88
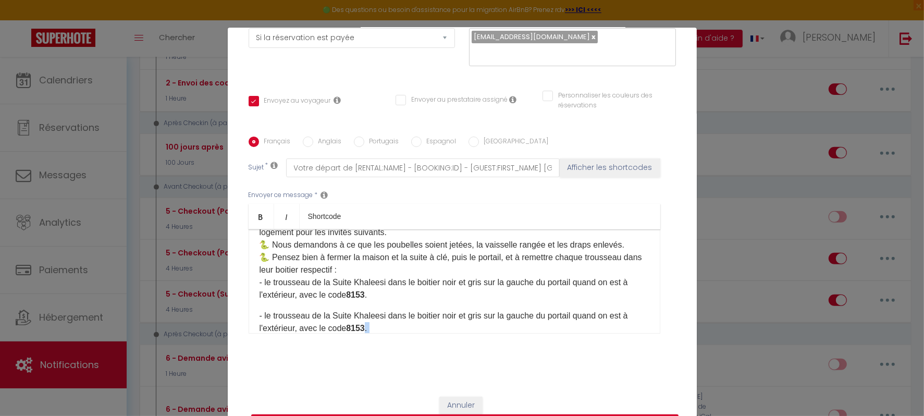
scroll to position [124, 0]
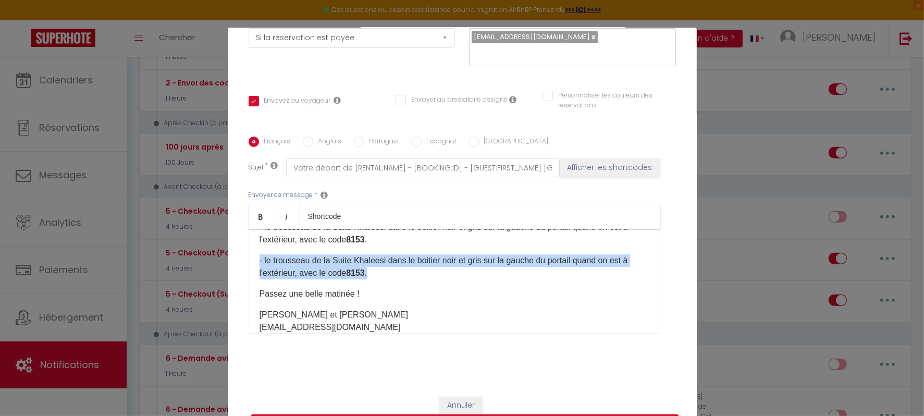
drag, startPoint x: 398, startPoint y: 328, endPoint x: 235, endPoint y: 262, distance: 175.6
click at [235, 262] on div "Titre * 5 - Checkout (La Fontaine aux prés) Pour cet hébergement Sélectionner l…" at bounding box center [462, 136] width 469 height 499
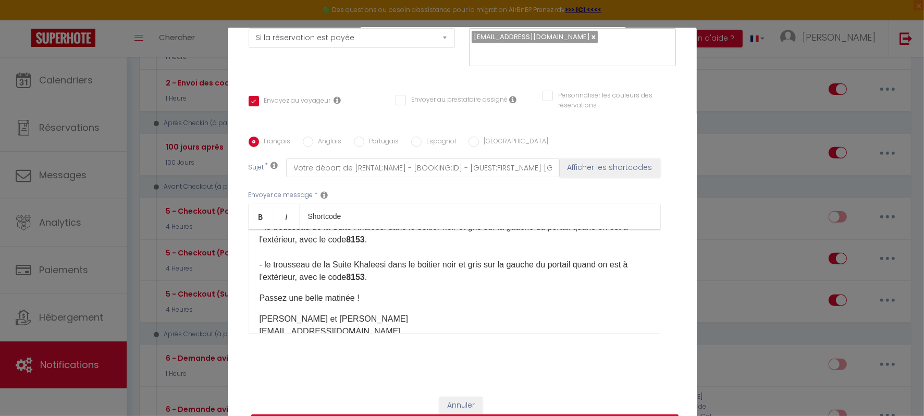
click at [260, 260] on p "🐍 L'heure maximum de départ est fixée à 11h afin que notre femme de ménage puis…" at bounding box center [455, 220] width 390 height 125
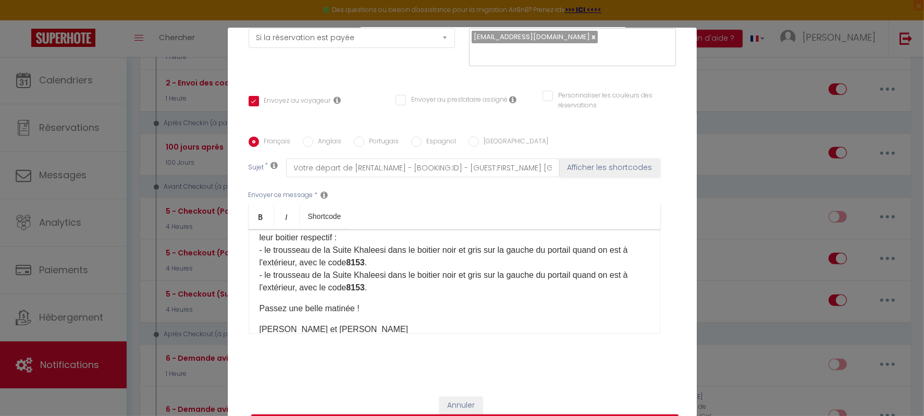
scroll to position [101, 0]
click at [260, 250] on p "🐍 L'heure maximum de départ est fixée à 11h afin que notre femme de ménage puis…" at bounding box center [455, 237] width 390 height 113
drag, startPoint x: 327, startPoint y: 276, endPoint x: 382, endPoint y: 274, distance: 54.2
click at [382, 274] on p "🐍 L'heure maximum de départ est fixée à 11h afin que notre femme de ménage puis…" at bounding box center [455, 237] width 390 height 113
click at [496, 274] on p "🐍 L'heure maximum de départ est fixée à 11h afin que notre femme de ménage puis…" at bounding box center [455, 237] width 390 height 113
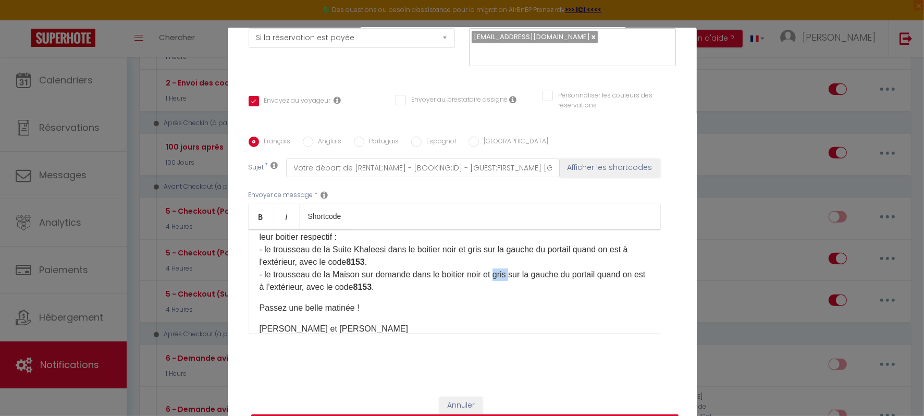
click at [496, 274] on p "🐍 L'heure maximum de départ est fixée à 11h afin que notre femme de ménage puis…" at bounding box center [455, 237] width 390 height 113
click at [508, 274] on p "🐍 L'heure maximum de départ est fixée à 11h afin que notre femme de ménage puis…" at bounding box center [455, 237] width 390 height 113
click at [365, 284] on b "8153" at bounding box center [355, 287] width 19 height 9
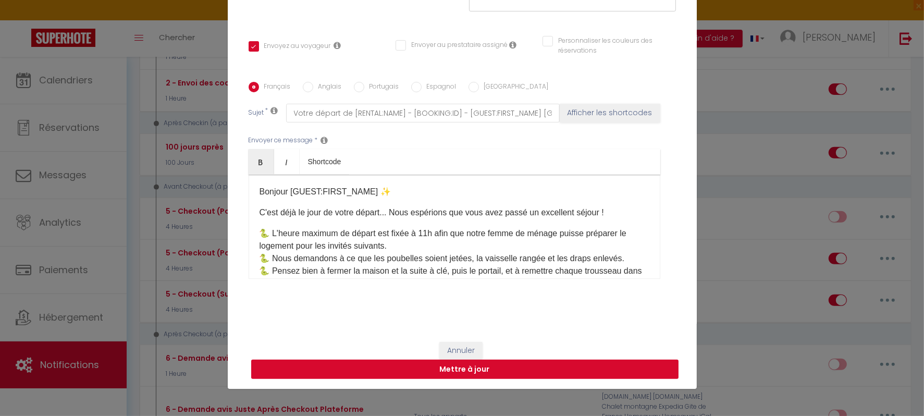
scroll to position [54, 0]
click at [467, 375] on button "Mettre à jour" at bounding box center [464, 370] width 427 height 20
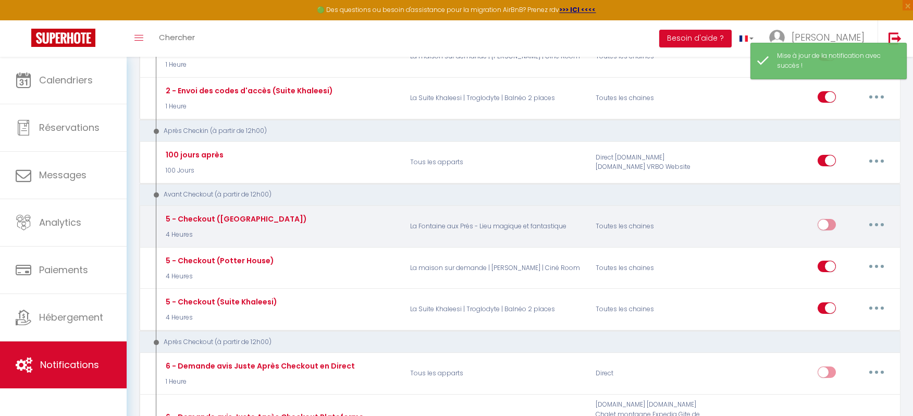
click at [823, 219] on input "checkbox" at bounding box center [827, 227] width 18 height 16
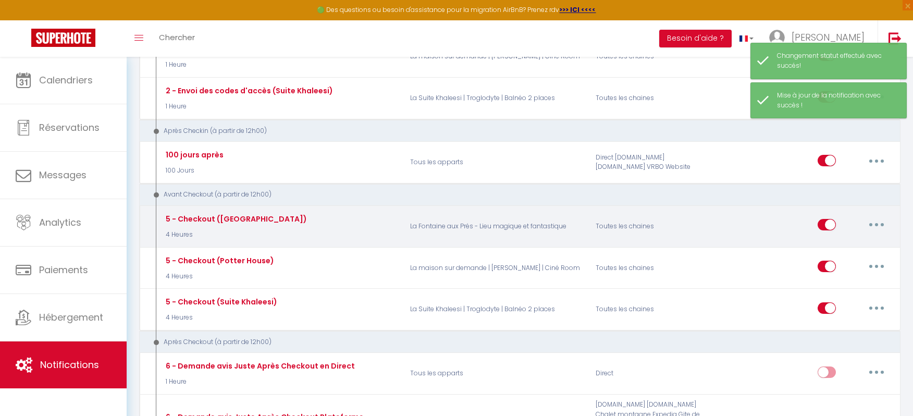
click at [881, 219] on button "button" at bounding box center [876, 224] width 29 height 17
click at [833, 240] on link "Editer" at bounding box center [849, 249] width 77 height 18
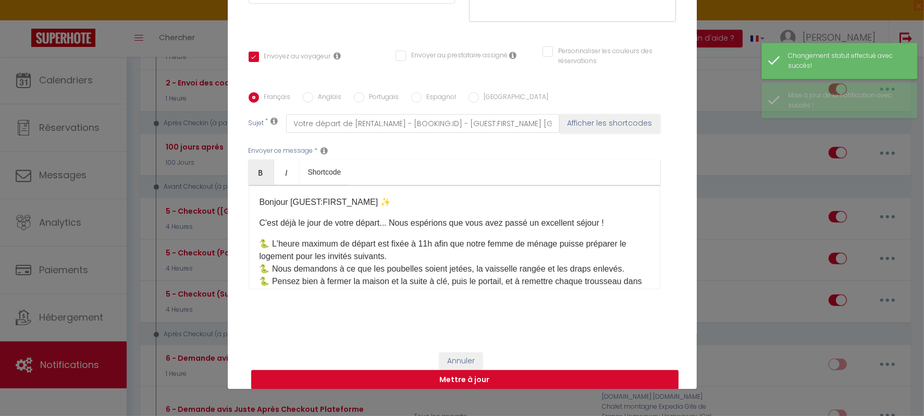
scroll to position [0, 0]
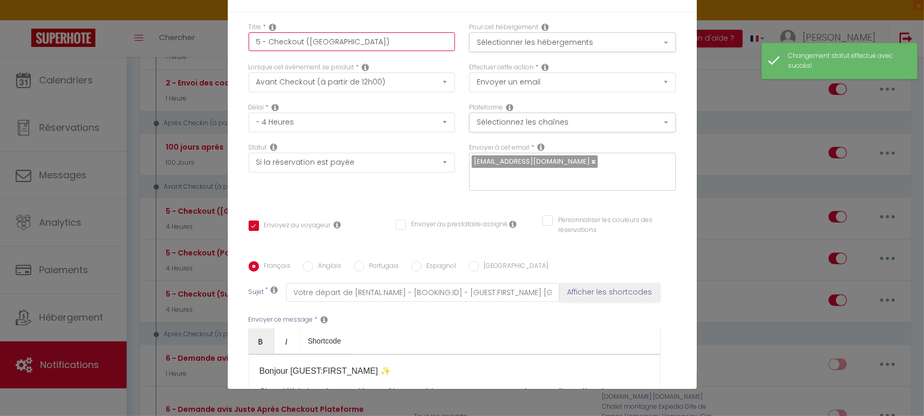
click at [310, 44] on input "5 - Checkout ([GEOGRAPHIC_DATA])" at bounding box center [352, 41] width 207 height 19
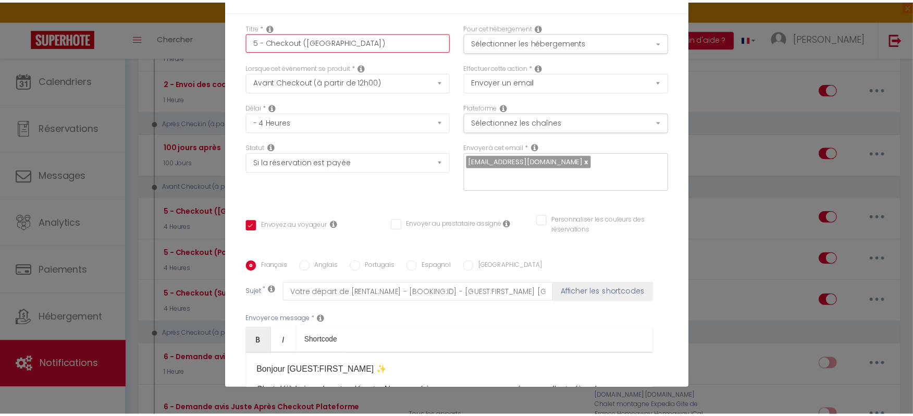
scroll to position [179, 0]
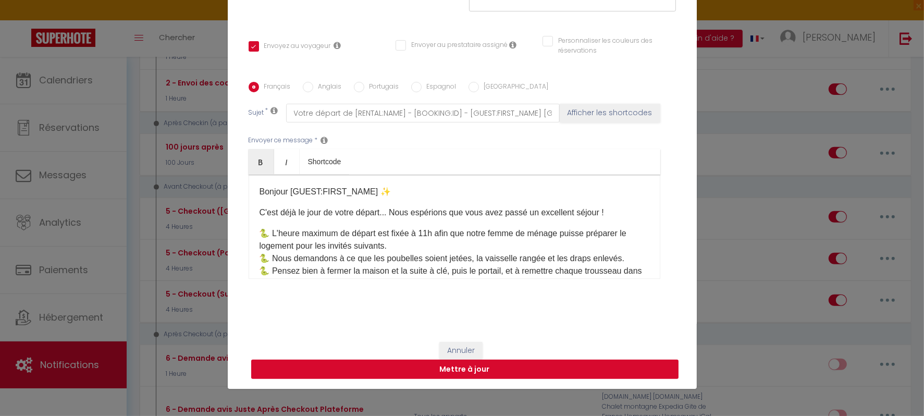
click at [525, 363] on button "Mettre à jour" at bounding box center [464, 370] width 427 height 20
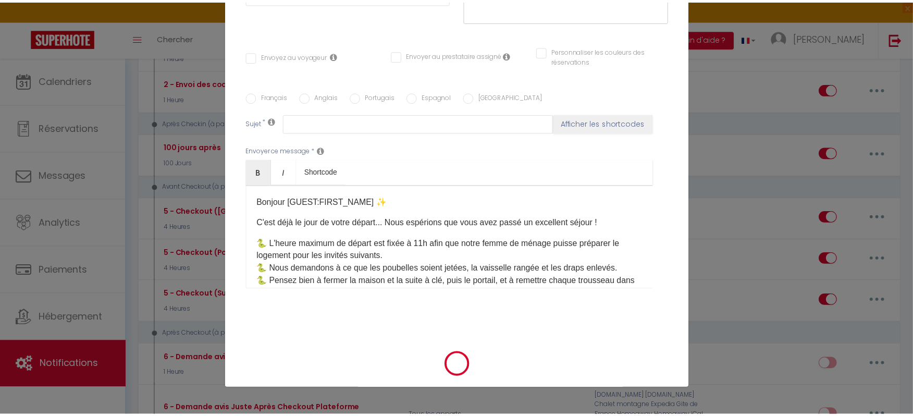
scroll to position [0, 0]
